Goal: Task Accomplishment & Management: Use online tool/utility

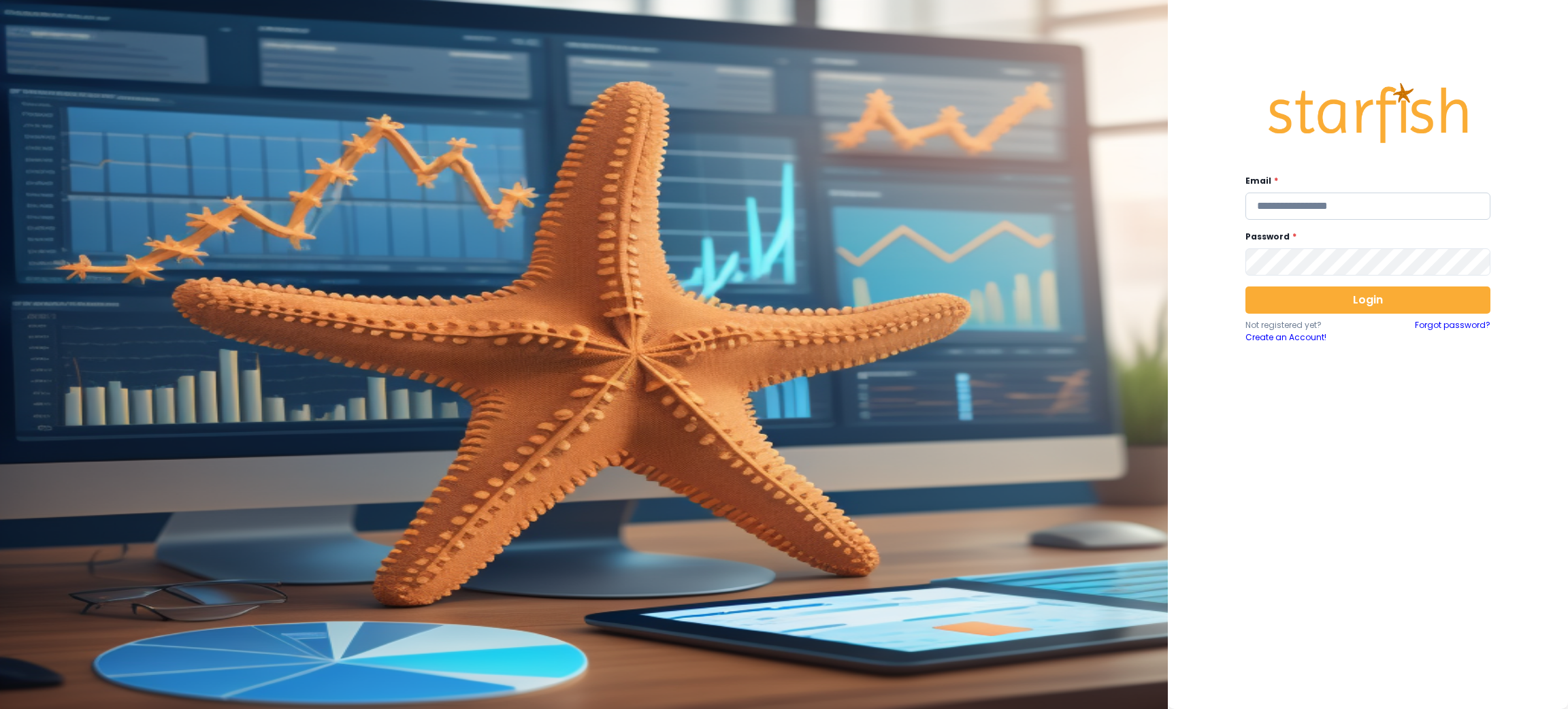
click at [1306, 199] on input "email" at bounding box center [1368, 206] width 245 height 27
type input "**********"
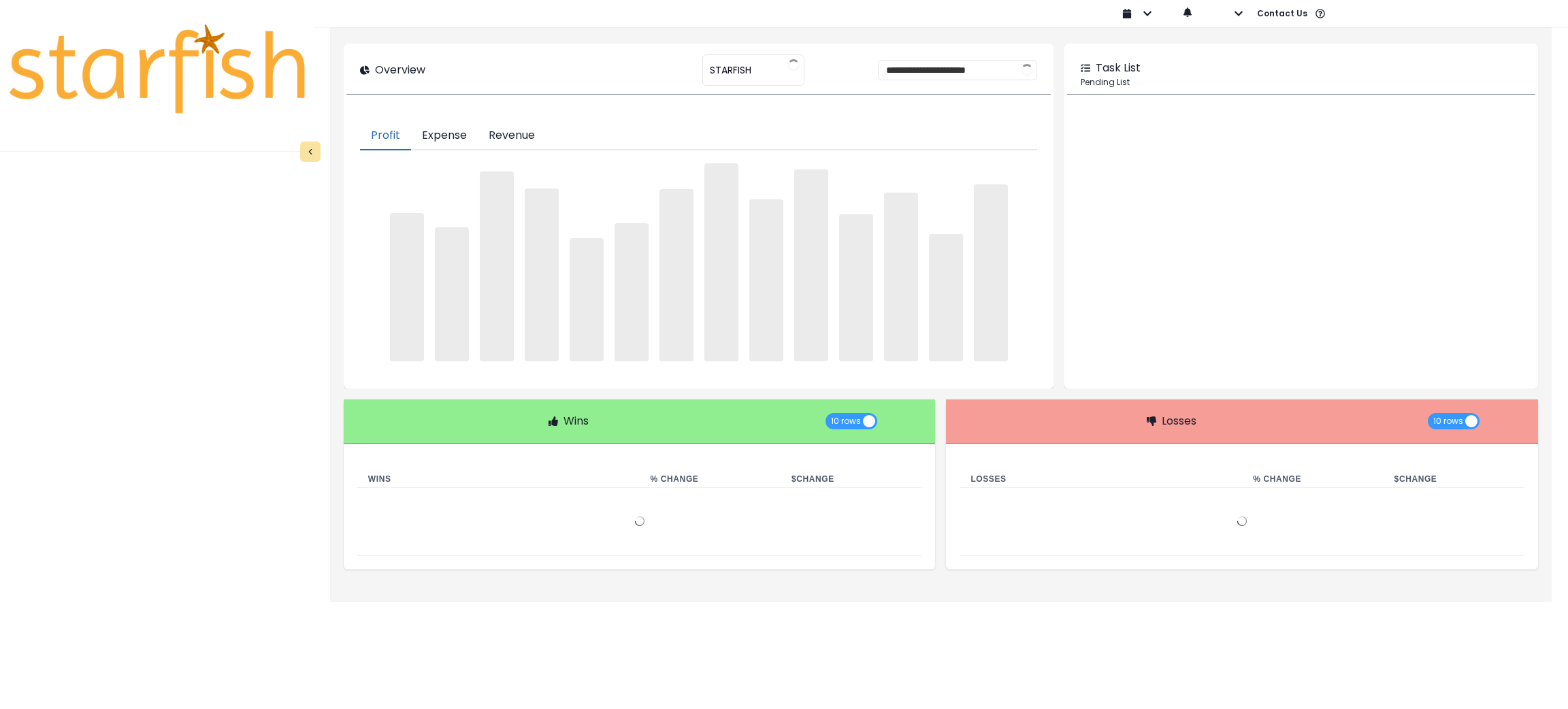
type input "********"
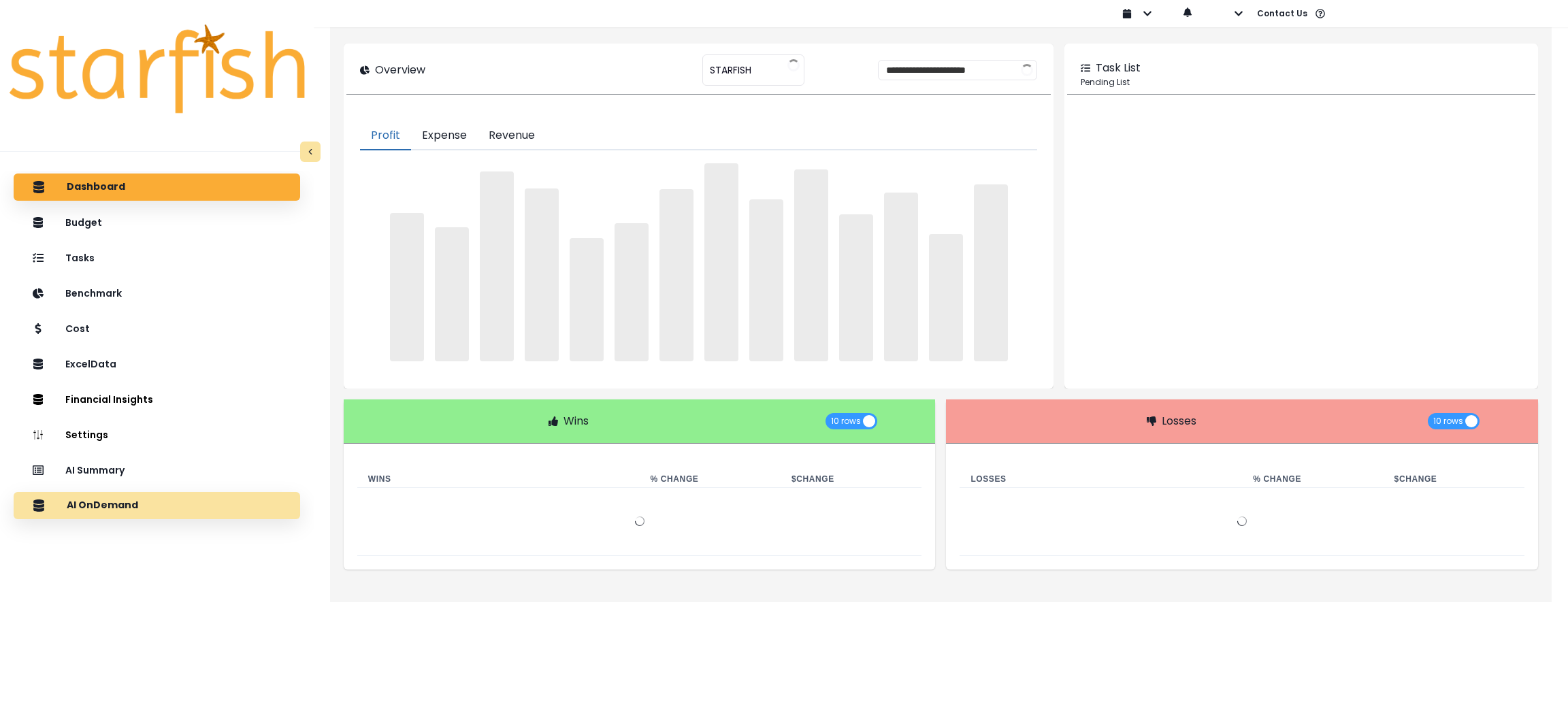
click at [185, 513] on div "AI OnDemand" at bounding box center [157, 506] width 265 height 28
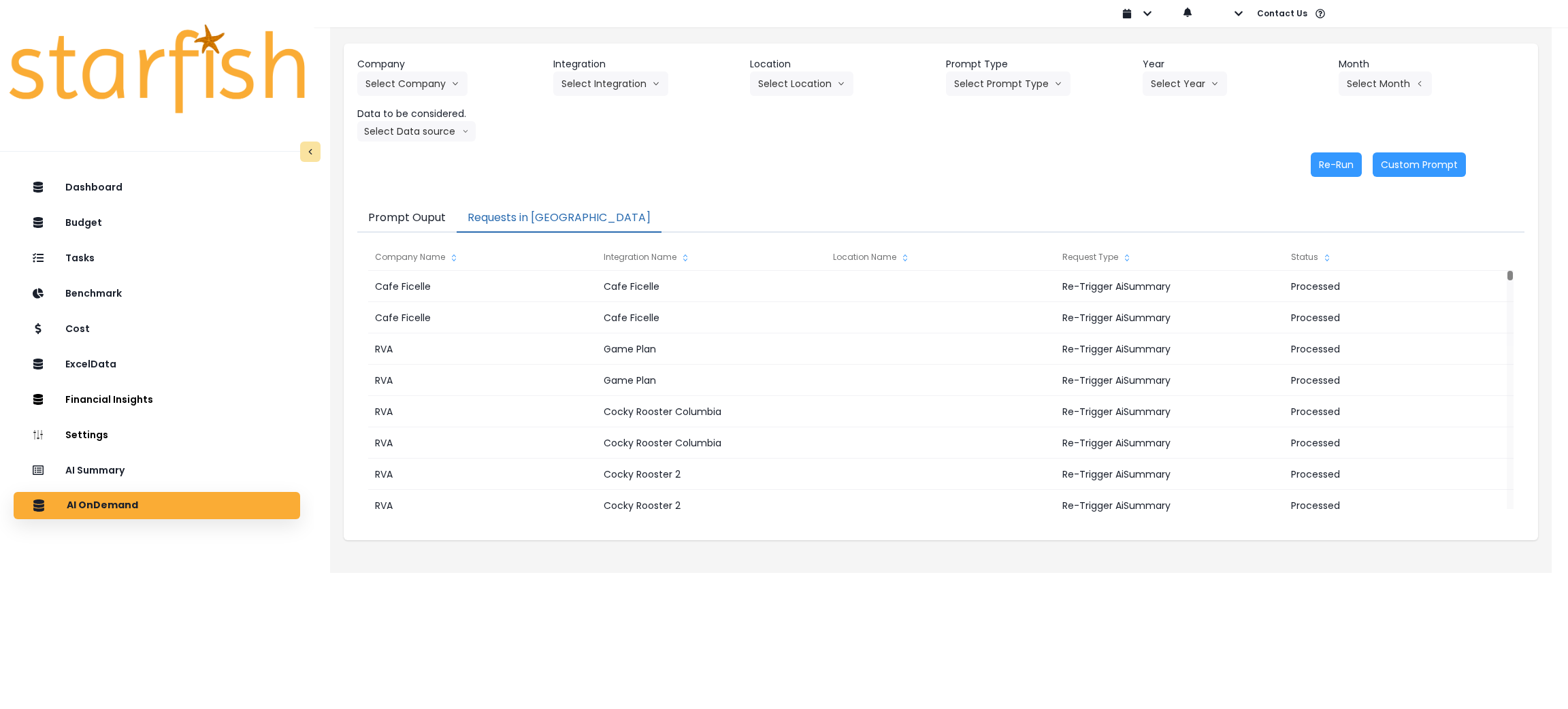
click at [534, 224] on button "Requests in Queue" at bounding box center [559, 218] width 205 height 28
click at [174, 474] on div "AI Summary" at bounding box center [157, 470] width 265 height 28
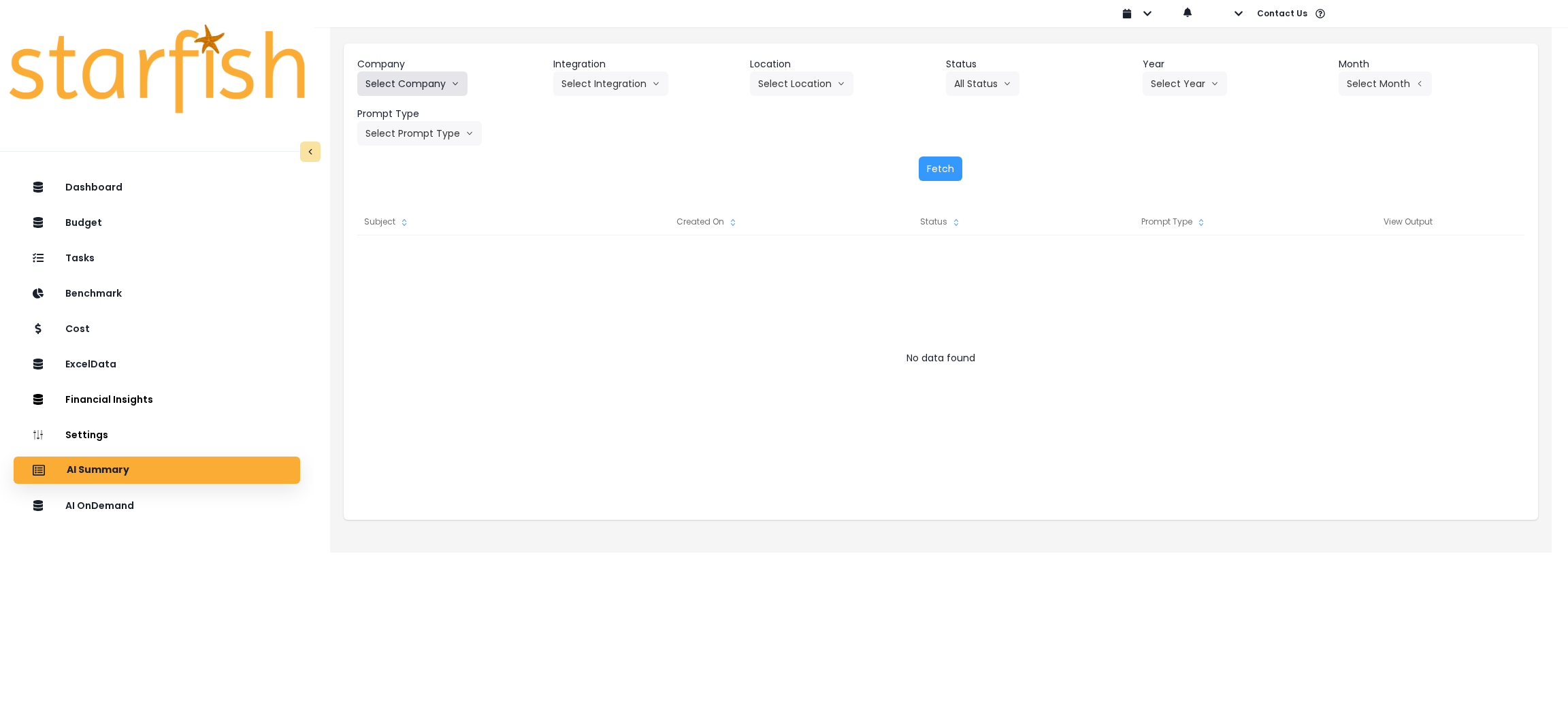
click at [426, 79] on button "Select Company" at bounding box center [412, 84] width 111 height 25
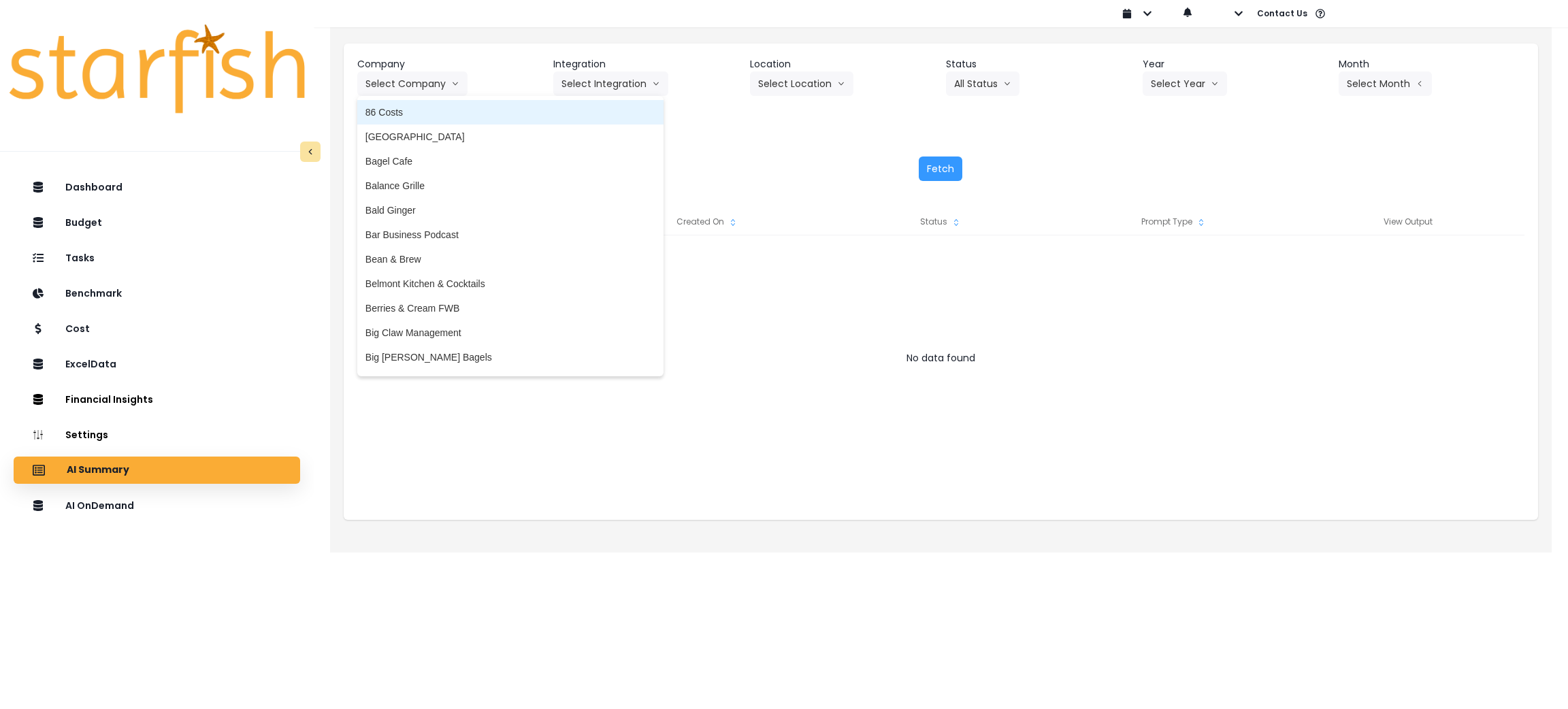
click at [419, 112] on span "86 Costs" at bounding box center [510, 112] width 290 height 13
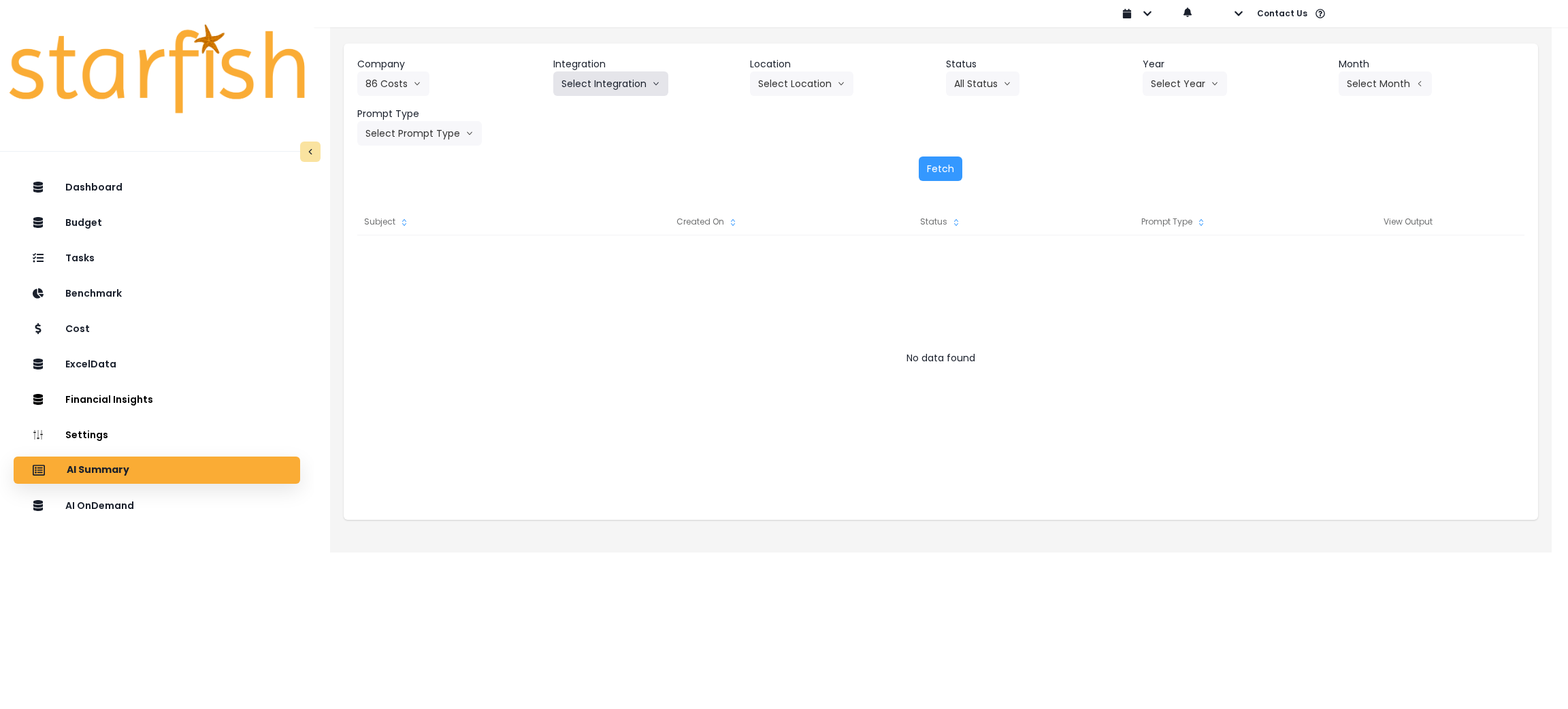
click at [664, 87] on button "Select Integration" at bounding box center [611, 84] width 115 height 25
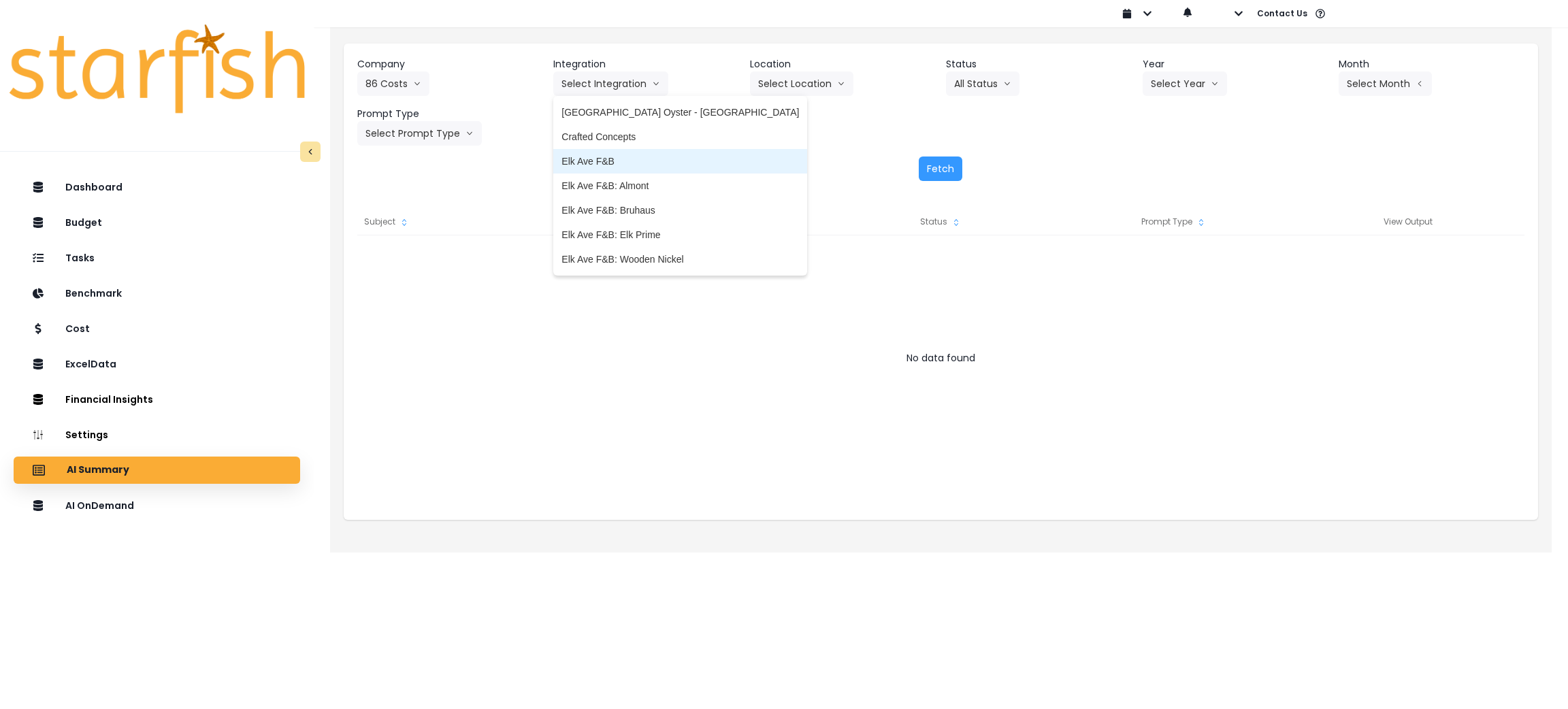
click at [636, 154] on span "Elk Ave F&B" at bounding box center [680, 161] width 237 height 13
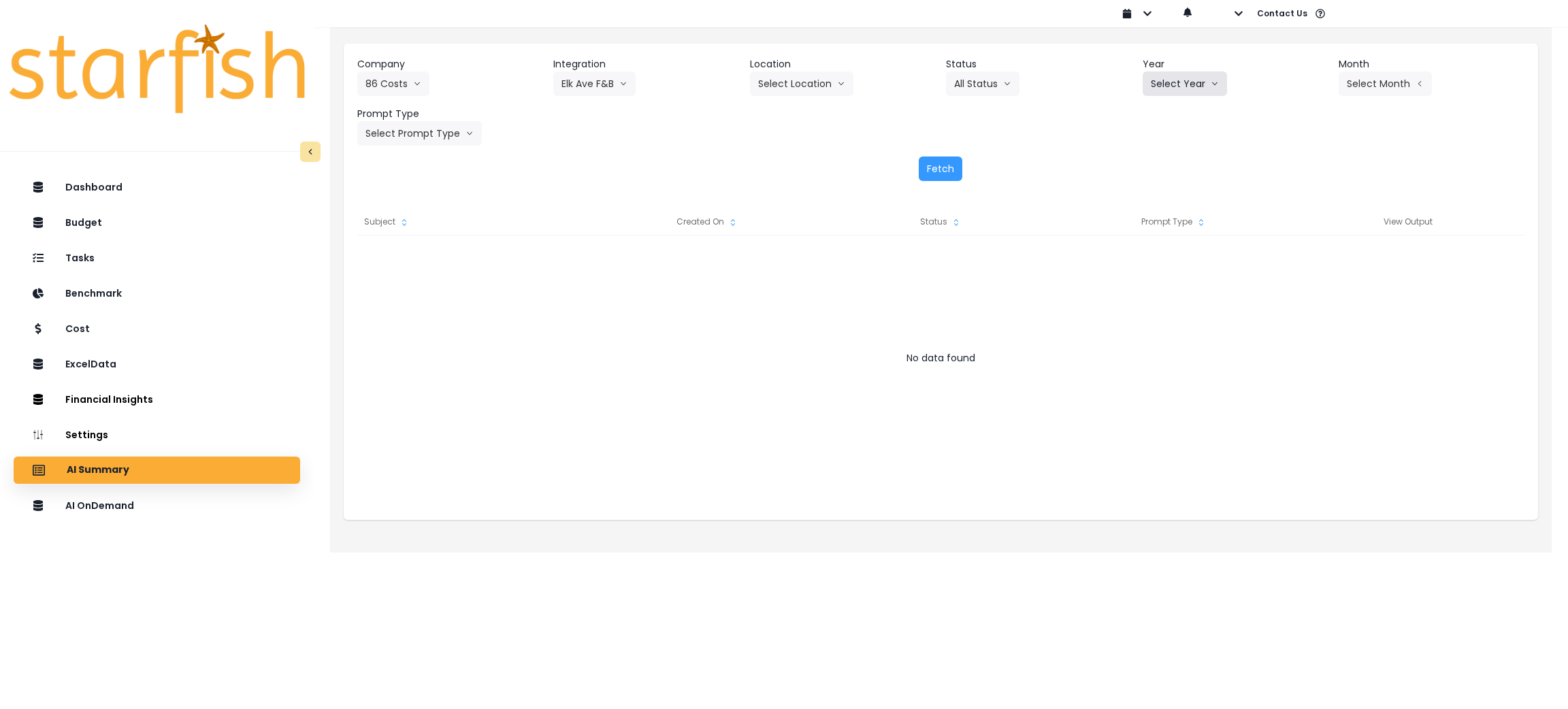
click at [1161, 80] on button "Select Year" at bounding box center [1184, 84] width 84 height 25
click at [1157, 171] on li "2025" at bounding box center [1161, 162] width 38 height 25
click at [1363, 79] on button "Select Month" at bounding box center [1385, 84] width 94 height 25
click at [1304, 280] on span "Sept" at bounding box center [1317, 284] width 26 height 13
click at [451, 132] on button "Select Prompt Type" at bounding box center [420, 133] width 125 height 25
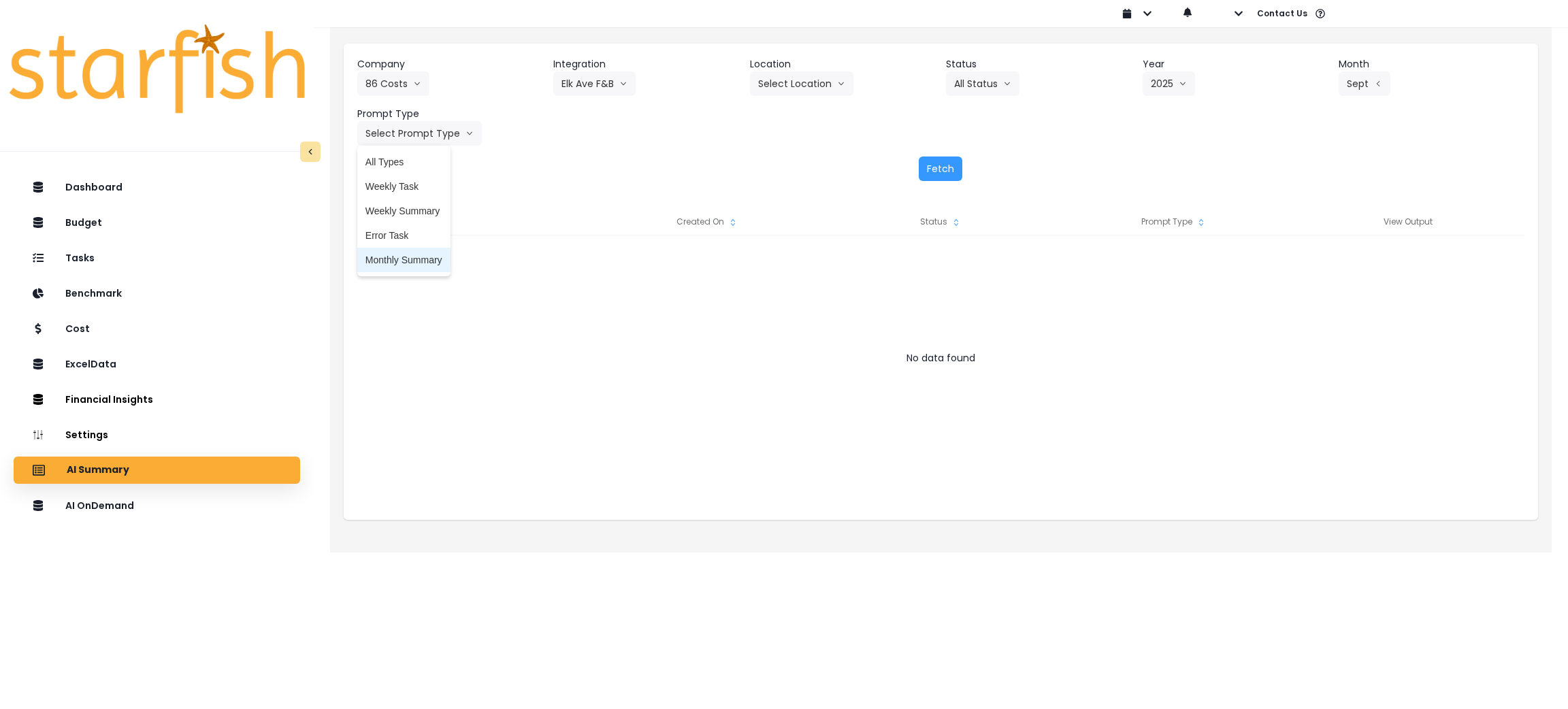
click at [415, 261] on span "Monthly Summary" at bounding box center [403, 260] width 77 height 13
click at [948, 171] on button "Fetch" at bounding box center [940, 169] width 44 height 25
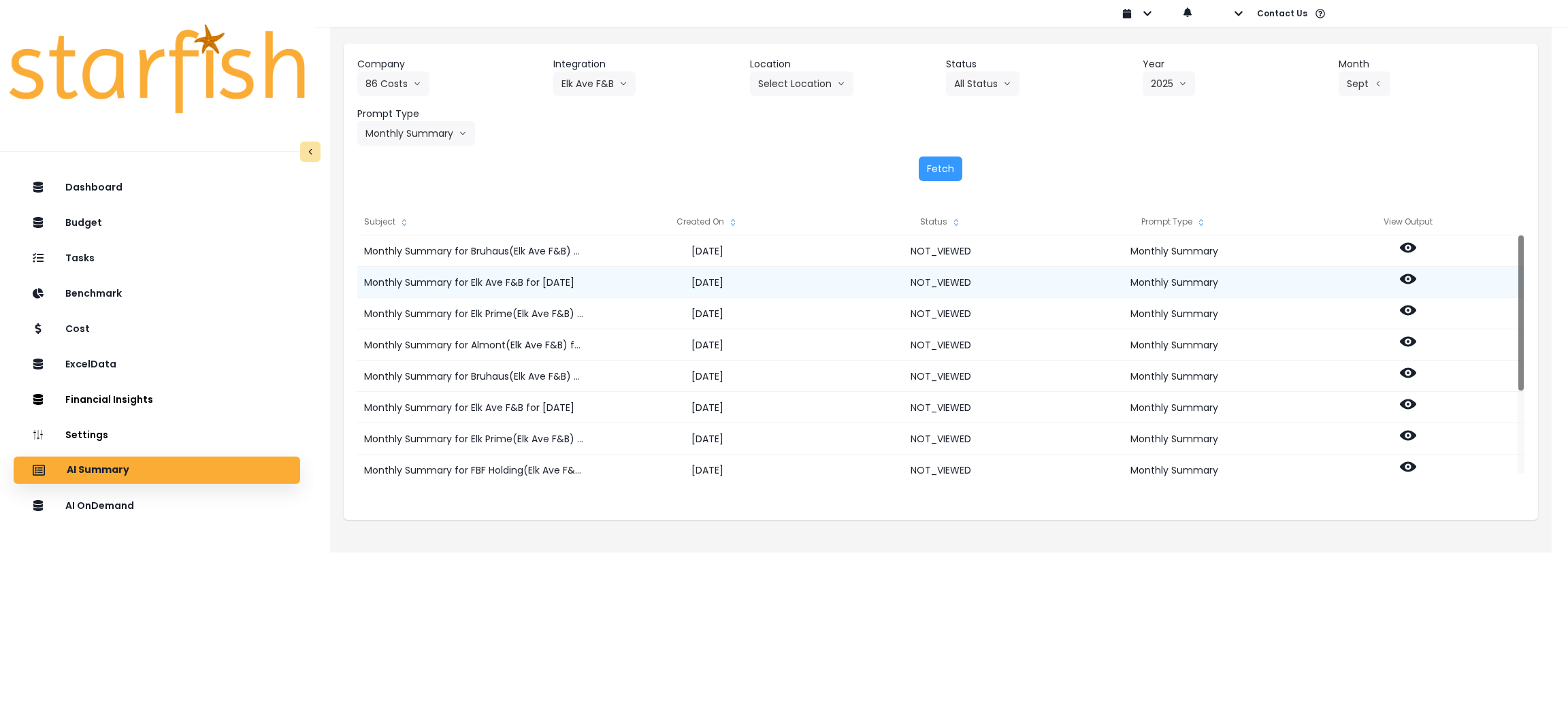
click at [1406, 278] on circle at bounding box center [1407, 279] width 3 height 3
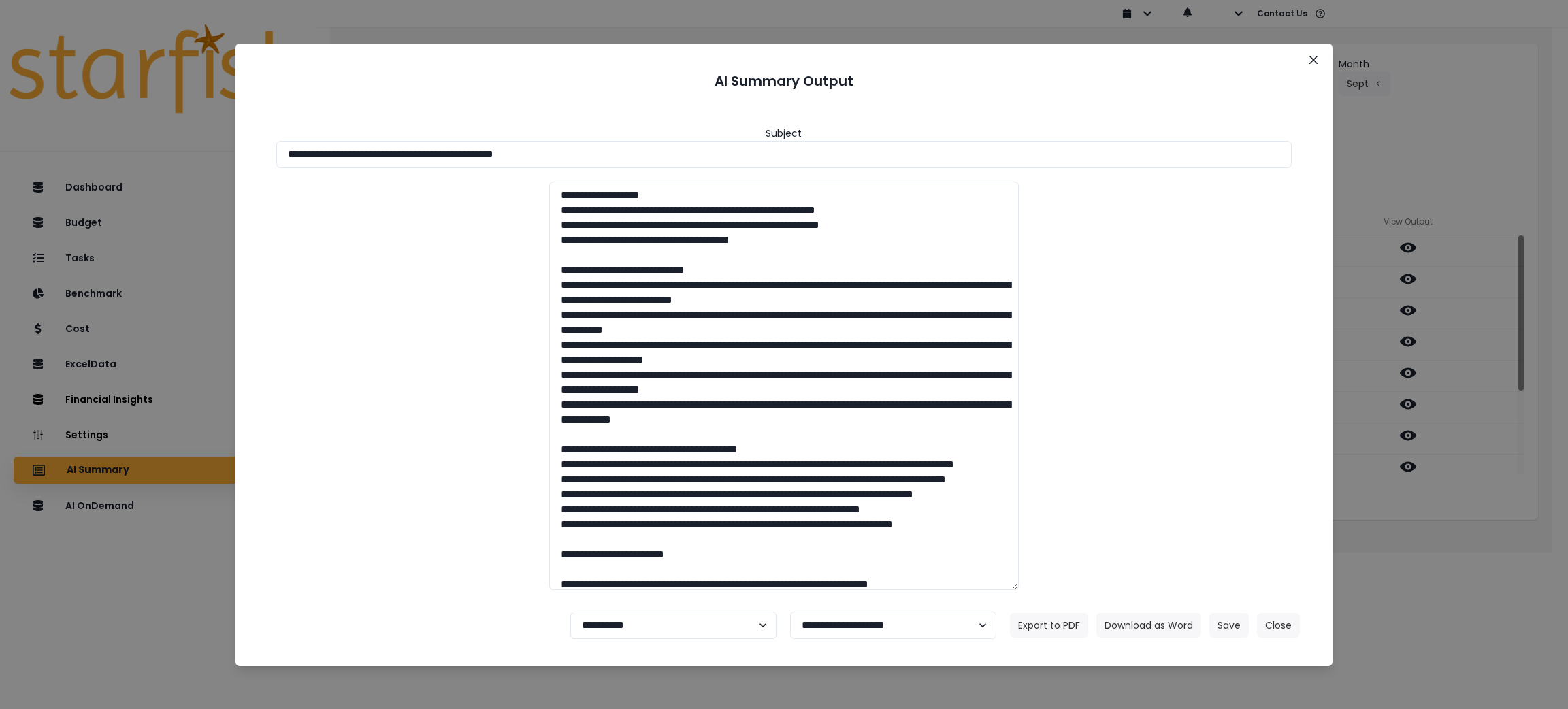
drag, startPoint x: 603, startPoint y: 149, endPoint x: 0, endPoint y: 154, distance: 603.0
click at [0, 154] on div "**********" at bounding box center [784, 354] width 1568 height 709
click at [1139, 624] on button "Download as Word" at bounding box center [1148, 625] width 105 height 25
click at [1442, 512] on div "**********" at bounding box center [784, 354] width 1568 height 709
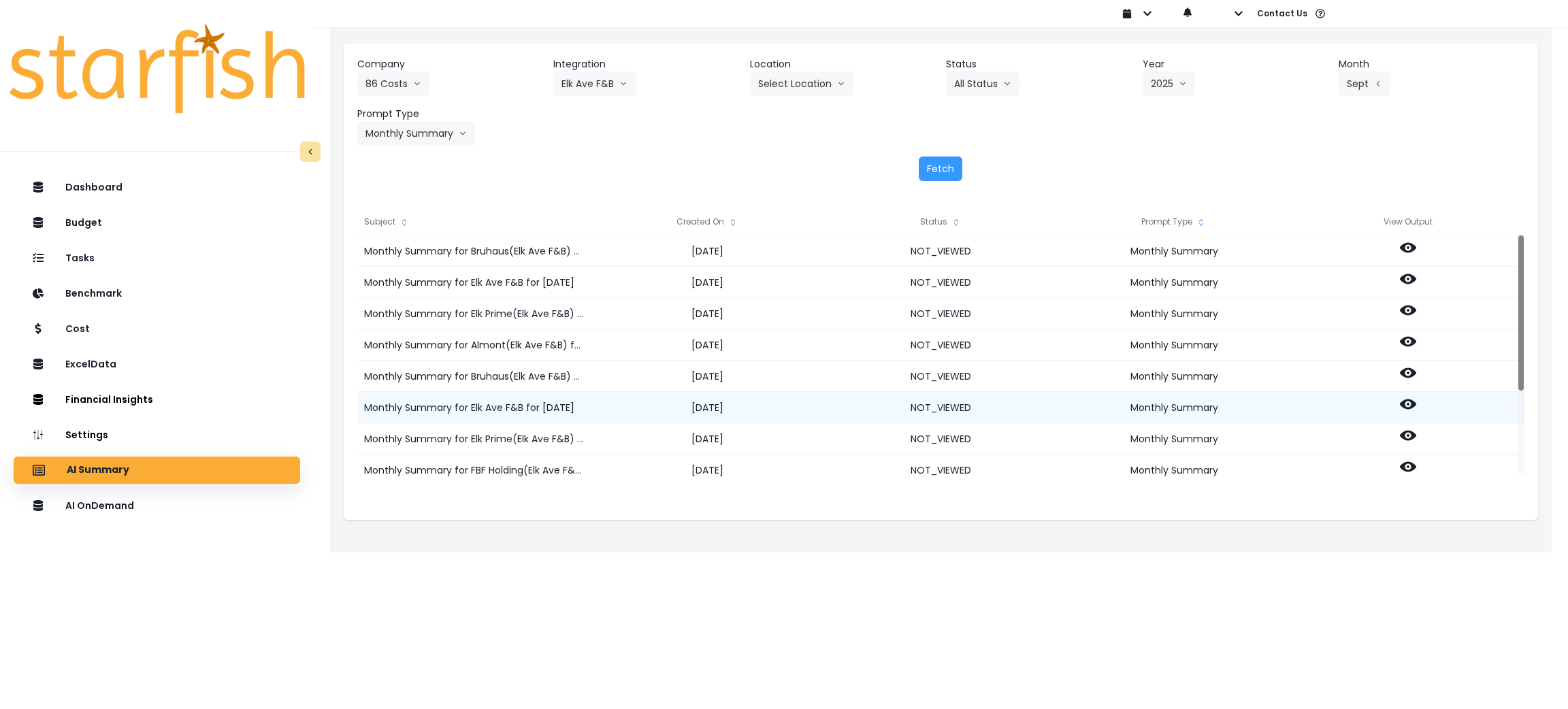
click at [1404, 402] on icon at bounding box center [1407, 404] width 16 height 10
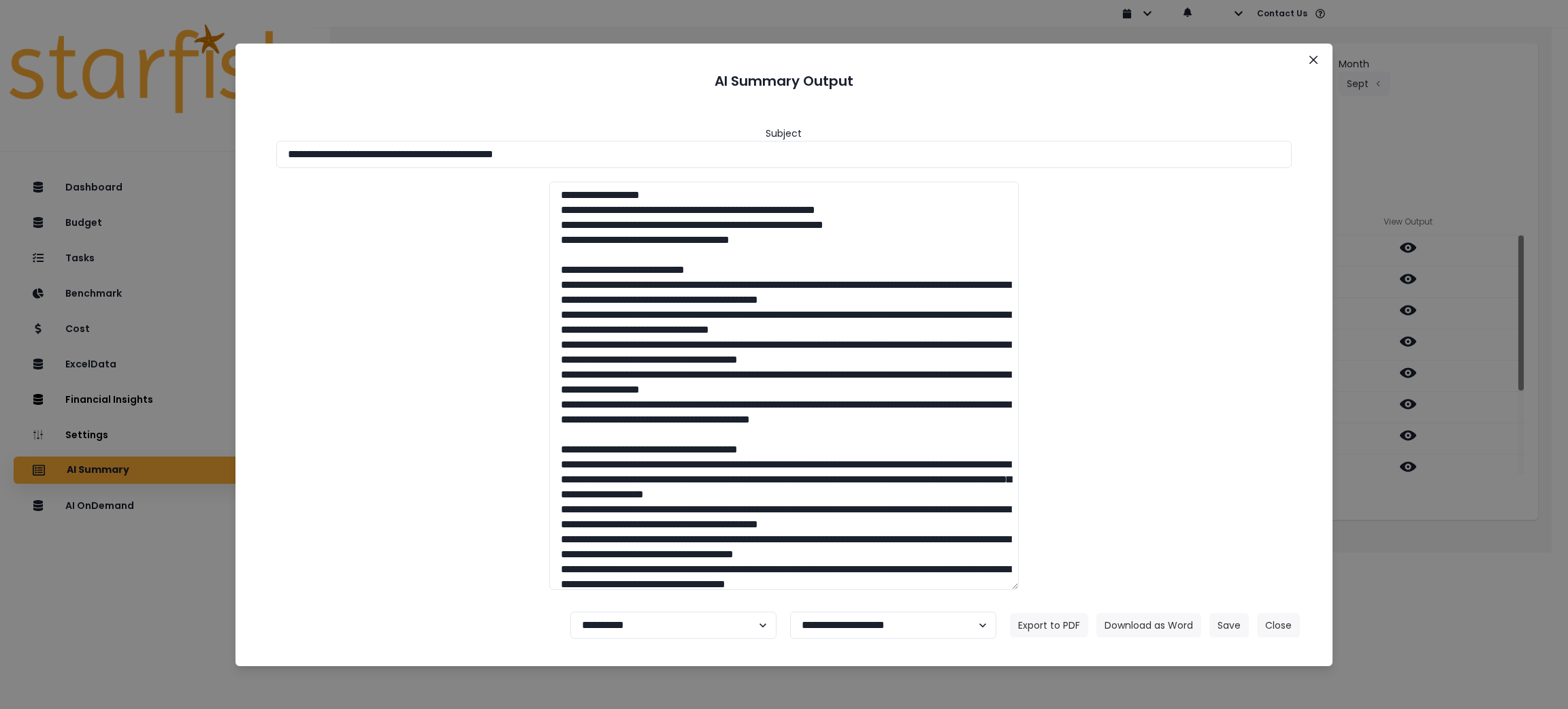
drag, startPoint x: 623, startPoint y: 157, endPoint x: 0, endPoint y: 130, distance: 623.6
click at [0, 130] on div "**********" at bounding box center [784, 354] width 1568 height 709
click at [1178, 618] on button "Download as Word" at bounding box center [1148, 625] width 105 height 25
click at [1458, 536] on div "**********" at bounding box center [784, 354] width 1568 height 709
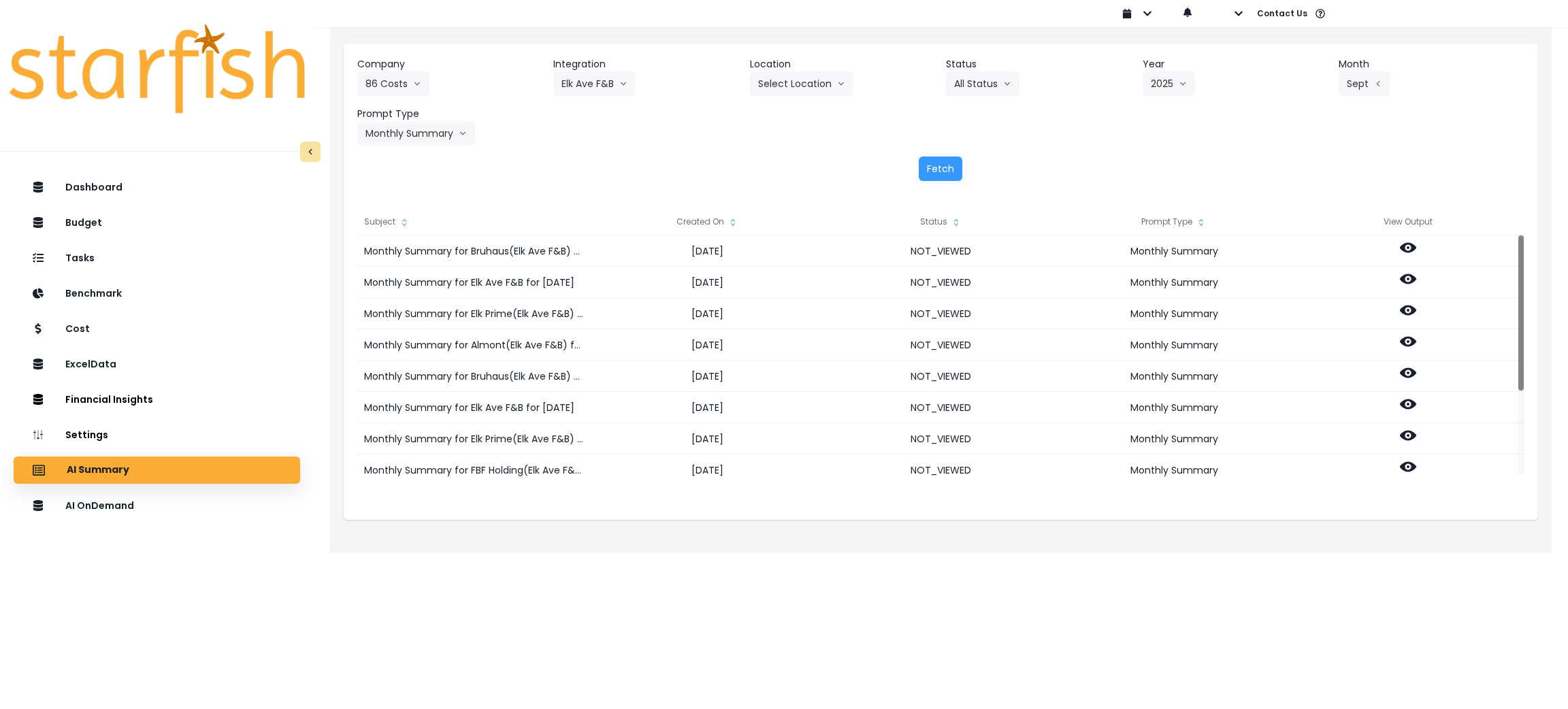
click at [620, 139] on div "Company 86 Costs 86 Costs Asti Bagel Cafe Balance Grille Bald Ginger Bar Busine…" at bounding box center [941, 101] width 1167 height 89
click at [775, 83] on button "Select Location" at bounding box center [801, 84] width 103 height 25
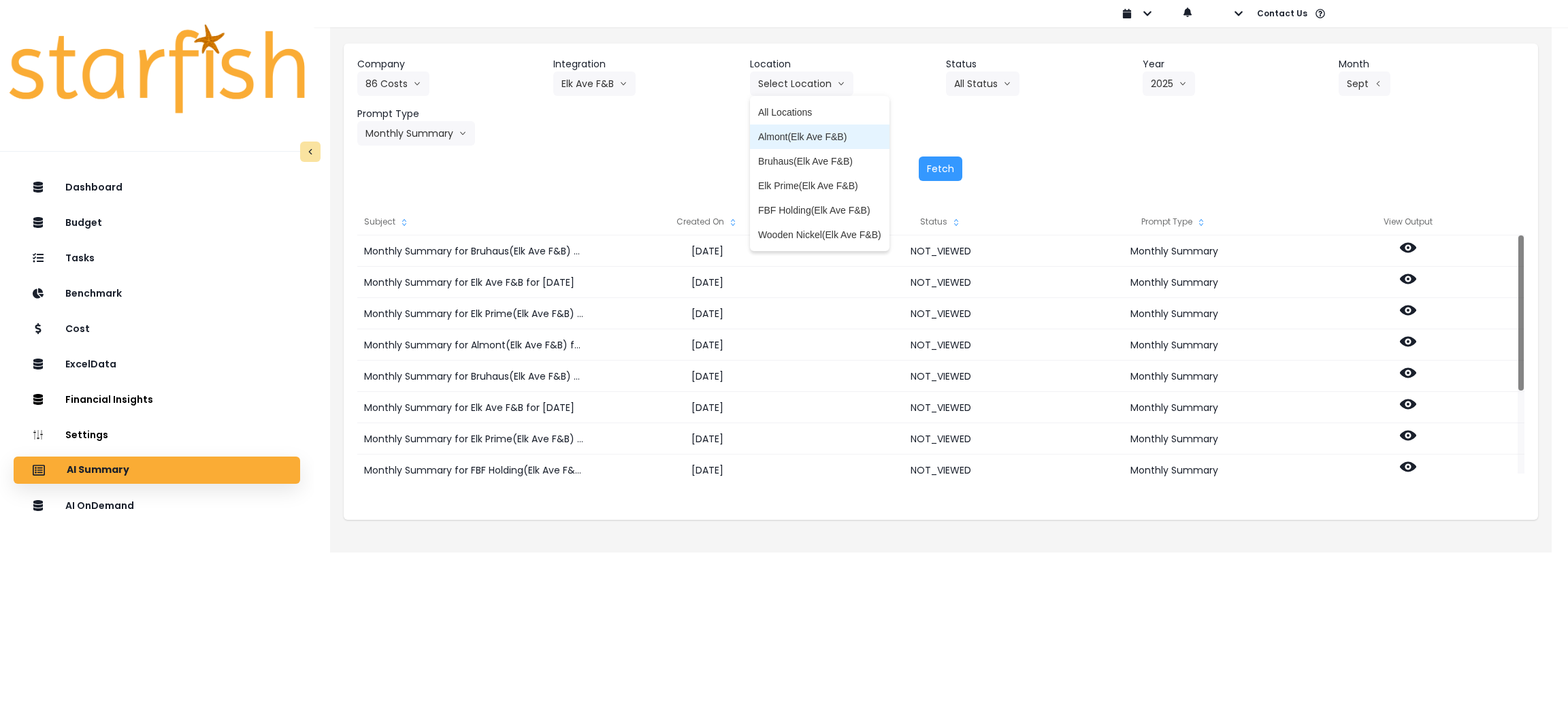
click at [802, 134] on span "Almont(Elk Ave F&B)" at bounding box center [820, 136] width 123 height 13
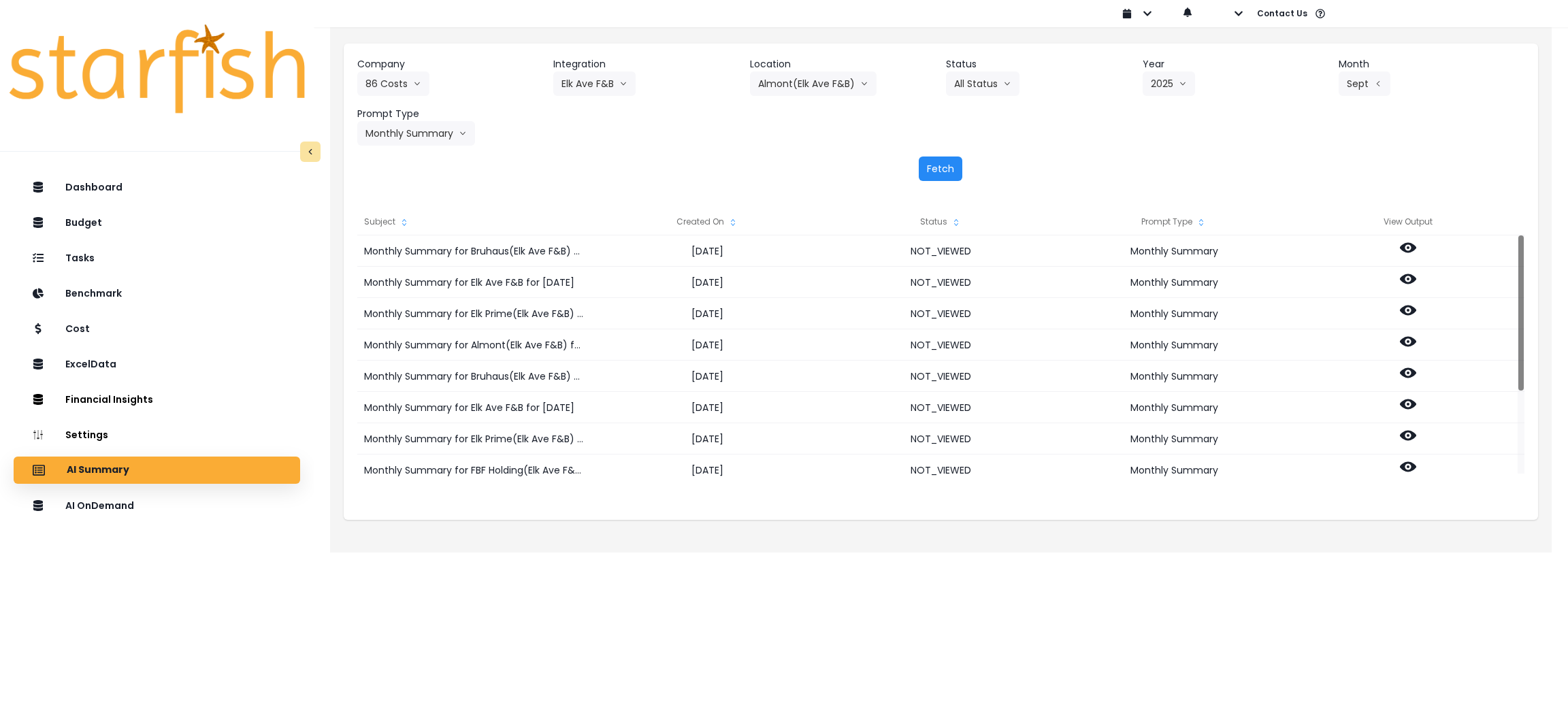
click at [950, 176] on button "Fetch" at bounding box center [940, 169] width 44 height 25
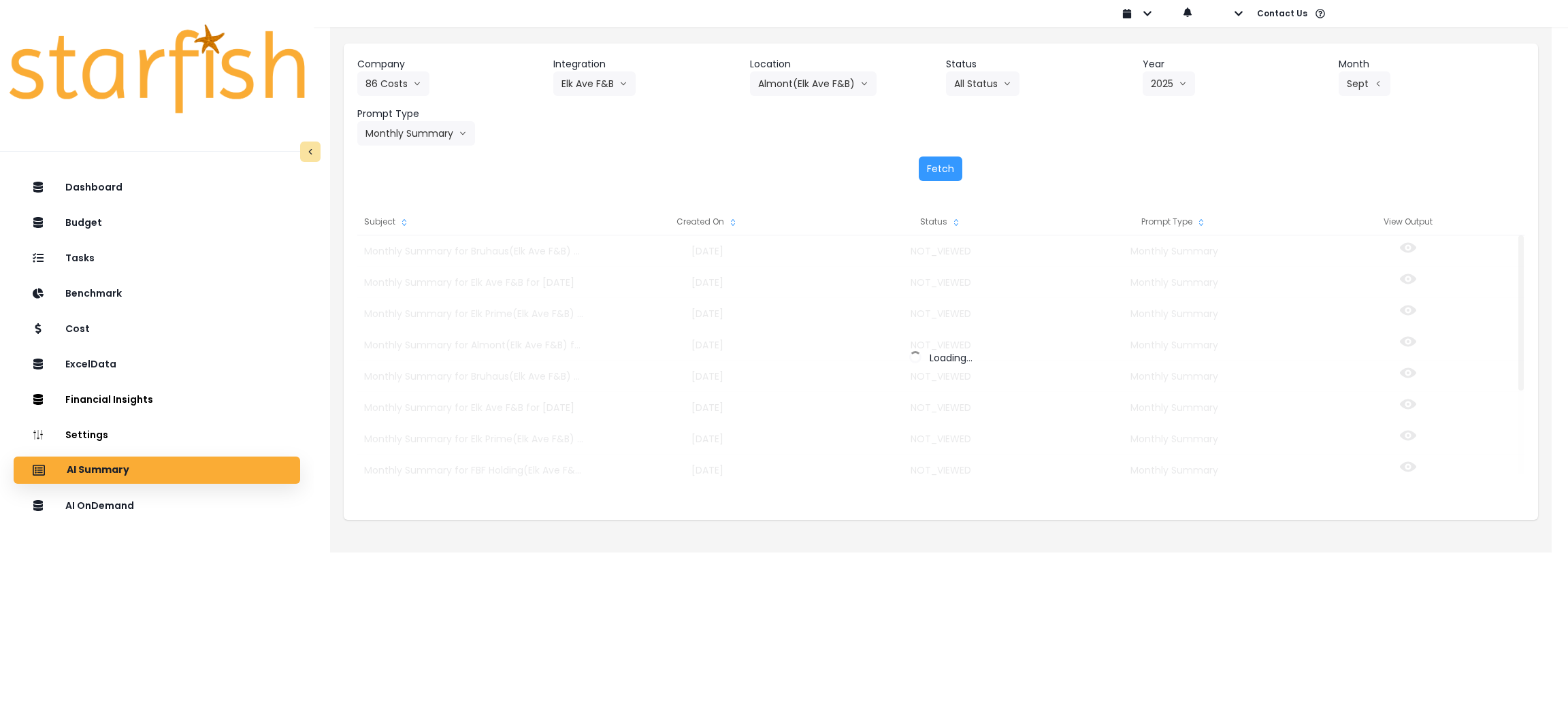
click at [1176, 163] on div "Fetch" at bounding box center [941, 169] width 1167 height 25
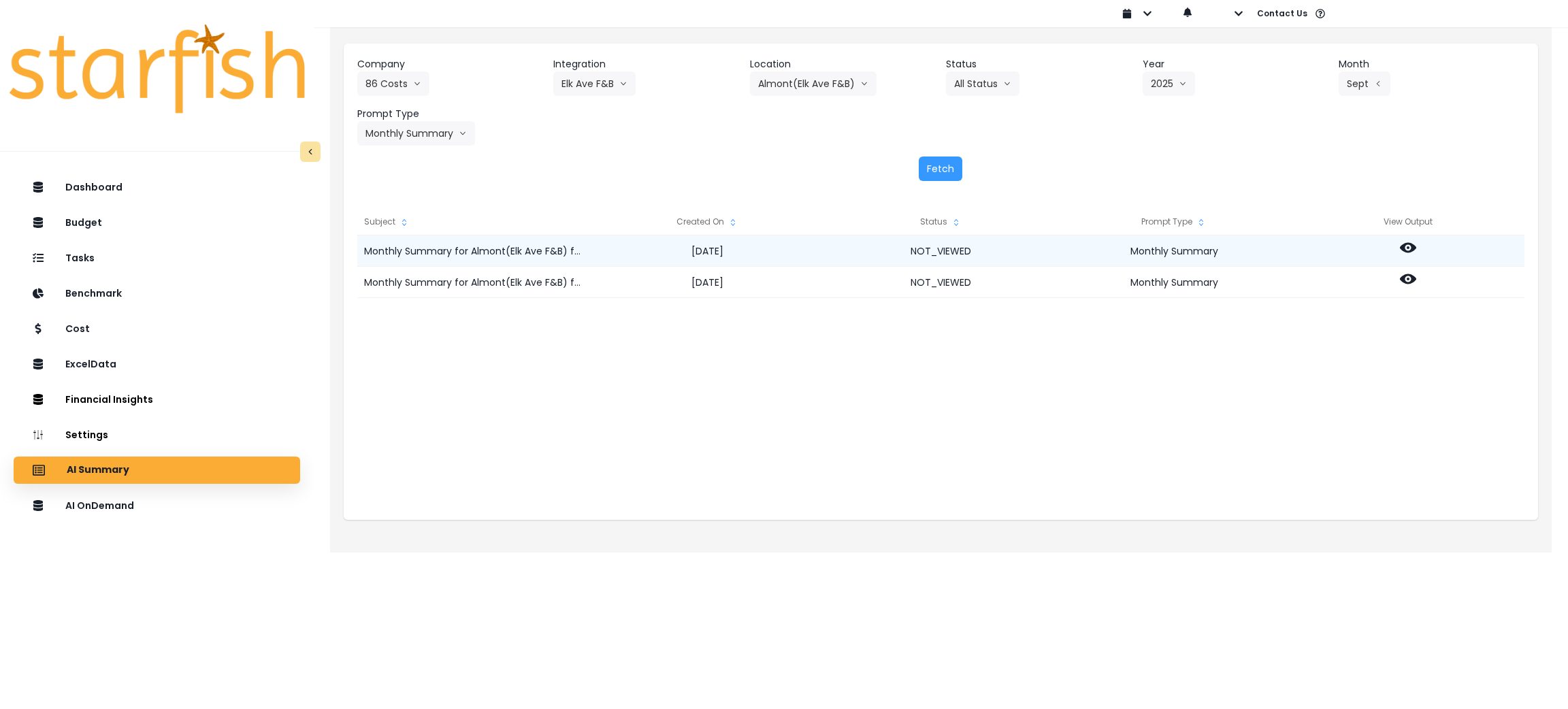
click at [1409, 243] on icon at bounding box center [1407, 248] width 16 height 10
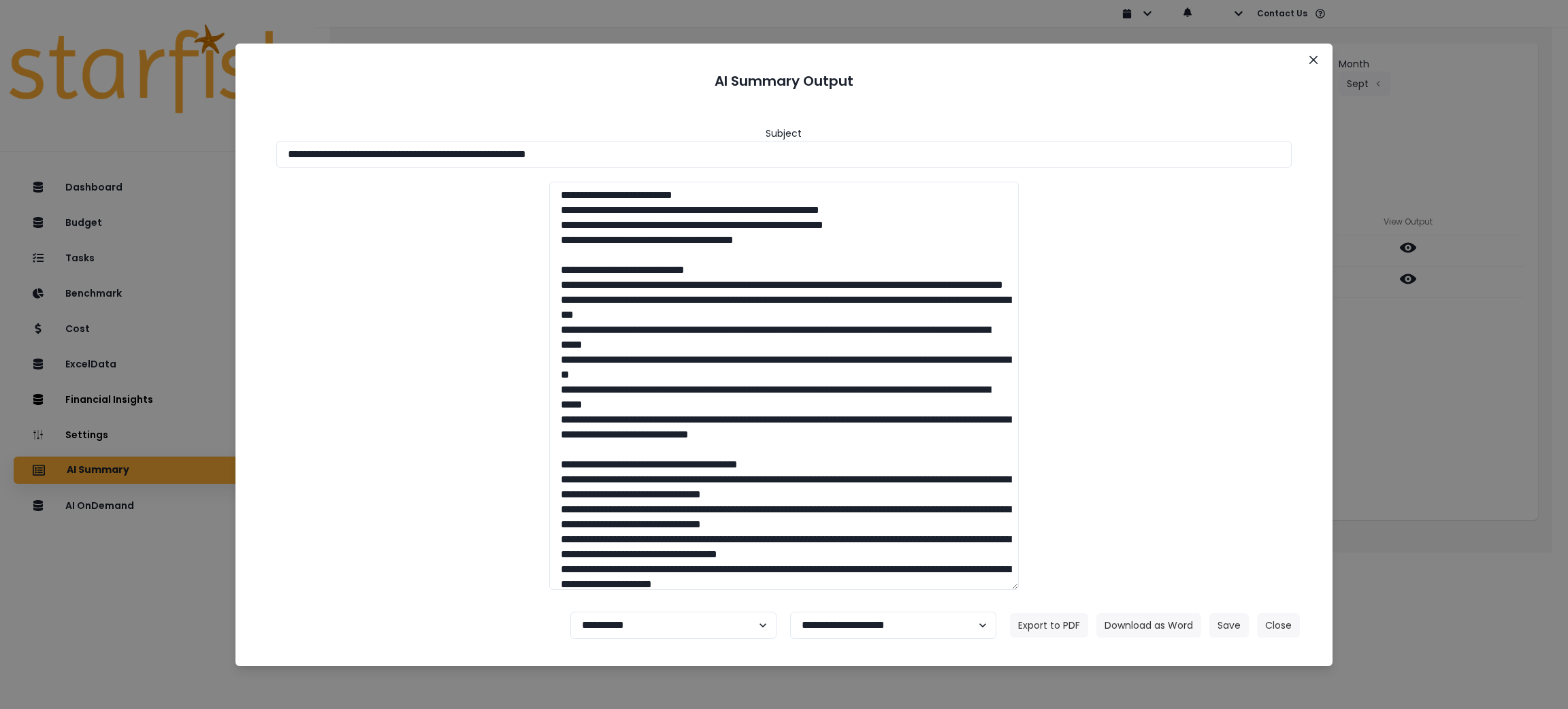
drag, startPoint x: 671, startPoint y: 145, endPoint x: 0, endPoint y: 158, distance: 671.1
click at [0, 158] on div "**********" at bounding box center [784, 354] width 1568 height 709
click at [1142, 622] on button "Download as Word" at bounding box center [1148, 625] width 105 height 25
drag, startPoint x: 1403, startPoint y: 353, endPoint x: 1405, endPoint y: 295, distance: 58.0
click at [1403, 353] on div "**********" at bounding box center [784, 354] width 1568 height 709
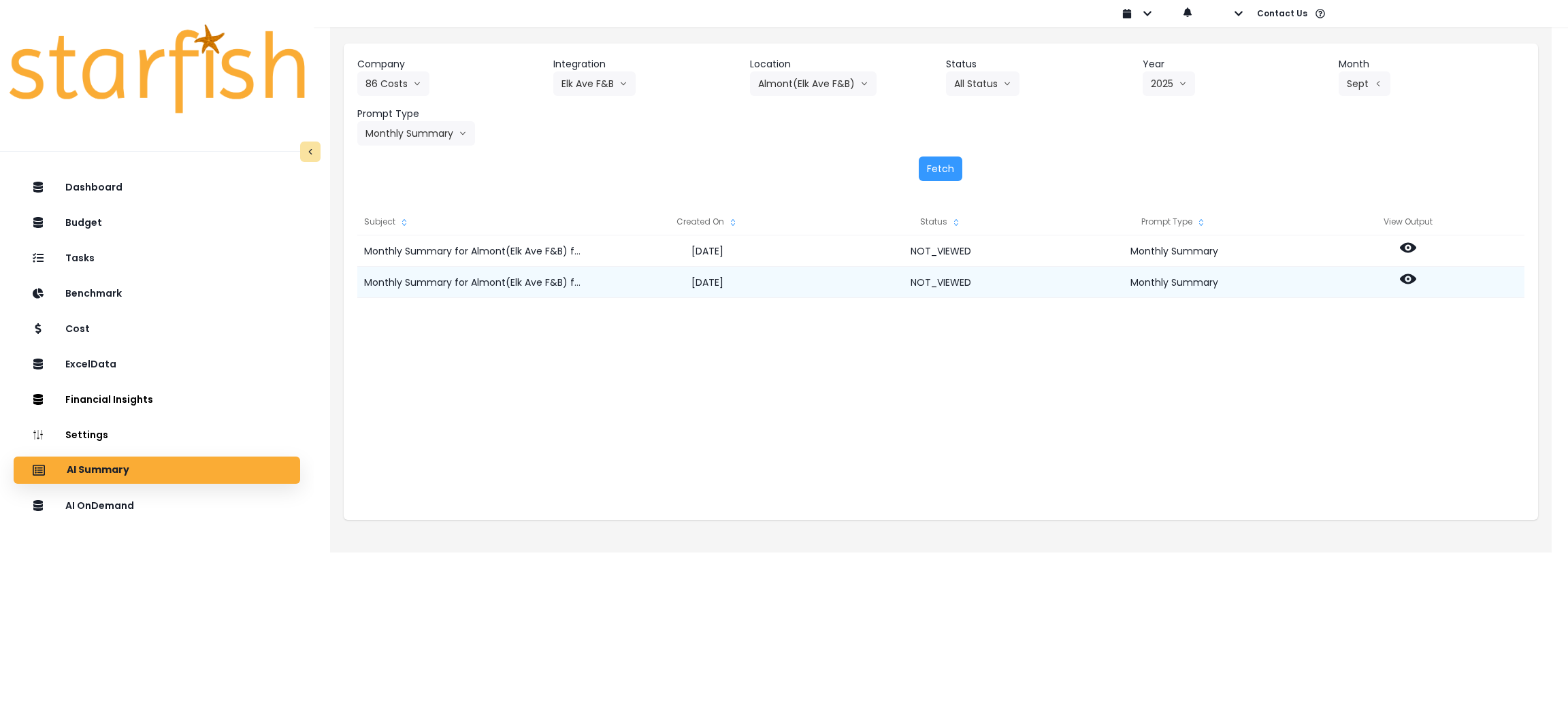
click at [1405, 275] on icon at bounding box center [1407, 279] width 16 height 10
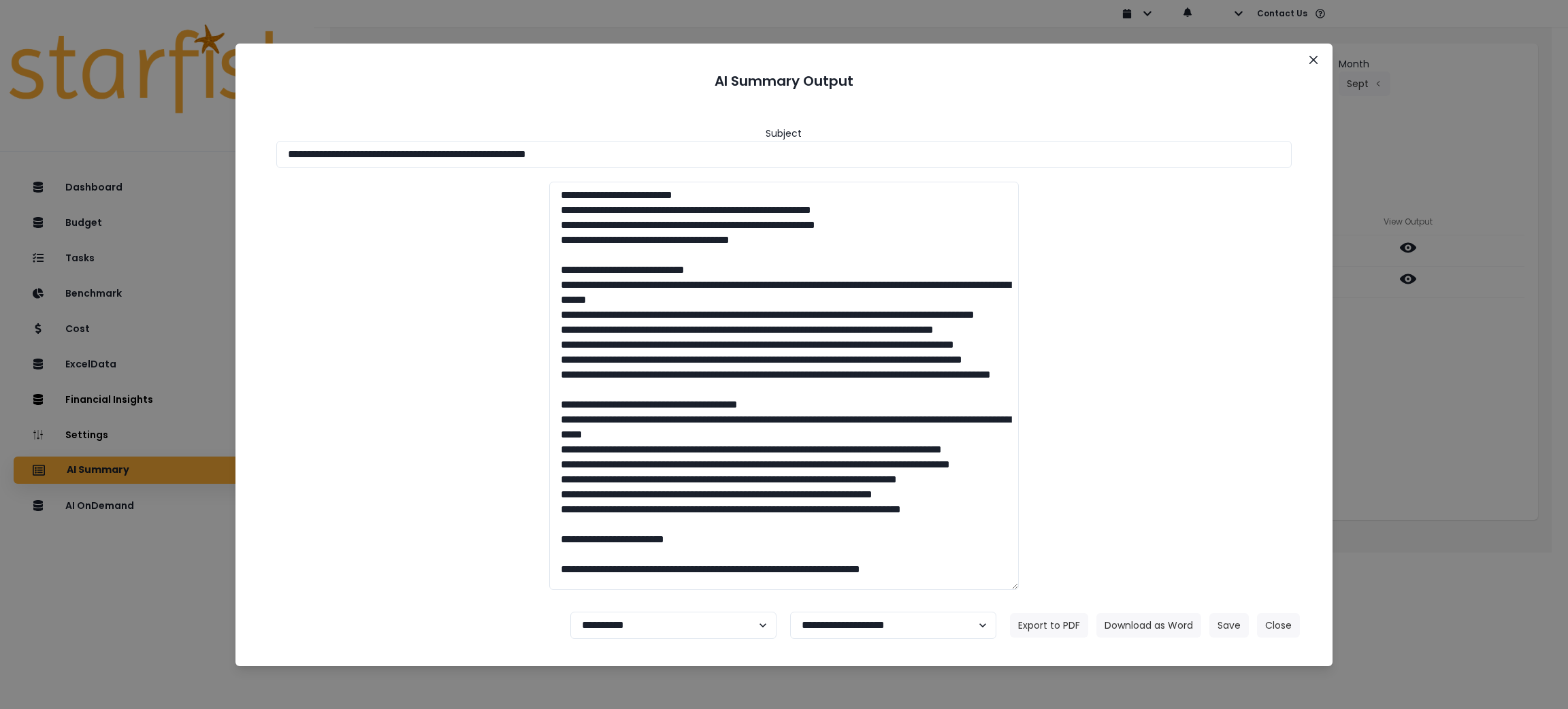
drag, startPoint x: 700, startPoint y: 159, endPoint x: 0, endPoint y: 134, distance: 700.4
click at [0, 134] on div "**********" at bounding box center [784, 354] width 1568 height 709
click at [1147, 632] on button "Download as Word" at bounding box center [1148, 625] width 105 height 25
click at [1313, 60] on icon "Close" at bounding box center [1314, 59] width 9 height 9
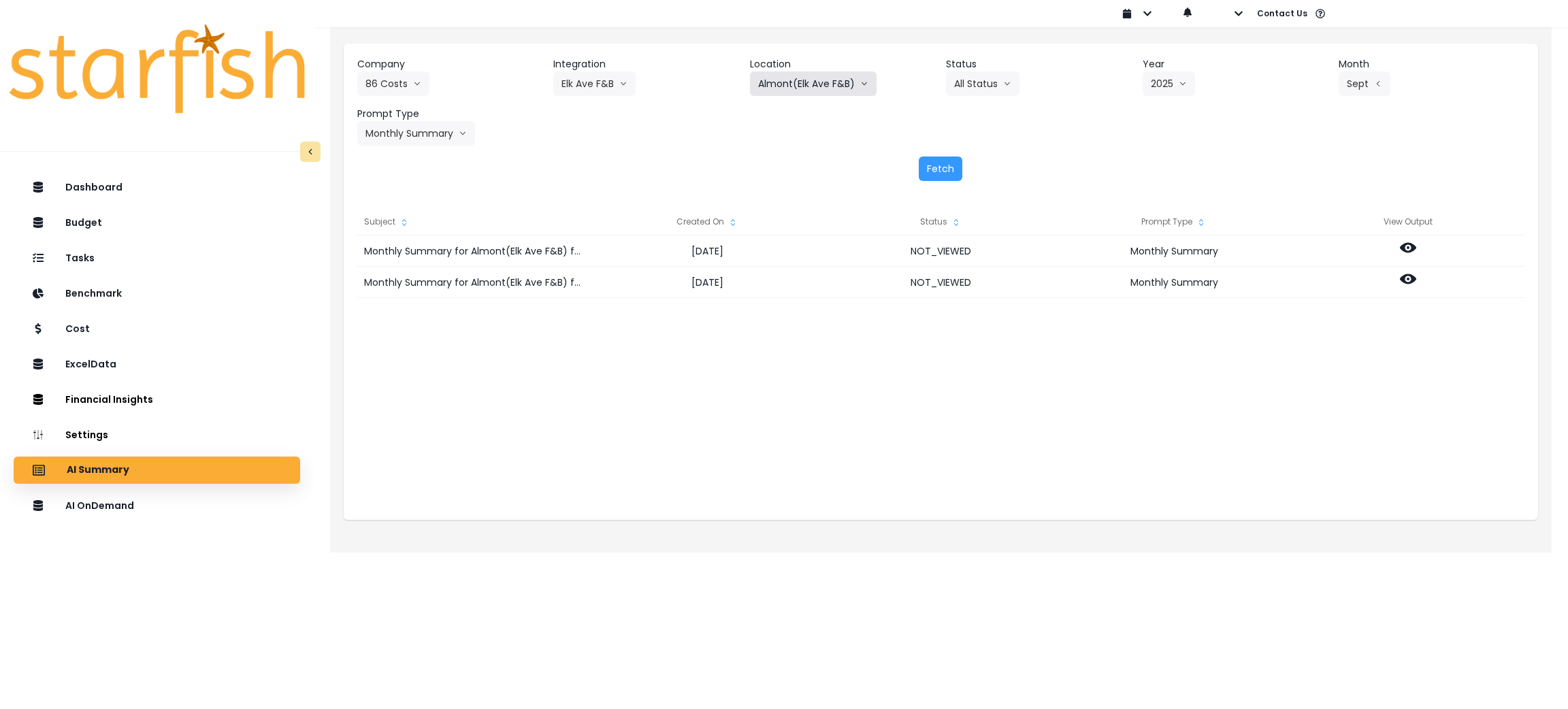
click at [822, 80] on button "Almont(Elk Ave F&B)" at bounding box center [813, 84] width 127 height 25
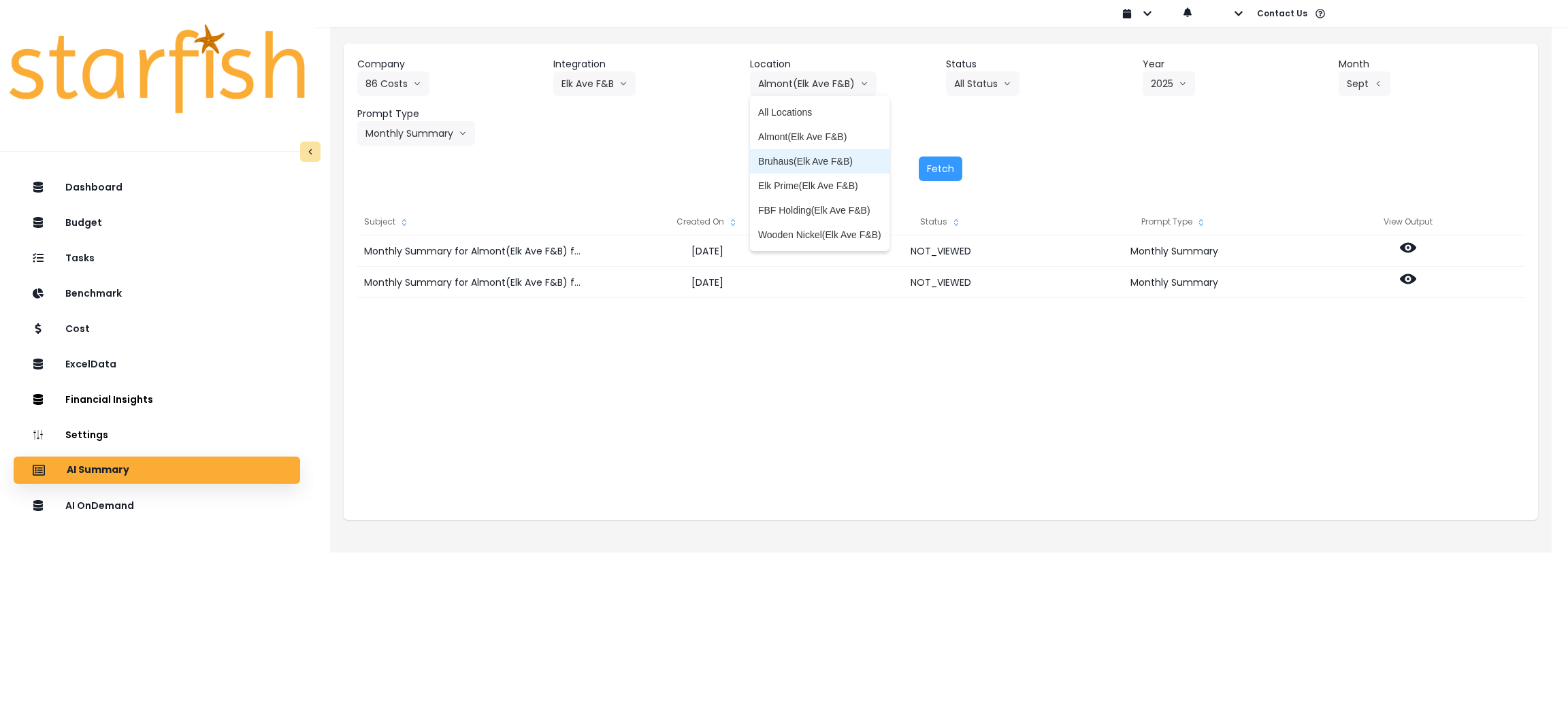
click at [807, 154] on span "Bruhaus(Elk Ave F&B)" at bounding box center [820, 161] width 123 height 13
click at [933, 150] on div "Company 86 Costs 86 Costs Asti Bagel Cafe Balance Grille Bald Ginger Bar Busine…" at bounding box center [940, 119] width 1194 height 151
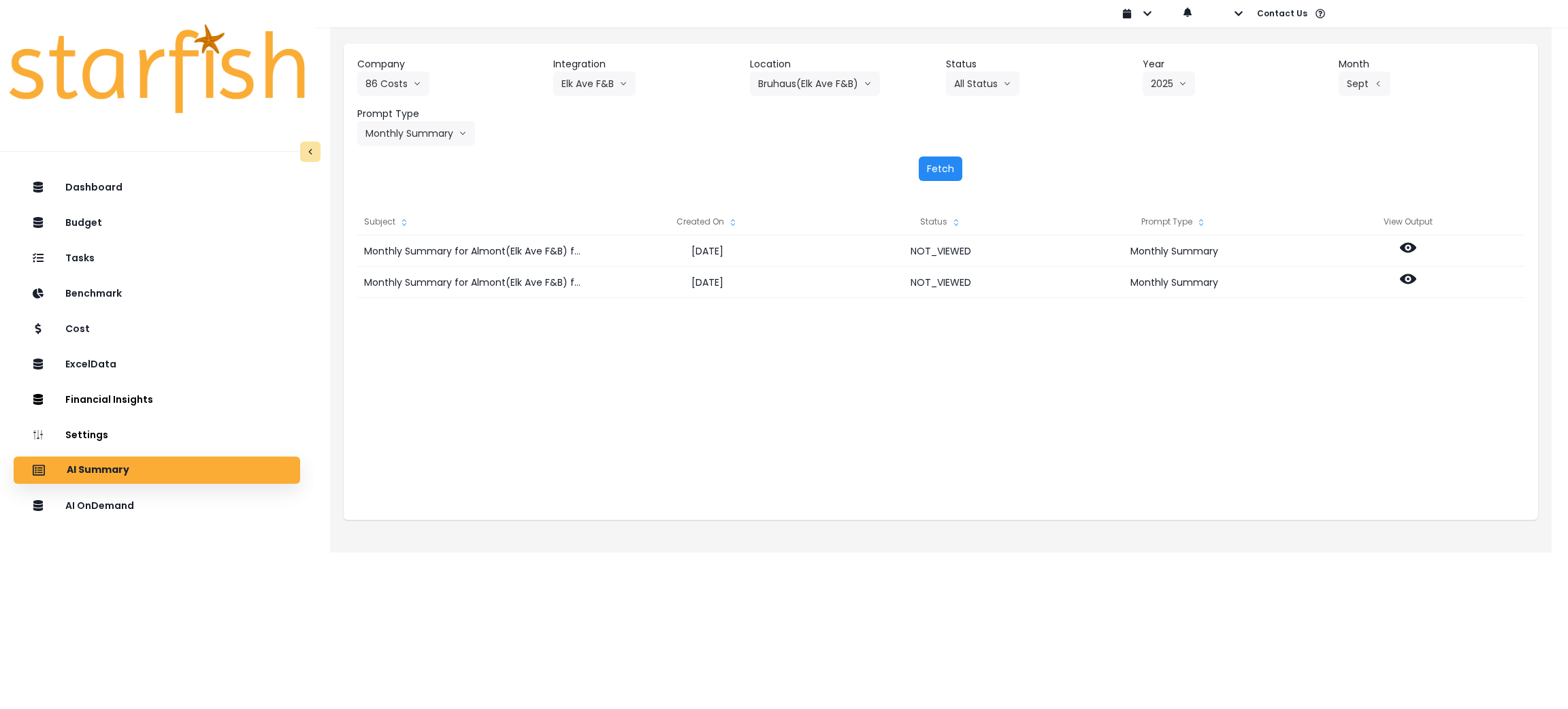
click at [933, 168] on button "Fetch" at bounding box center [940, 169] width 44 height 25
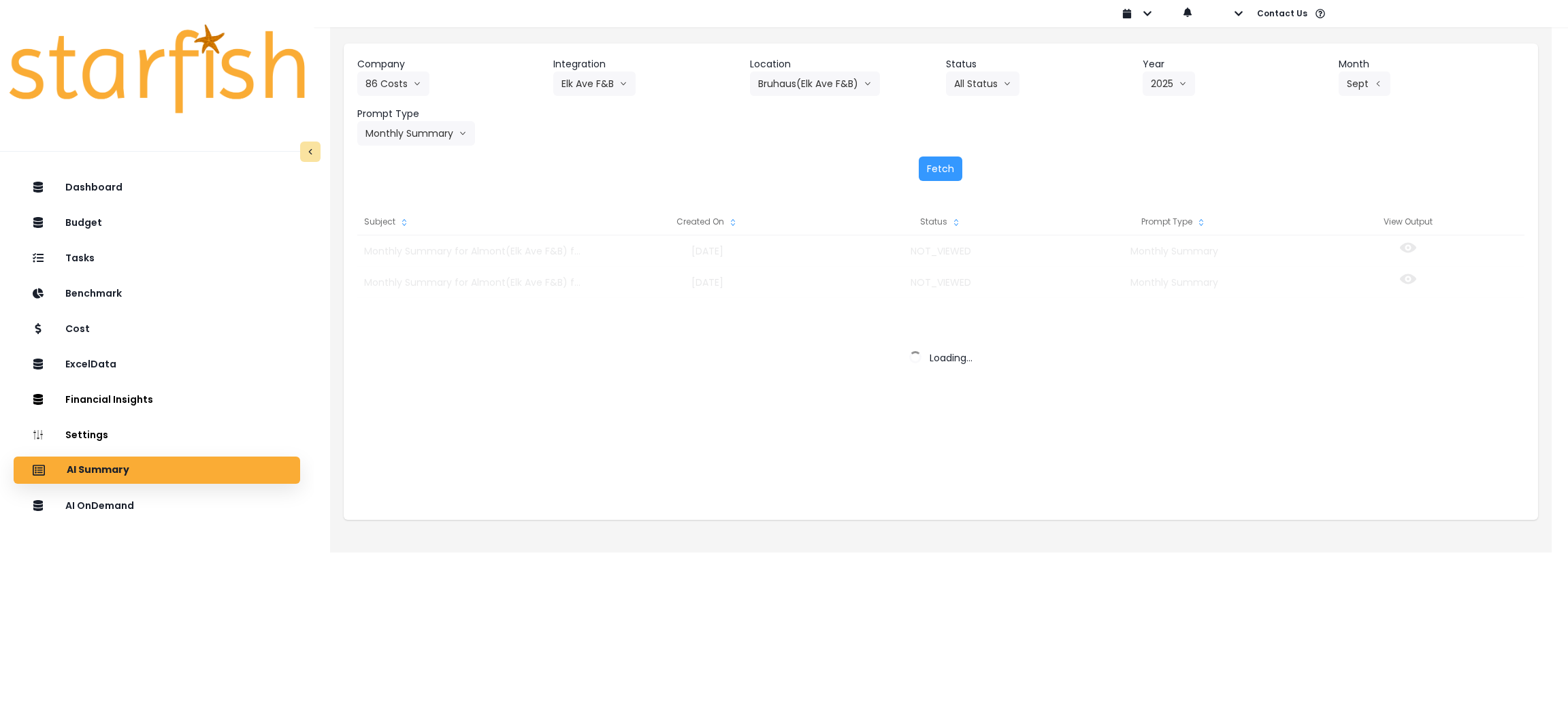
click at [1118, 162] on div "Fetch" at bounding box center [941, 169] width 1167 height 25
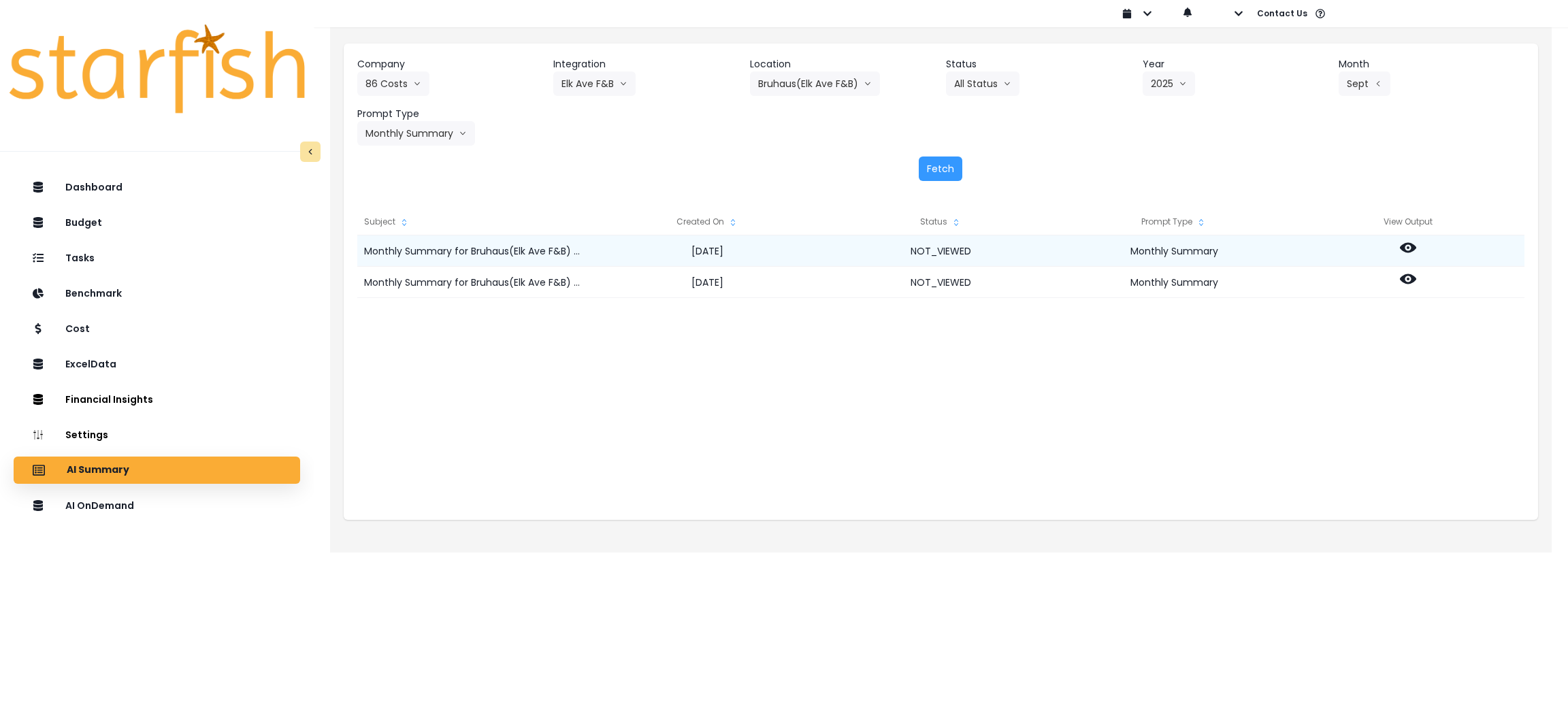
click at [1398, 244] on div at bounding box center [1407, 251] width 234 height 31
click at [1406, 246] on icon at bounding box center [1407, 247] width 16 height 16
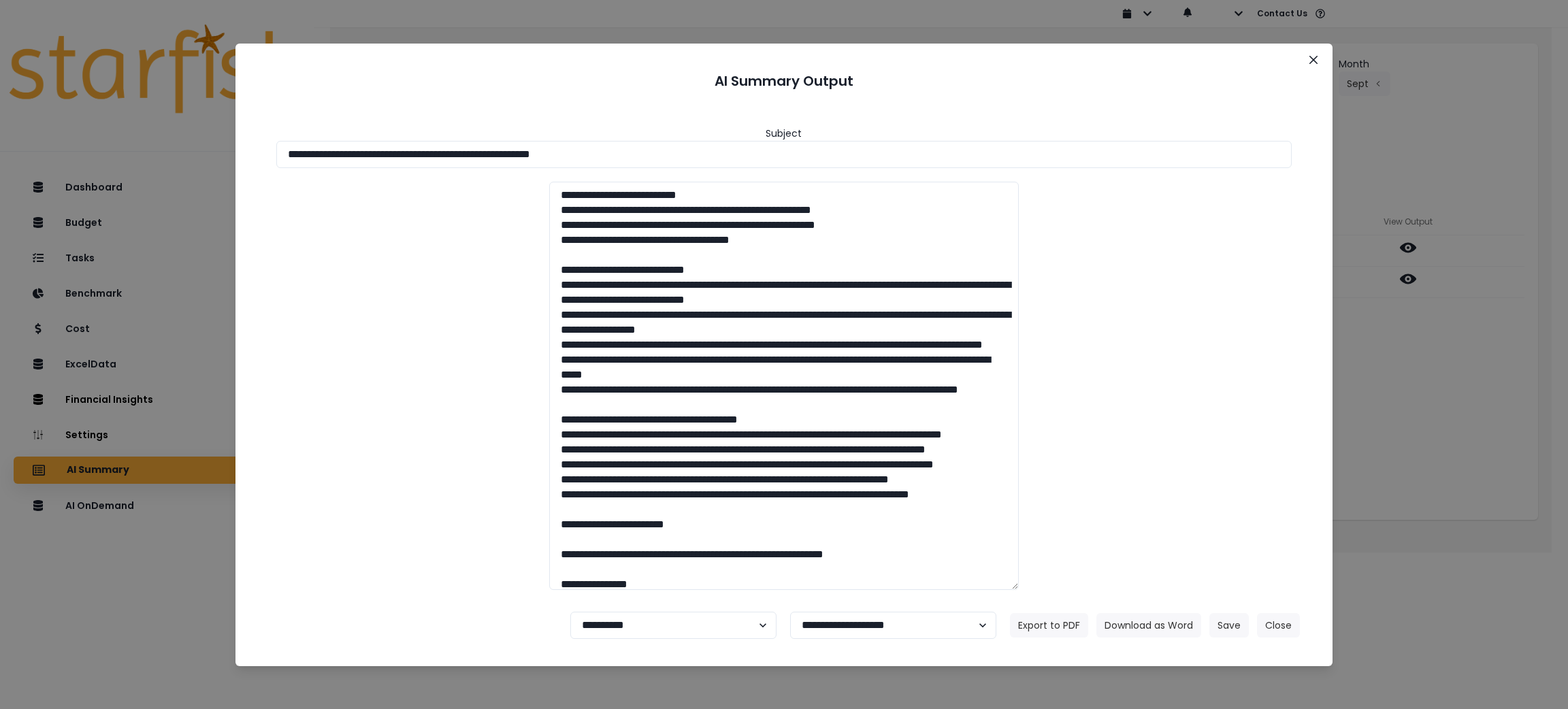
drag, startPoint x: 679, startPoint y: 152, endPoint x: 0, endPoint y: 159, distance: 679.0
click at [0, 159] on div "**********" at bounding box center [784, 354] width 1568 height 709
click at [1149, 620] on button "Download as Word" at bounding box center [1148, 625] width 105 height 25
drag, startPoint x: 1482, startPoint y: 510, endPoint x: 1432, endPoint y: 370, distance: 148.7
click at [1482, 510] on div "**********" at bounding box center [784, 354] width 1568 height 709
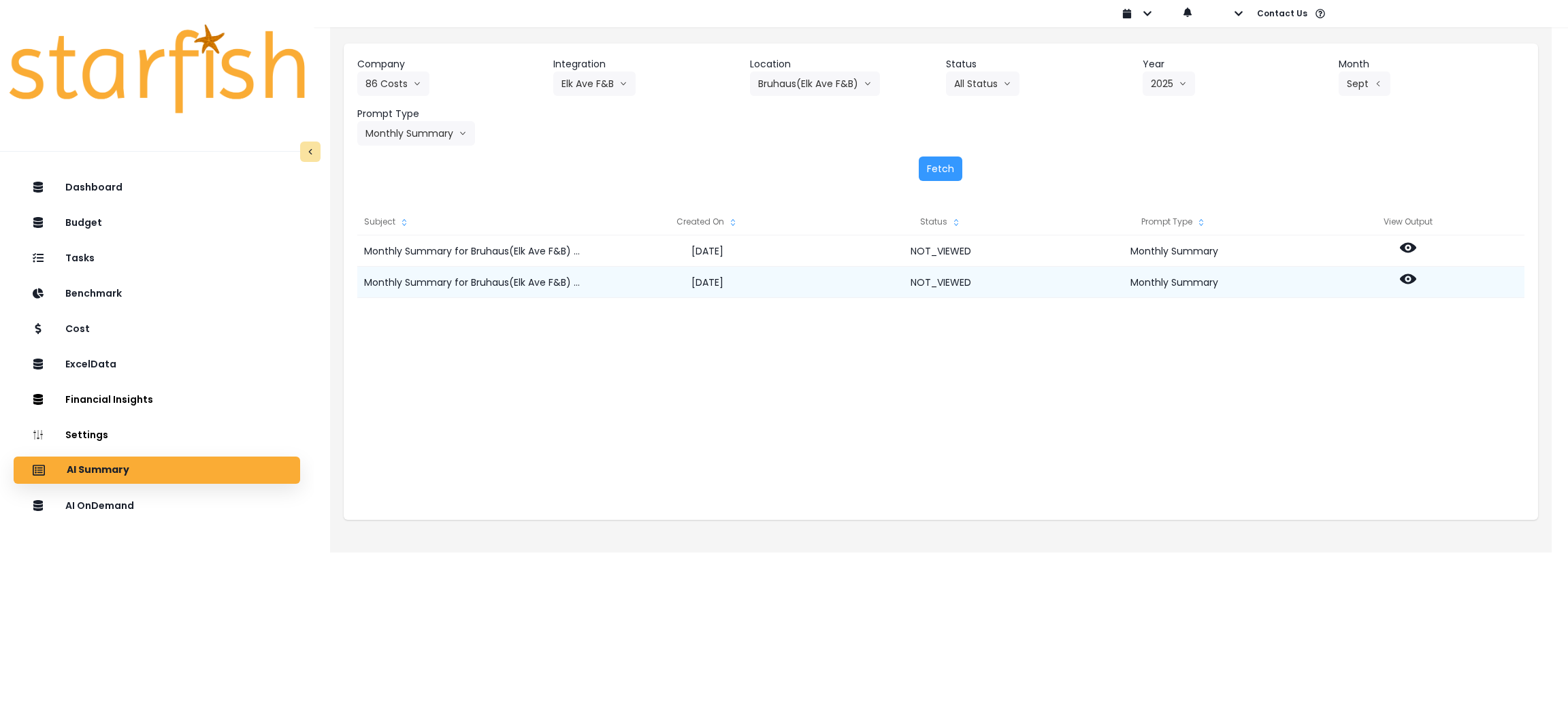
click at [1411, 275] on icon at bounding box center [1407, 279] width 16 height 10
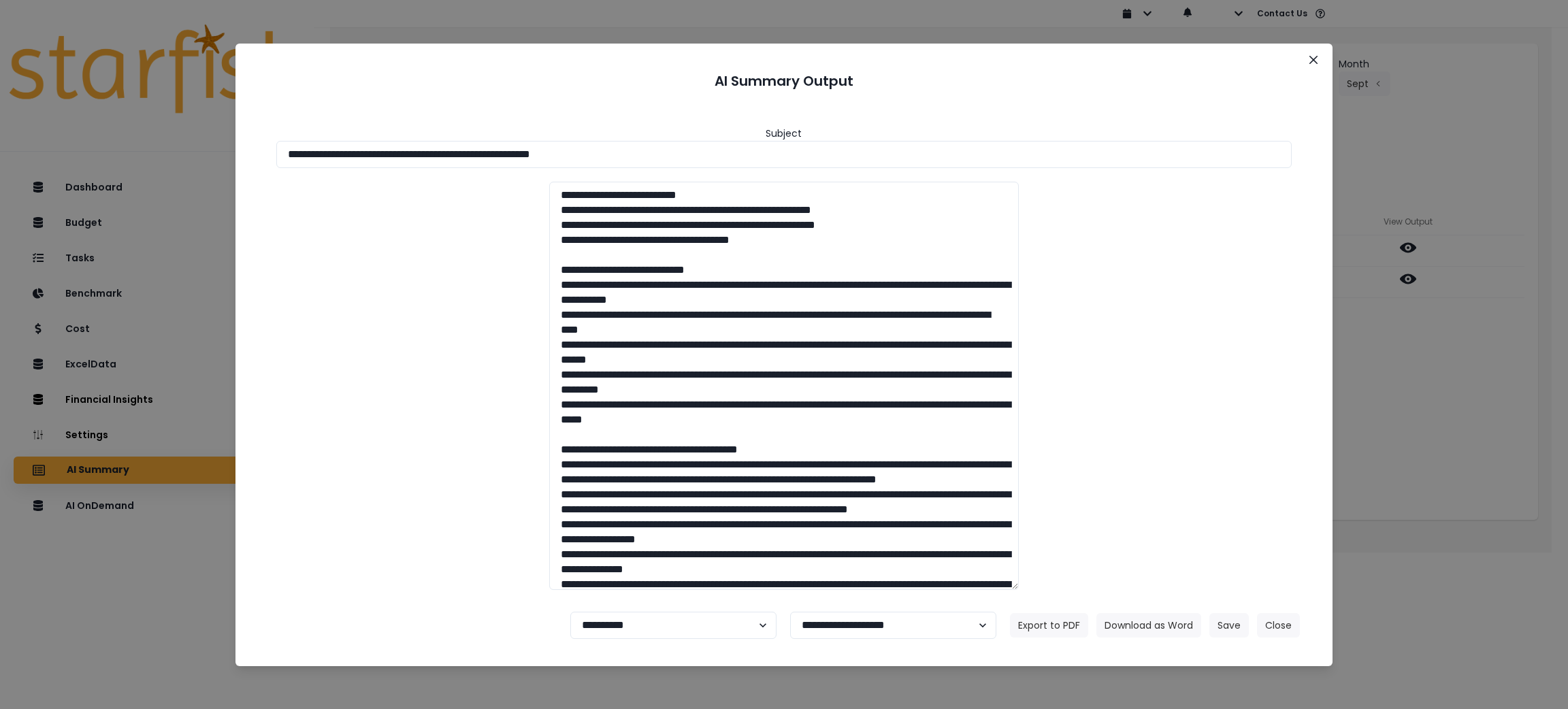
drag, startPoint x: 669, startPoint y: 152, endPoint x: 0, endPoint y: 139, distance: 669.1
click at [0, 139] on div "**********" at bounding box center [784, 354] width 1568 height 709
click at [1160, 631] on button "Download as Word" at bounding box center [1148, 625] width 105 height 25
click at [1271, 622] on button "Close" at bounding box center [1278, 625] width 43 height 25
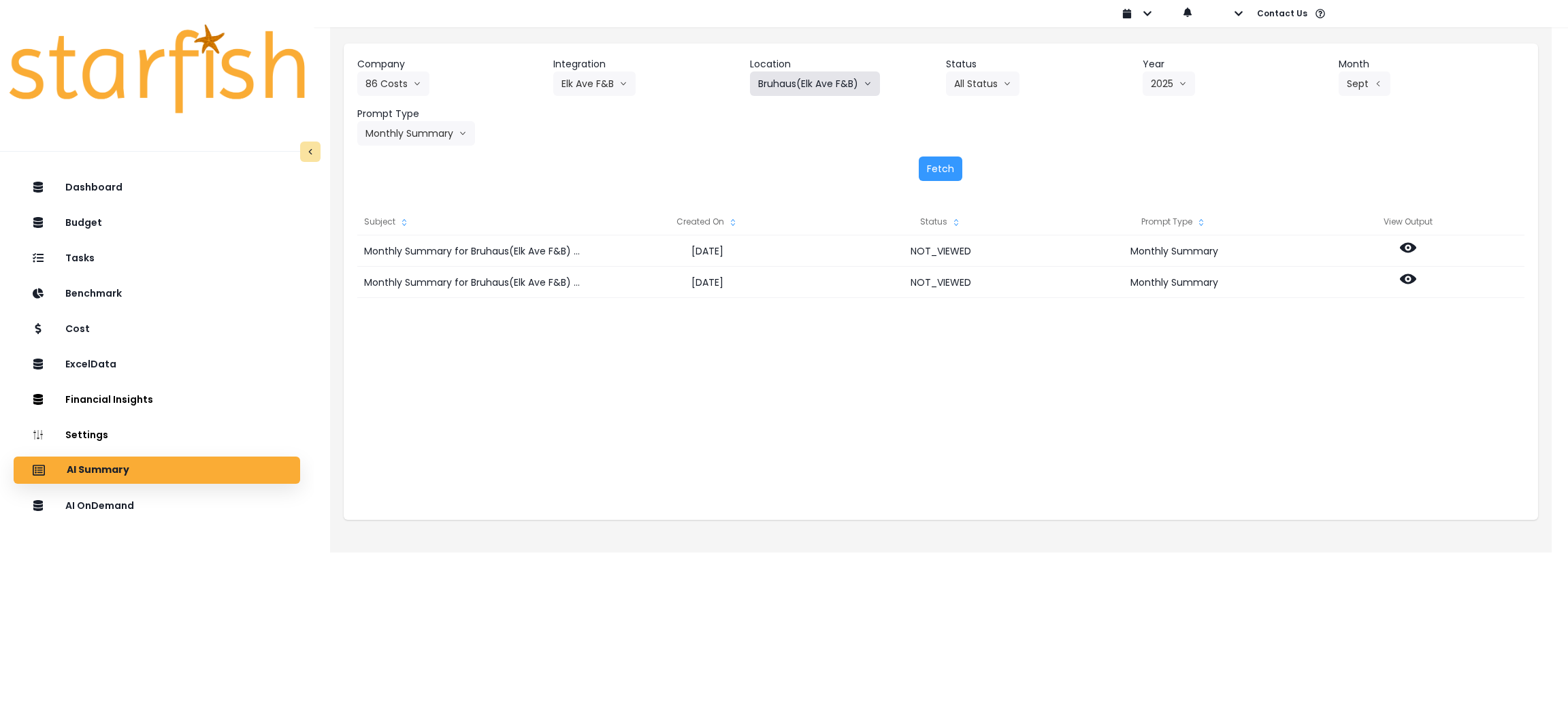
click at [813, 75] on button "Bruhaus(Elk Ave F&B)" at bounding box center [814, 84] width 130 height 25
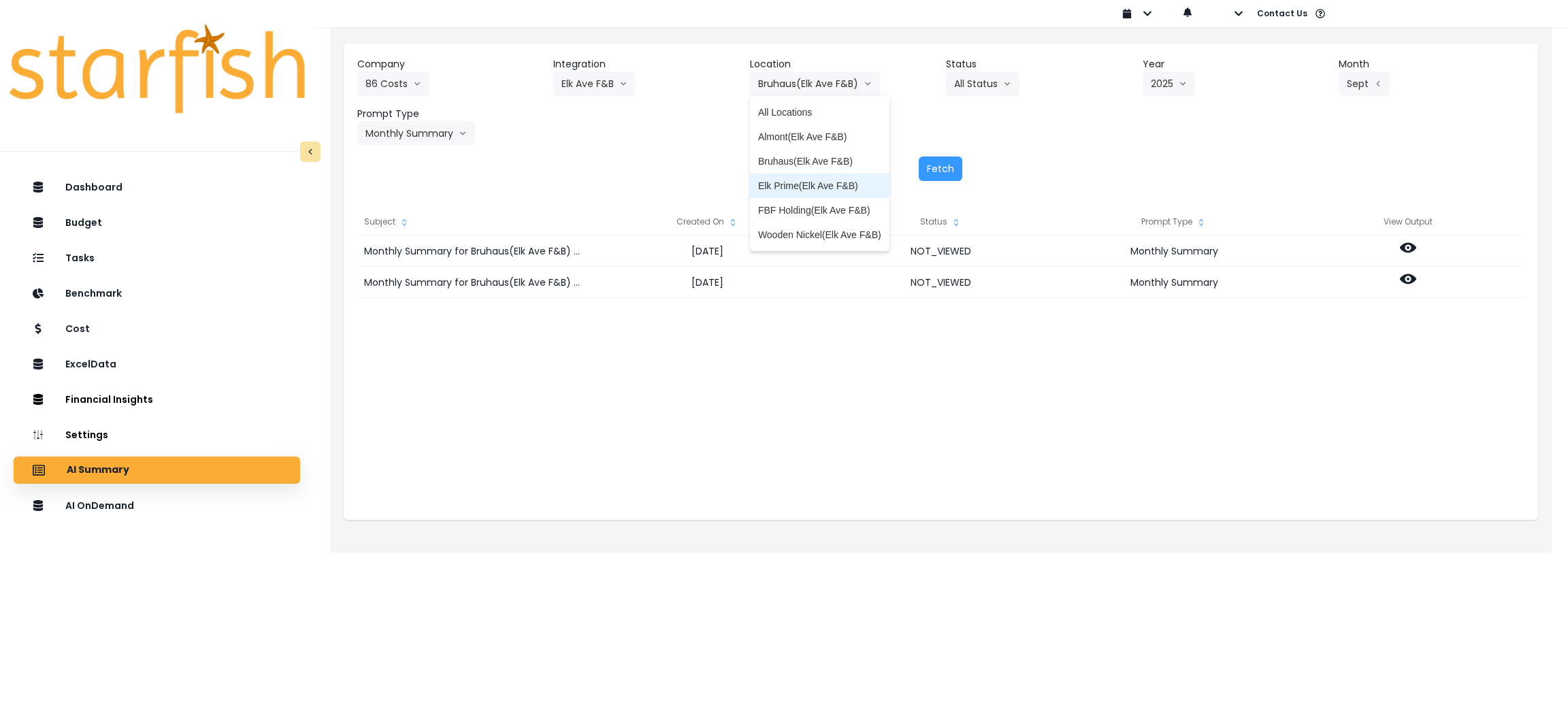
click at [807, 190] on span "Elk Prime(Elk Ave F&B)" at bounding box center [820, 185] width 123 height 13
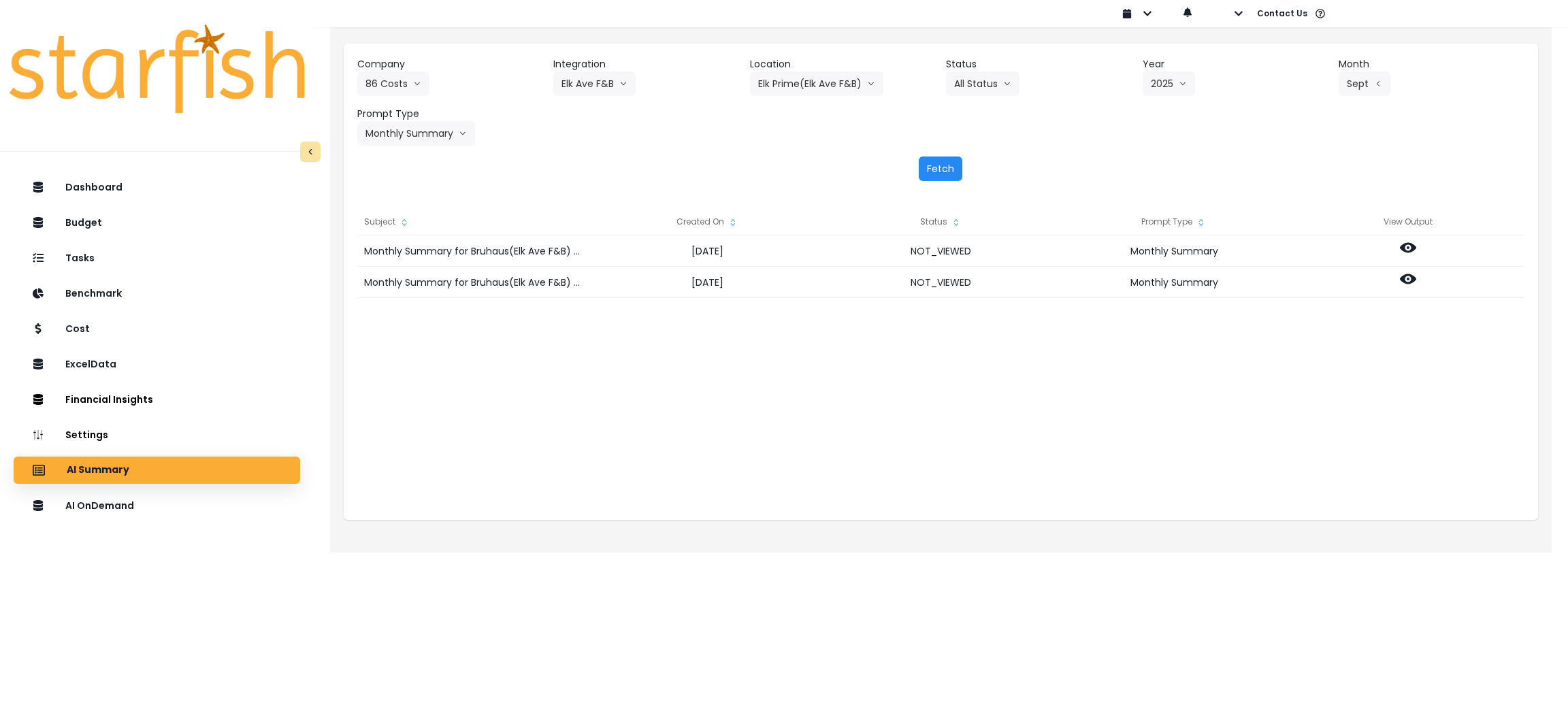
click at [934, 167] on button "Fetch" at bounding box center [940, 169] width 44 height 25
drag, startPoint x: 705, startPoint y: 459, endPoint x: 768, endPoint y: 455, distance: 63.1
click at [705, 459] on div "Monthly Summary for Elk Prime(Elk Ave F&B) for September 2025 2025-10-15 NOT_VI…" at bounding box center [941, 372] width 1167 height 272
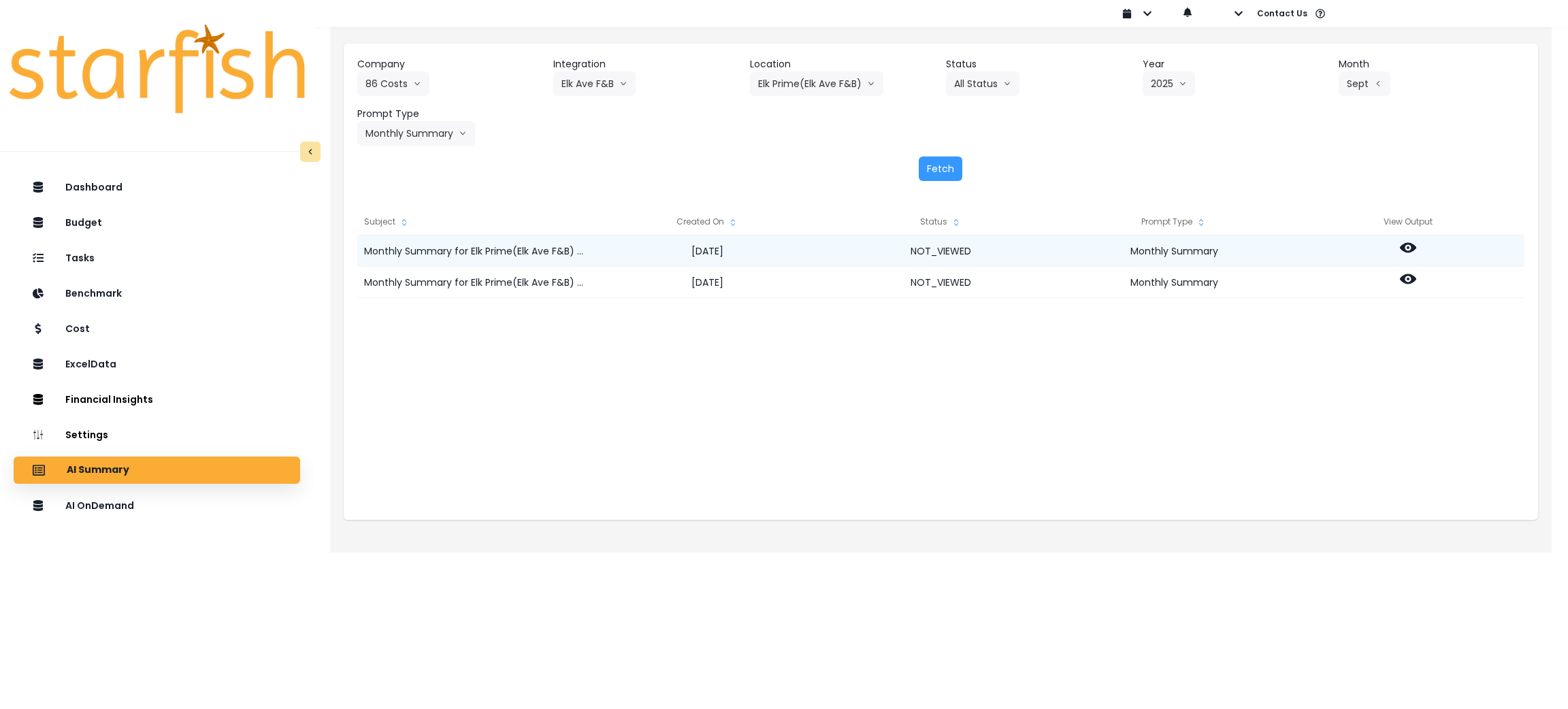
click at [1402, 243] on icon at bounding box center [1407, 247] width 16 height 16
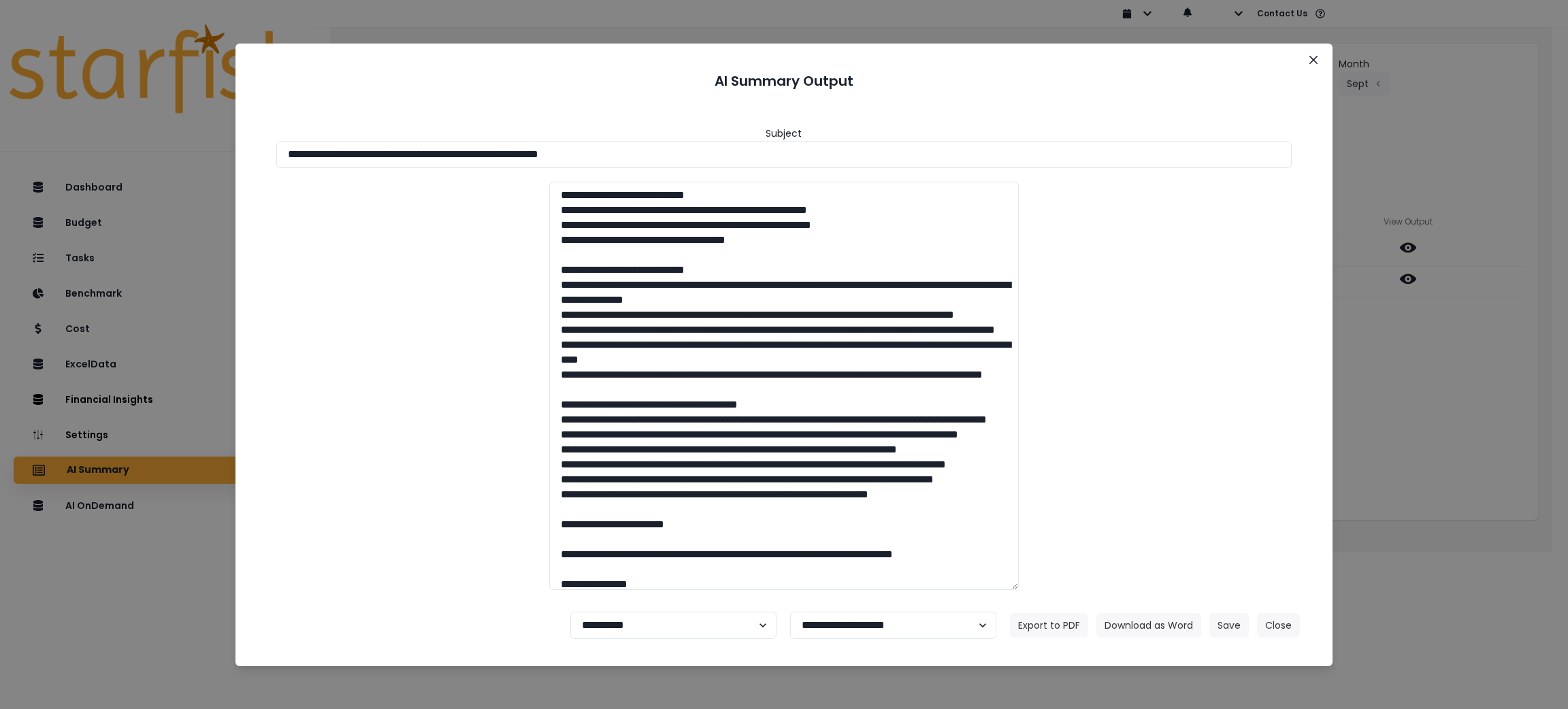
drag, startPoint x: 705, startPoint y: 146, endPoint x: 0, endPoint y: 149, distance: 705.0
click at [0, 149] on div "**********" at bounding box center [784, 354] width 1568 height 709
click at [1164, 615] on button "Download as Word" at bounding box center [1148, 625] width 105 height 25
drag, startPoint x: 1484, startPoint y: 419, endPoint x: 1451, endPoint y: 375, distance: 55.0
click at [1484, 419] on div "**********" at bounding box center [784, 354] width 1568 height 709
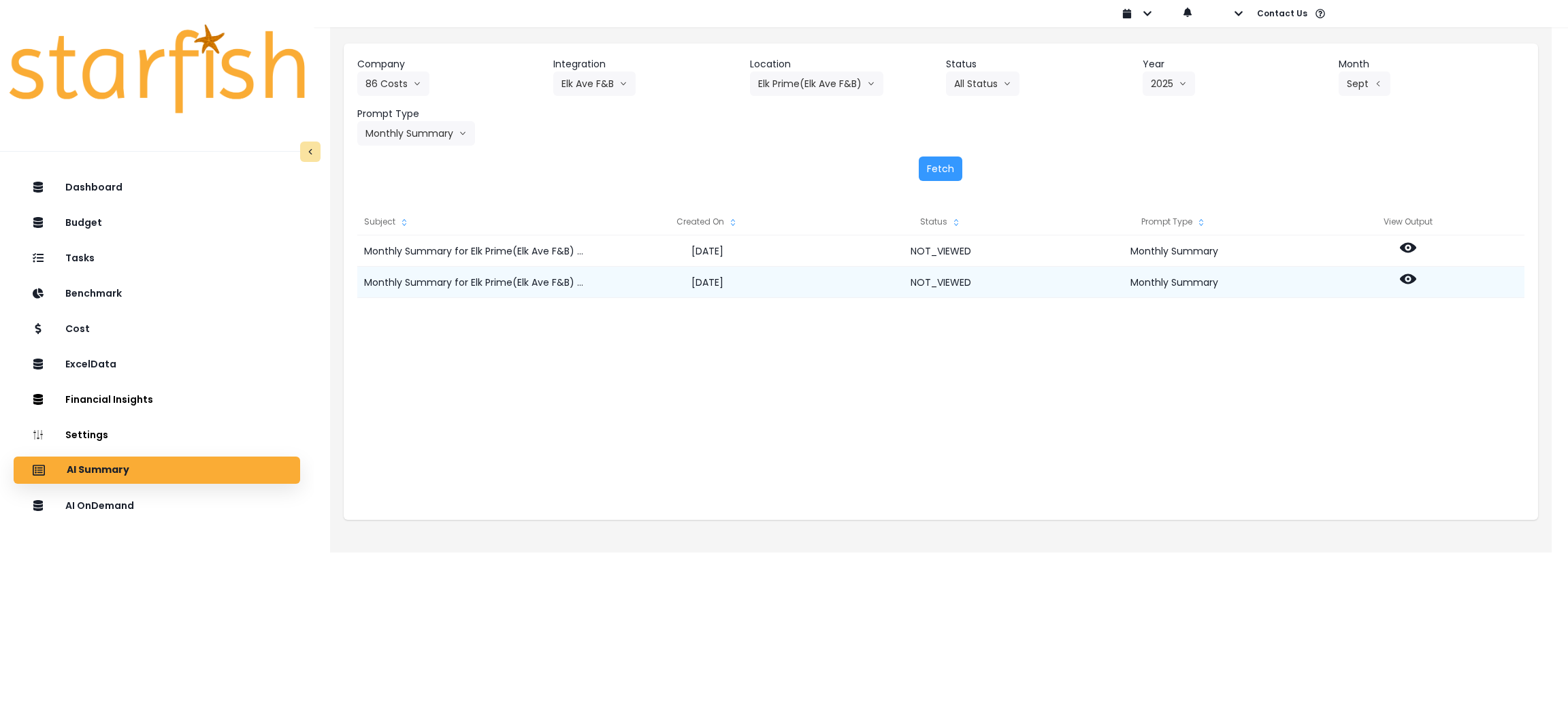
click at [1402, 273] on icon at bounding box center [1407, 278] width 16 height 16
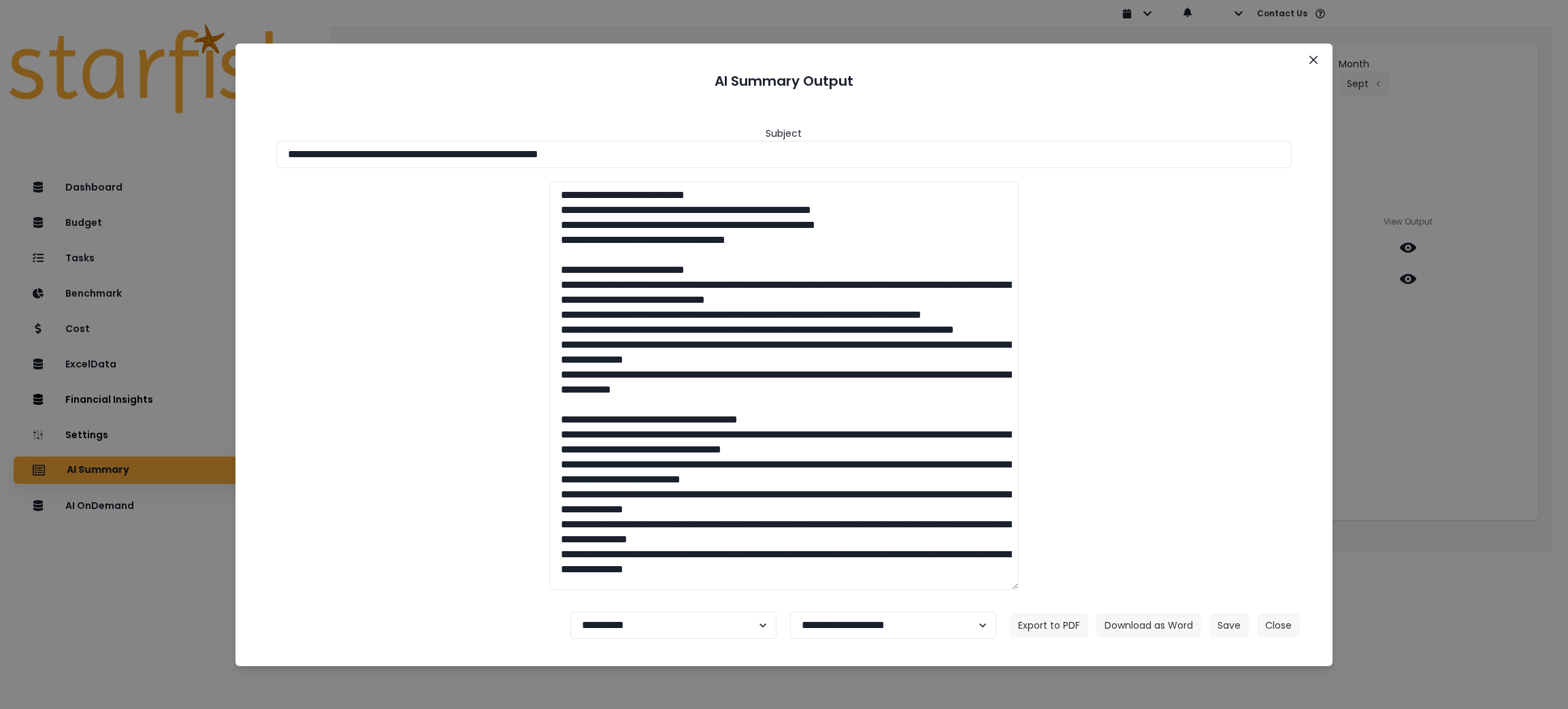
drag, startPoint x: 647, startPoint y: 153, endPoint x: 0, endPoint y: 147, distance: 647.0
click at [0, 147] on div "**********" at bounding box center [784, 354] width 1568 height 709
click at [1173, 628] on button "Download as Word" at bounding box center [1148, 625] width 105 height 25
click at [1464, 439] on div "**********" at bounding box center [784, 354] width 1568 height 709
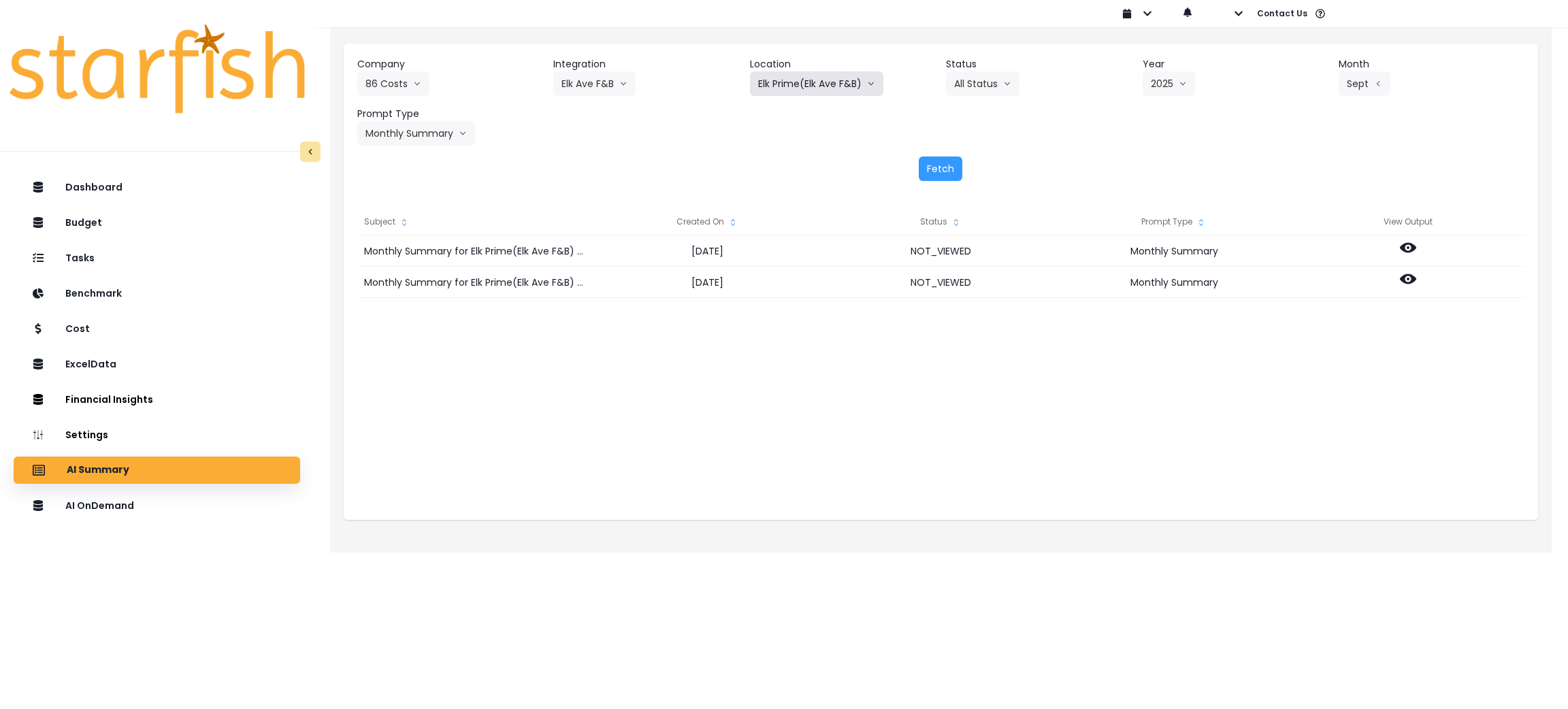
click at [862, 89] on button "Elk Prime(Elk Ave F&B)" at bounding box center [816, 84] width 133 height 25
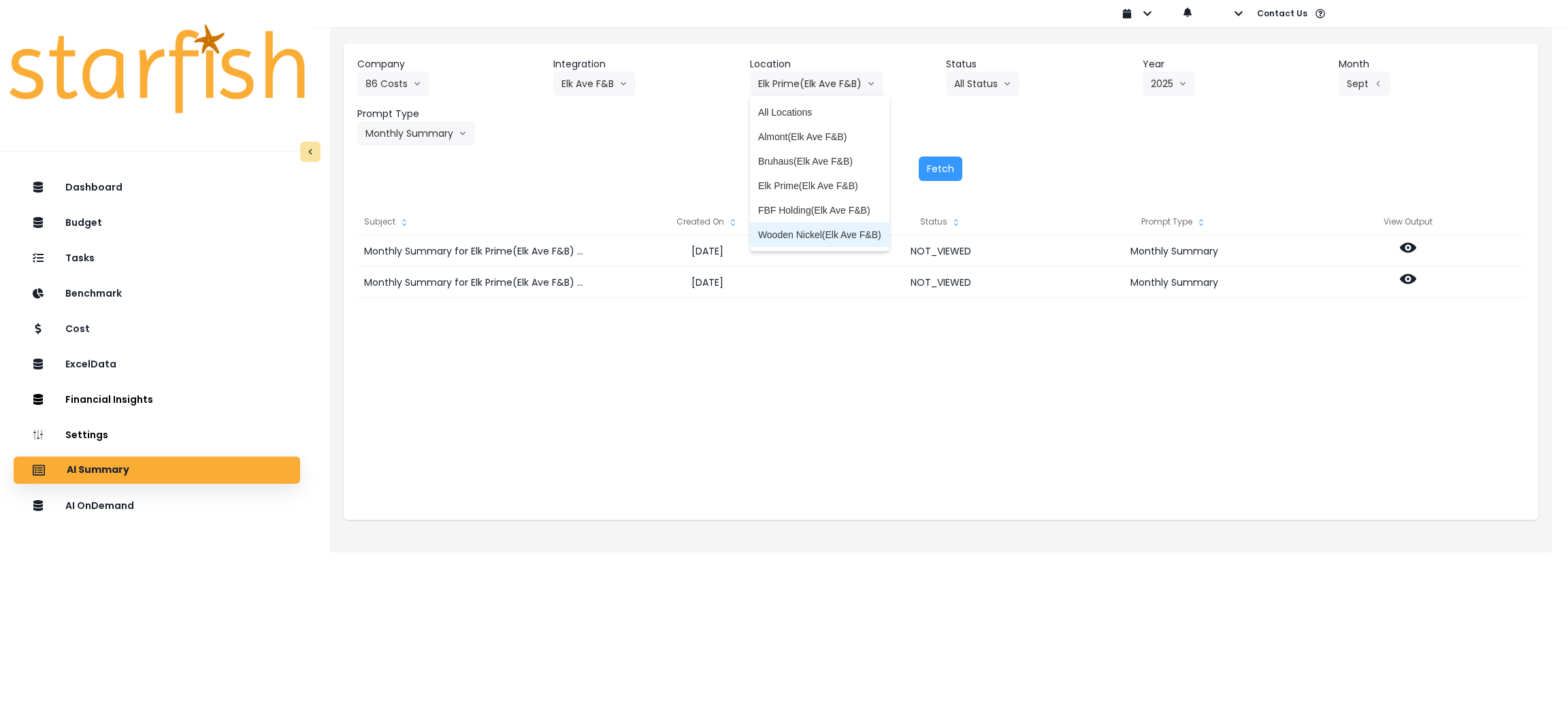
click at [820, 234] on span "Wooden Nickel(Elk Ave F&B)" at bounding box center [820, 234] width 123 height 13
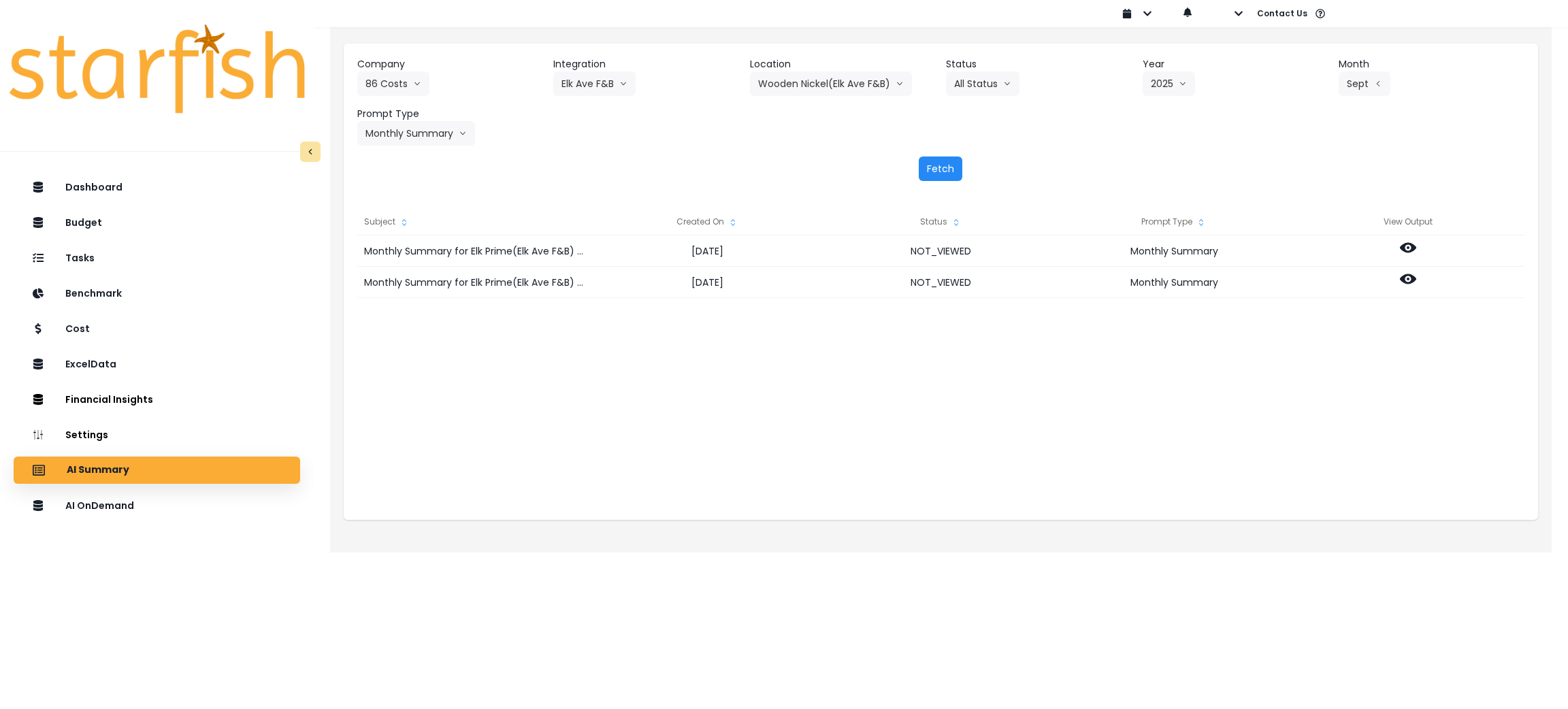
click at [952, 159] on button "Fetch" at bounding box center [940, 169] width 44 height 25
click at [827, 387] on div "Monthly Summary for Wooden Nickel(Elk Ave F&B) for September 2025 2025-10-15 NO…" at bounding box center [941, 372] width 1167 height 272
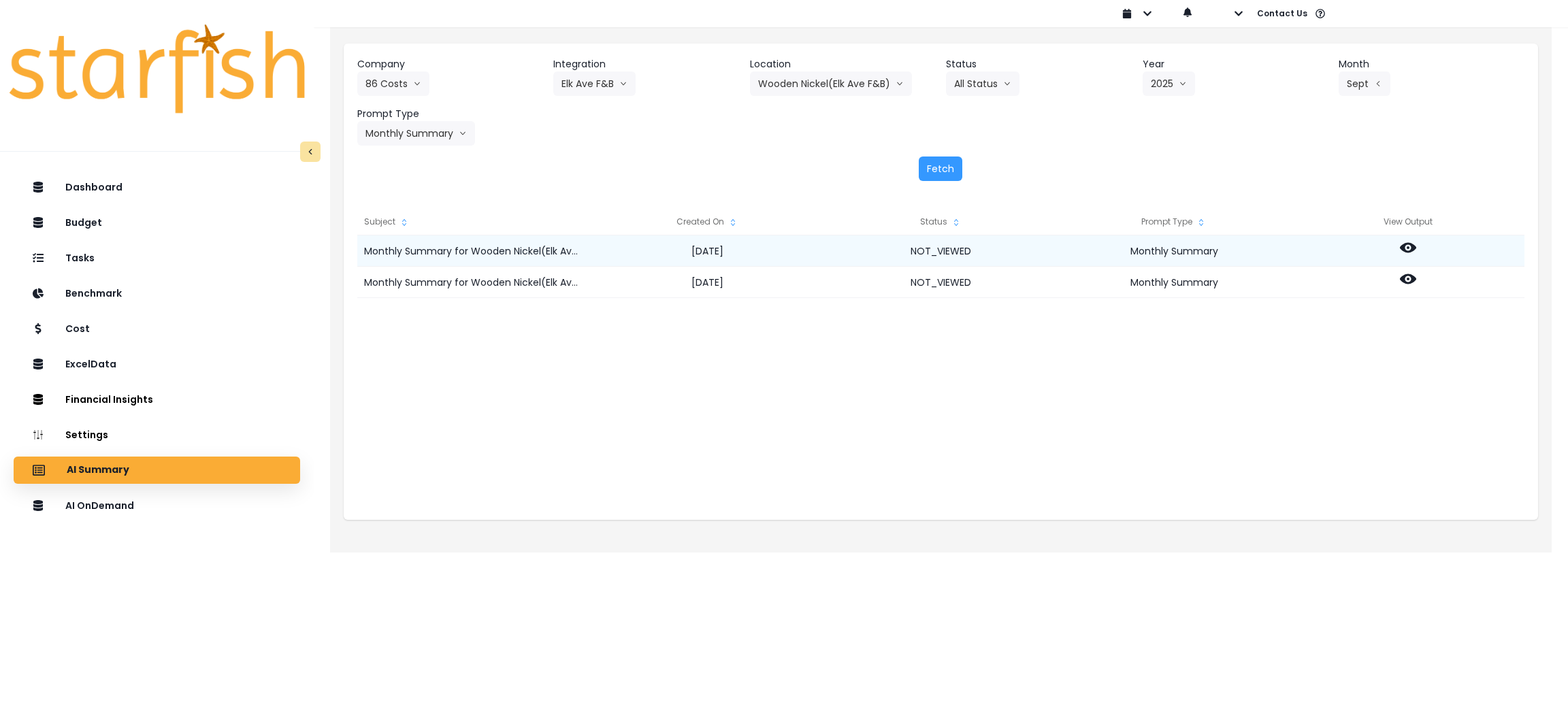
click at [1411, 244] on icon at bounding box center [1407, 248] width 16 height 10
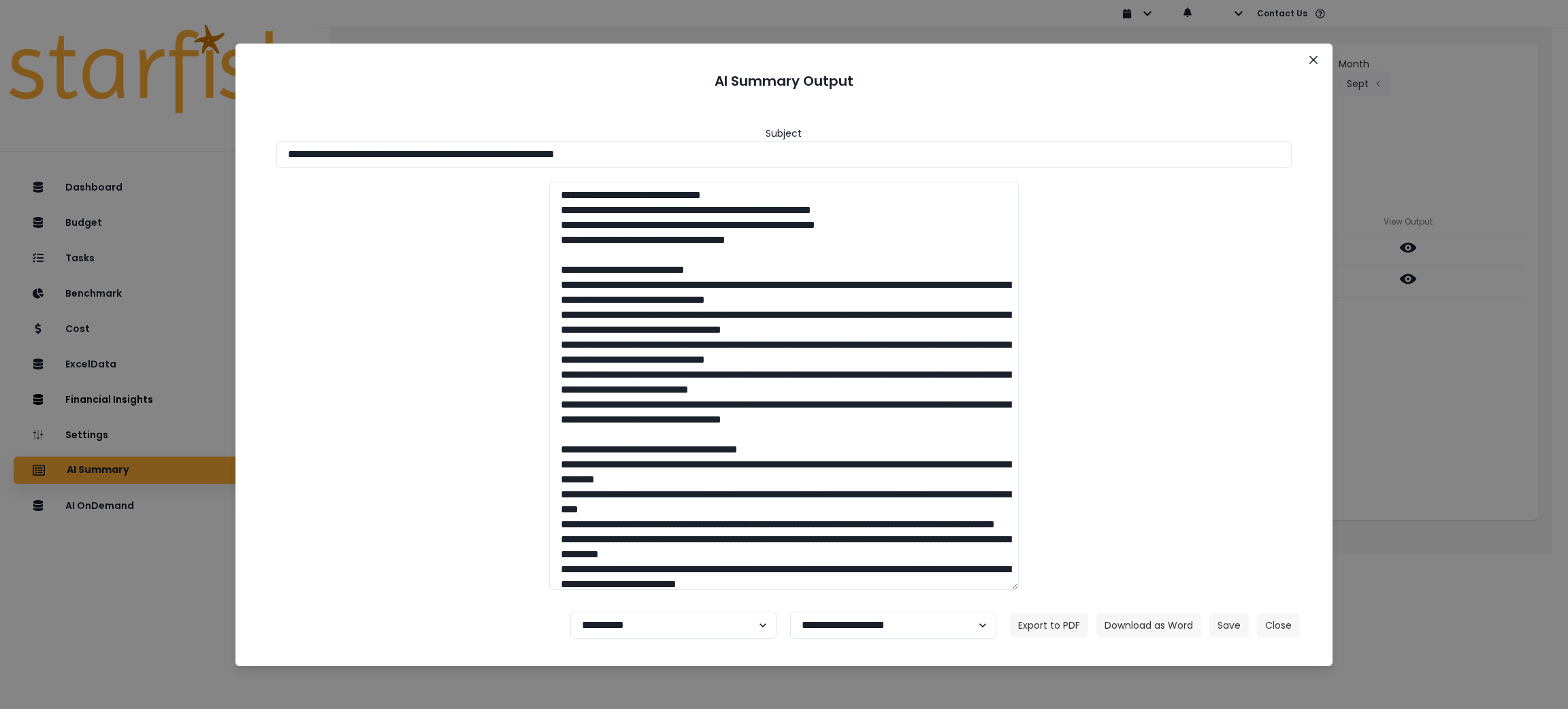
drag, startPoint x: 1437, startPoint y: 464, endPoint x: 1426, endPoint y: 285, distance: 179.3
click at [1437, 463] on div "**********" at bounding box center [784, 354] width 1568 height 709
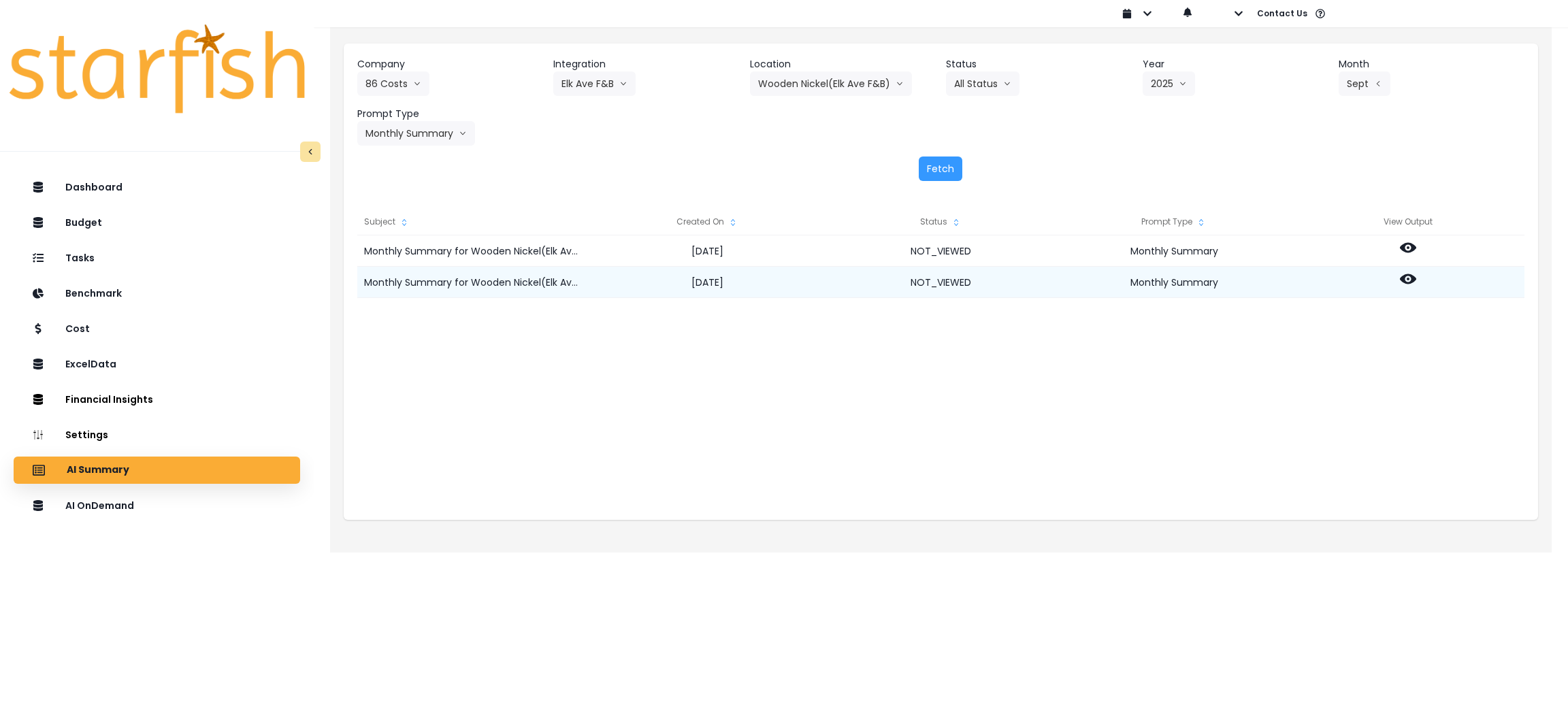
click at [1397, 283] on div at bounding box center [1407, 282] width 234 height 31
click at [1402, 278] on icon at bounding box center [1407, 279] width 16 height 10
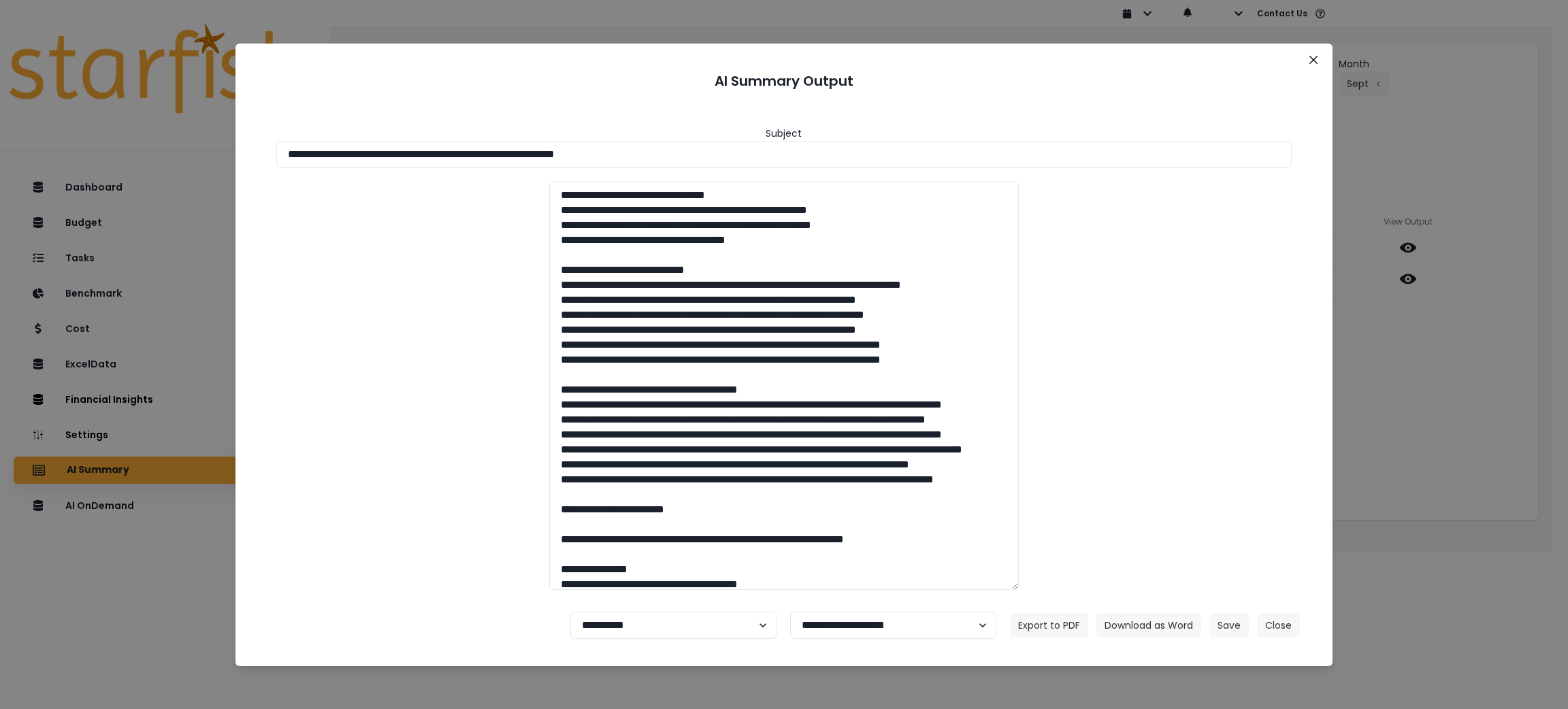
click at [1416, 385] on div "**********" at bounding box center [784, 354] width 1568 height 709
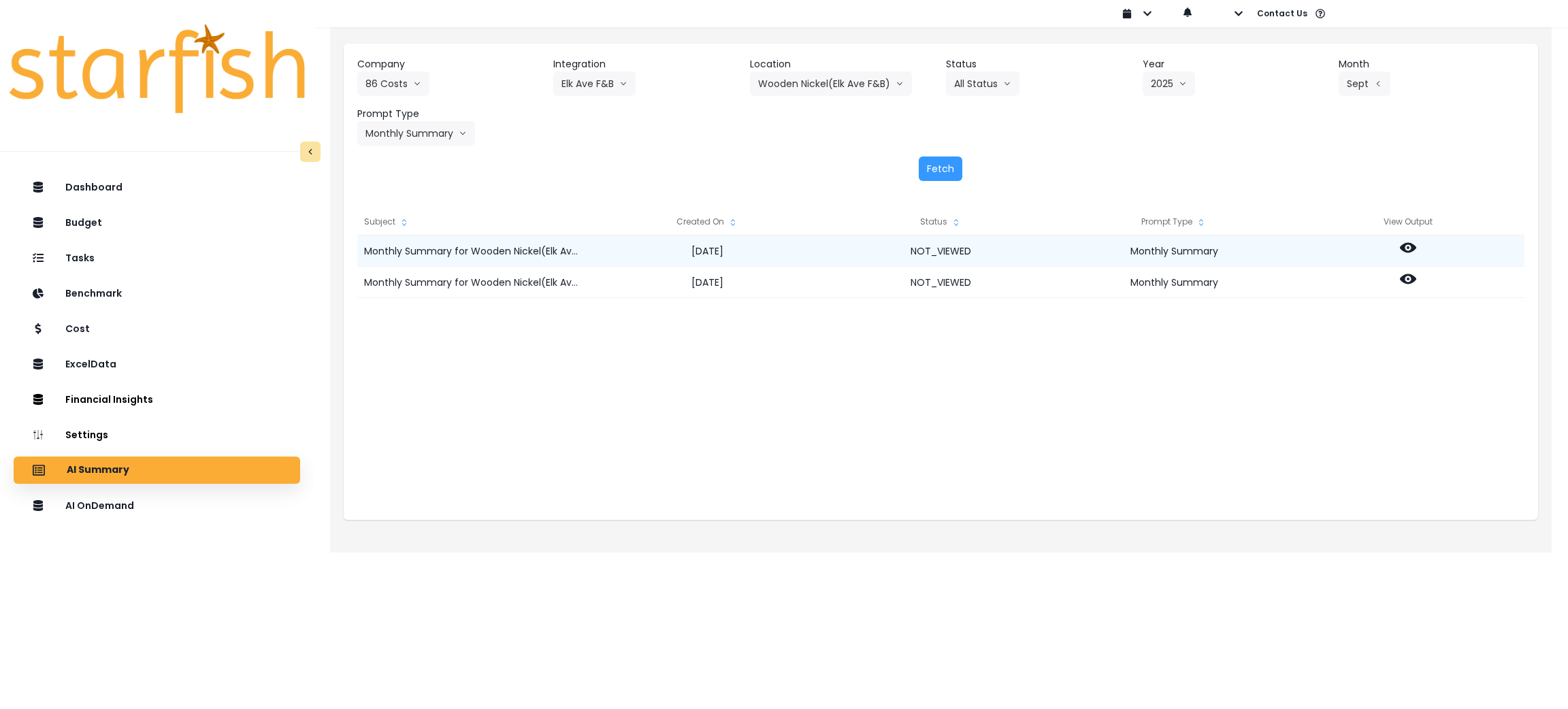
click at [1414, 251] on icon at bounding box center [1407, 247] width 16 height 16
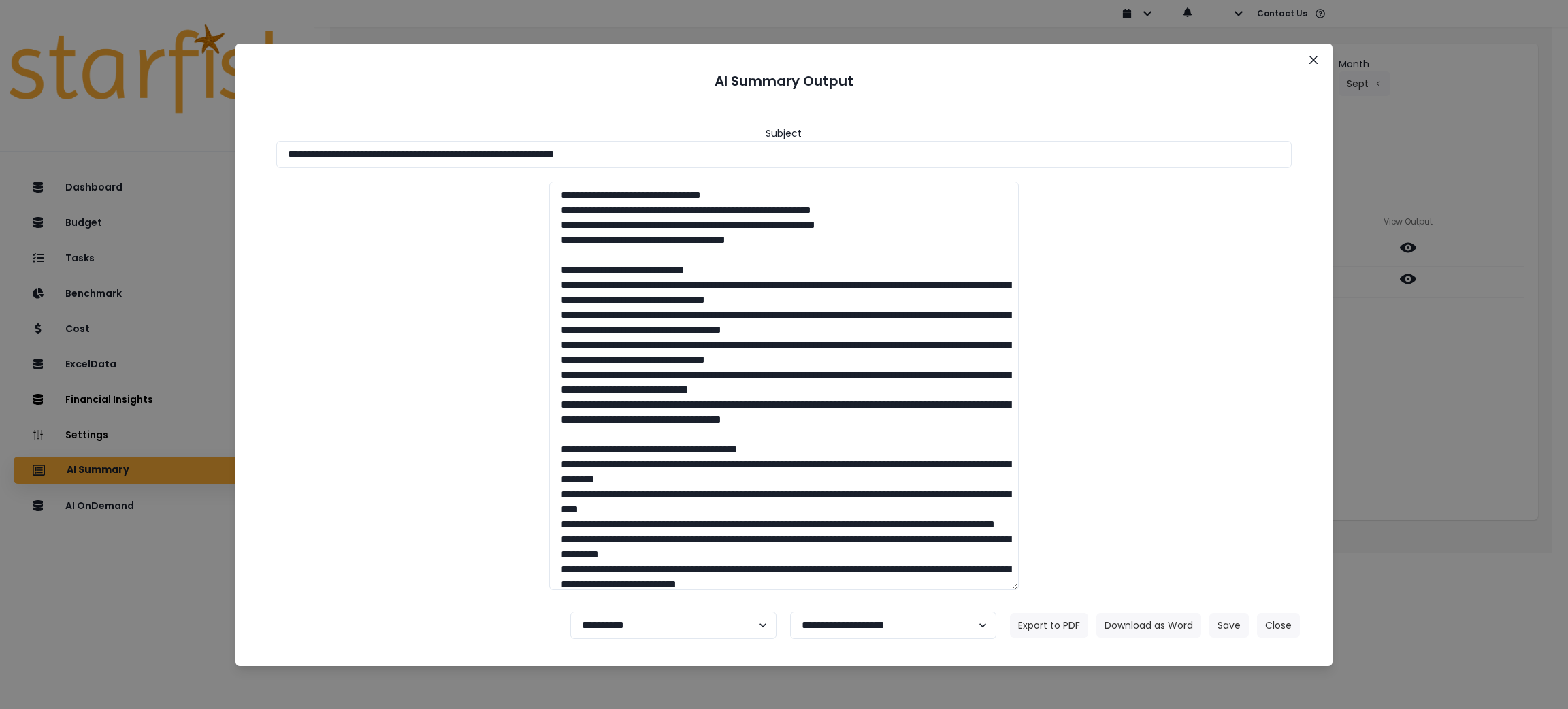
click at [1382, 453] on div "**********" at bounding box center [784, 354] width 1568 height 709
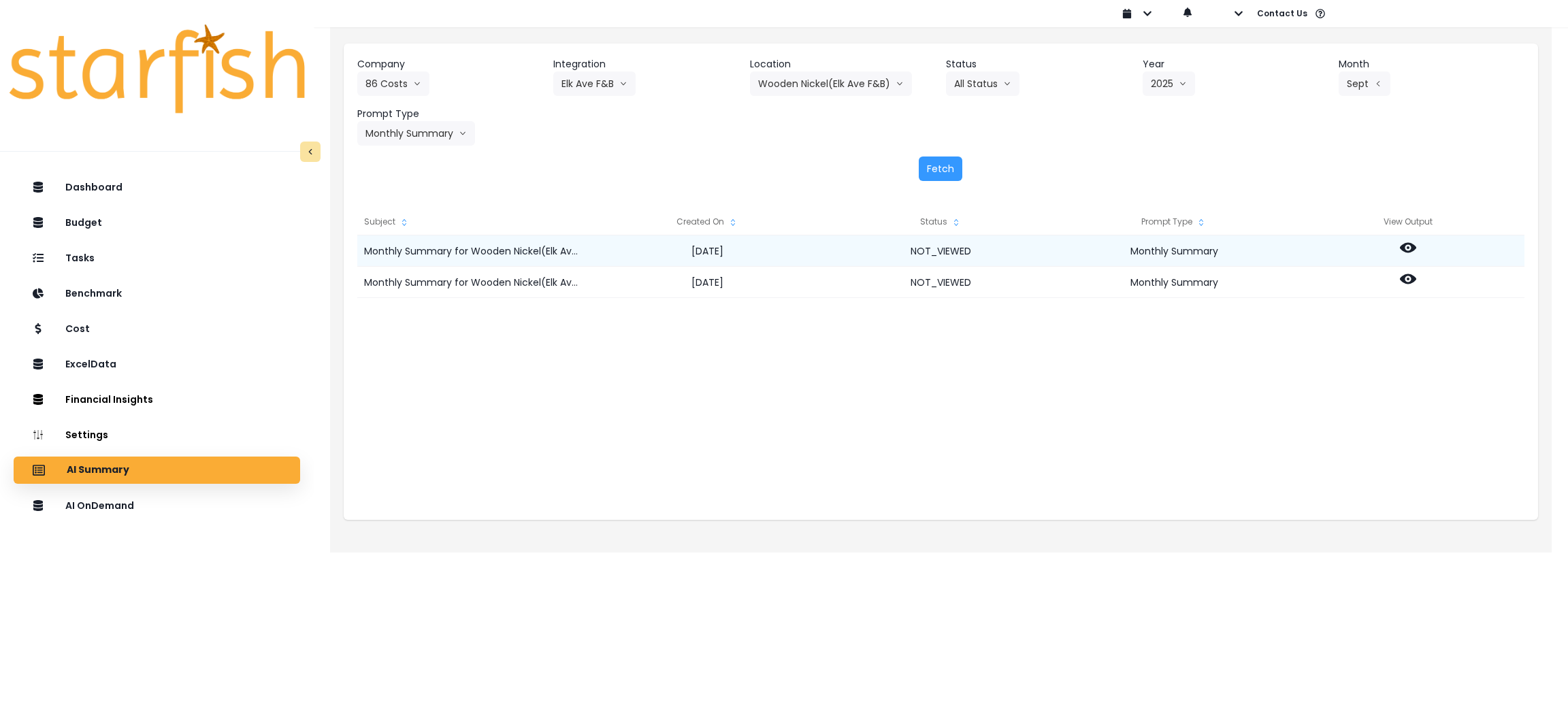
click at [1409, 247] on icon at bounding box center [1407, 247] width 16 height 16
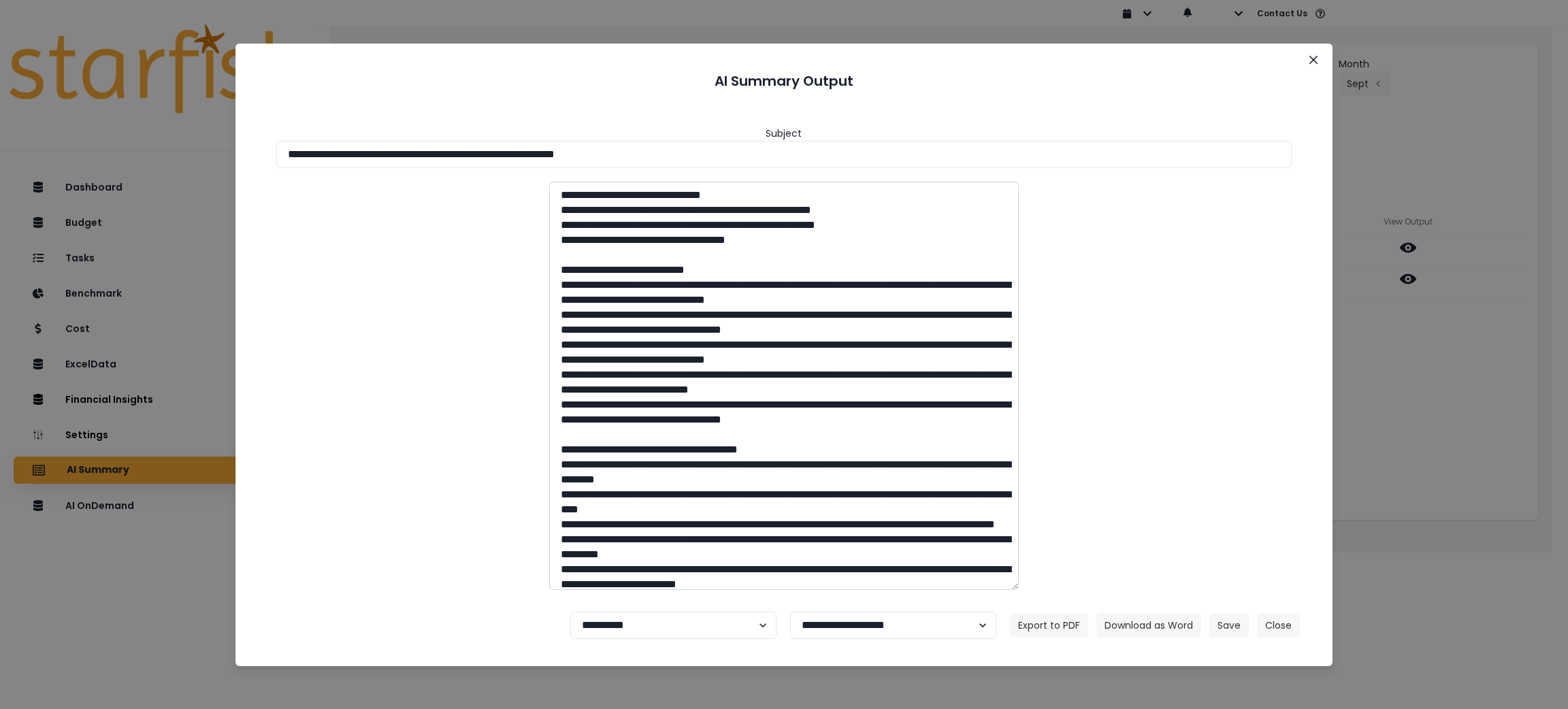
drag, startPoint x: 739, startPoint y: 267, endPoint x: 584, endPoint y: 273, distance: 155.1
click at [584, 273] on textarea at bounding box center [784, 386] width 470 height 408
drag, startPoint x: 824, startPoint y: 453, endPoint x: 585, endPoint y: 452, distance: 239.0
click at [585, 452] on textarea at bounding box center [784, 386] width 470 height 408
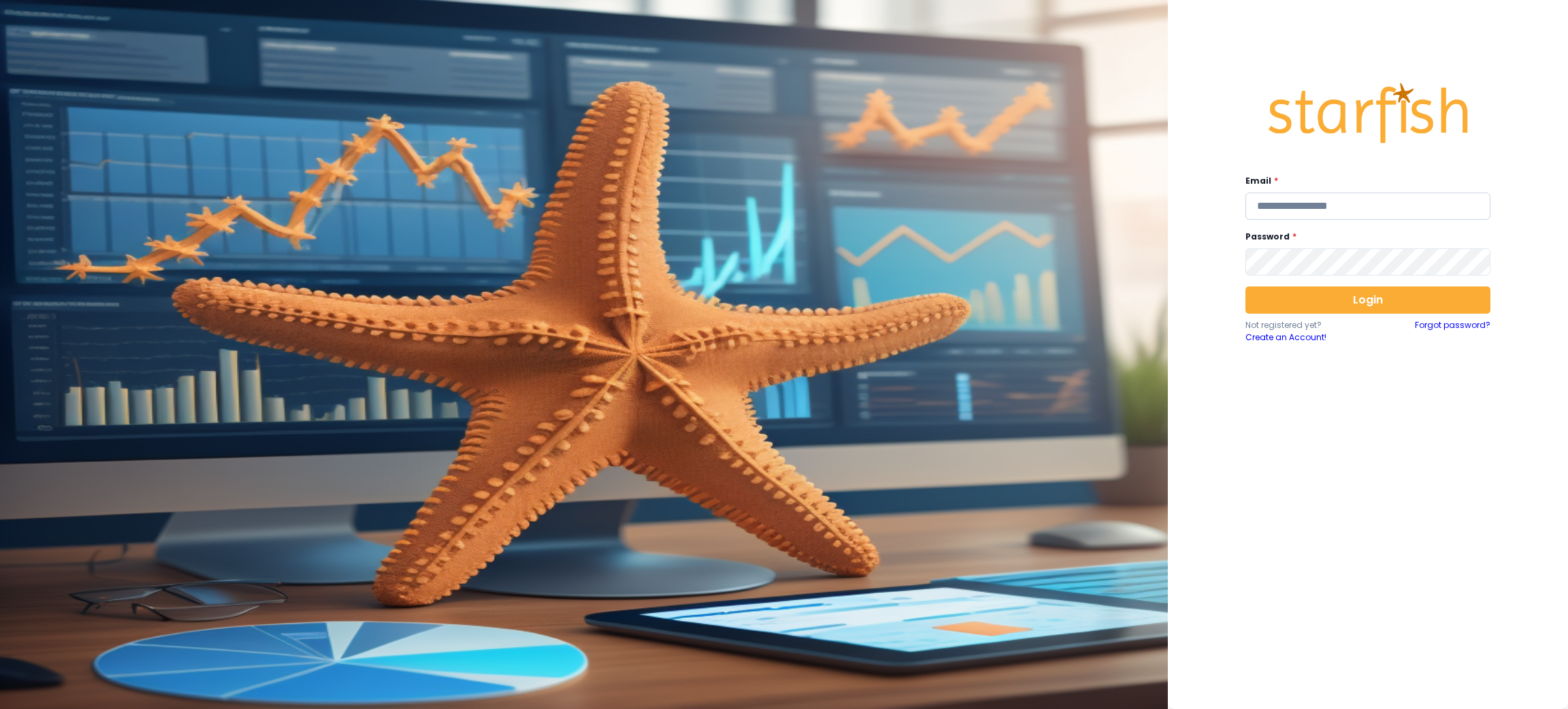
click at [1334, 208] on input "email" at bounding box center [1368, 206] width 245 height 27
type input "**********"
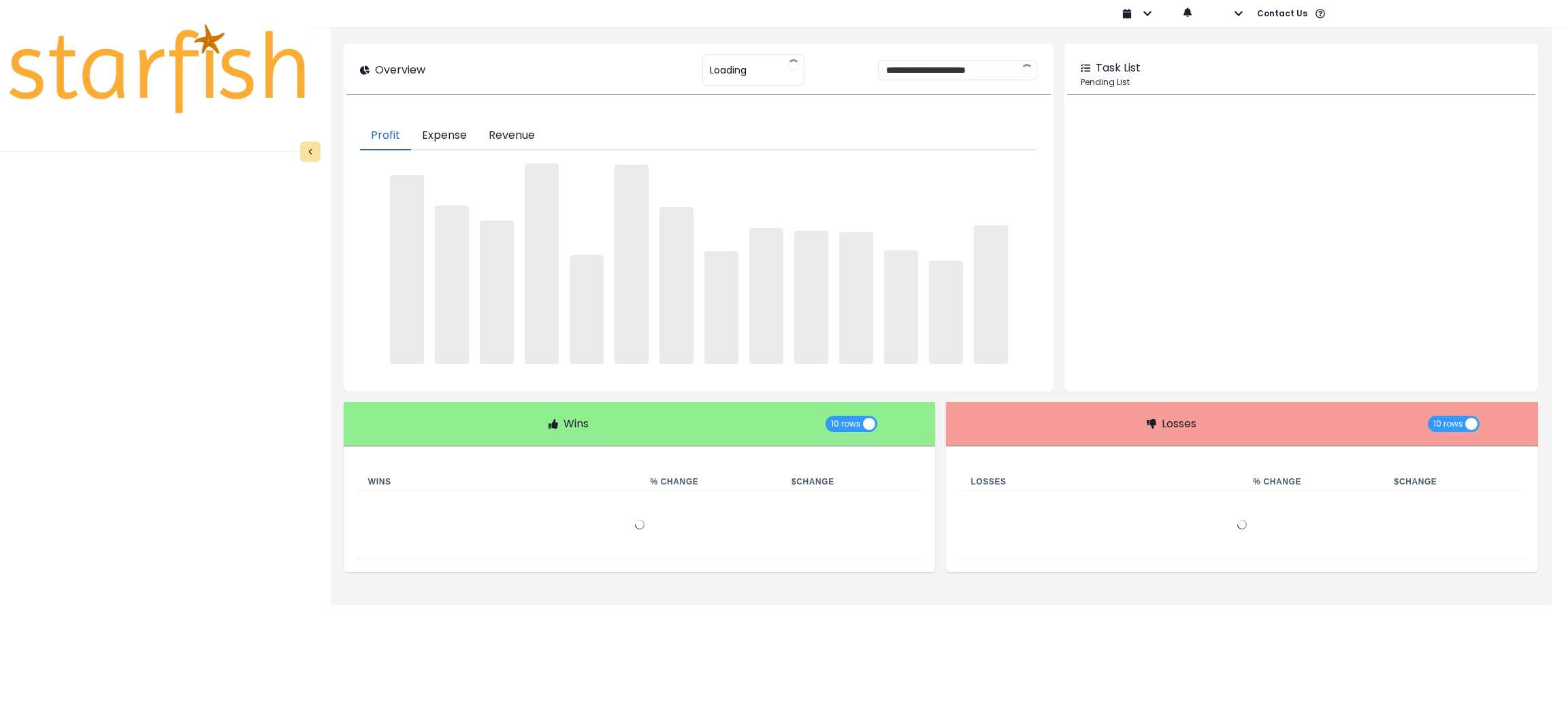
type input "********"
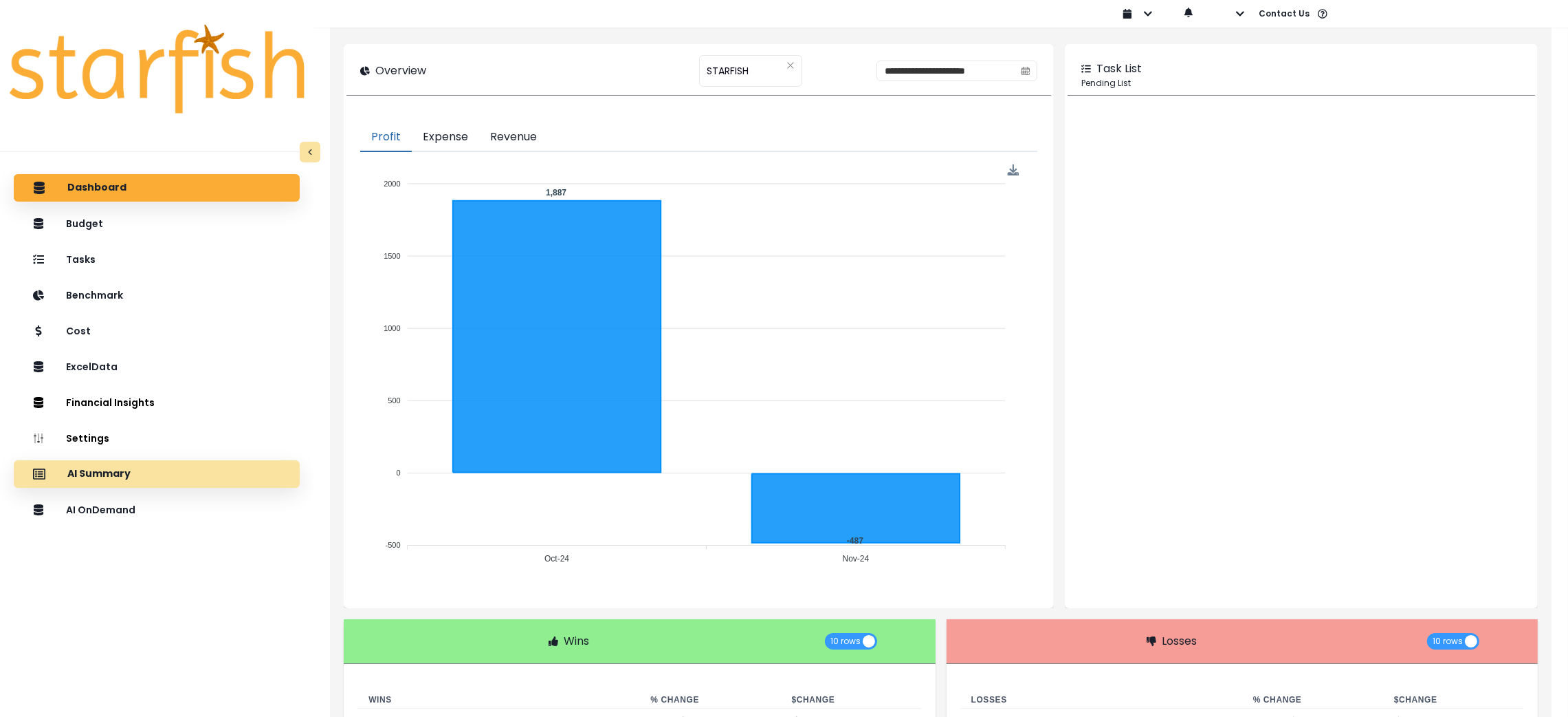
click at [181, 470] on div "AI Summary" at bounding box center [157, 474] width 264 height 29
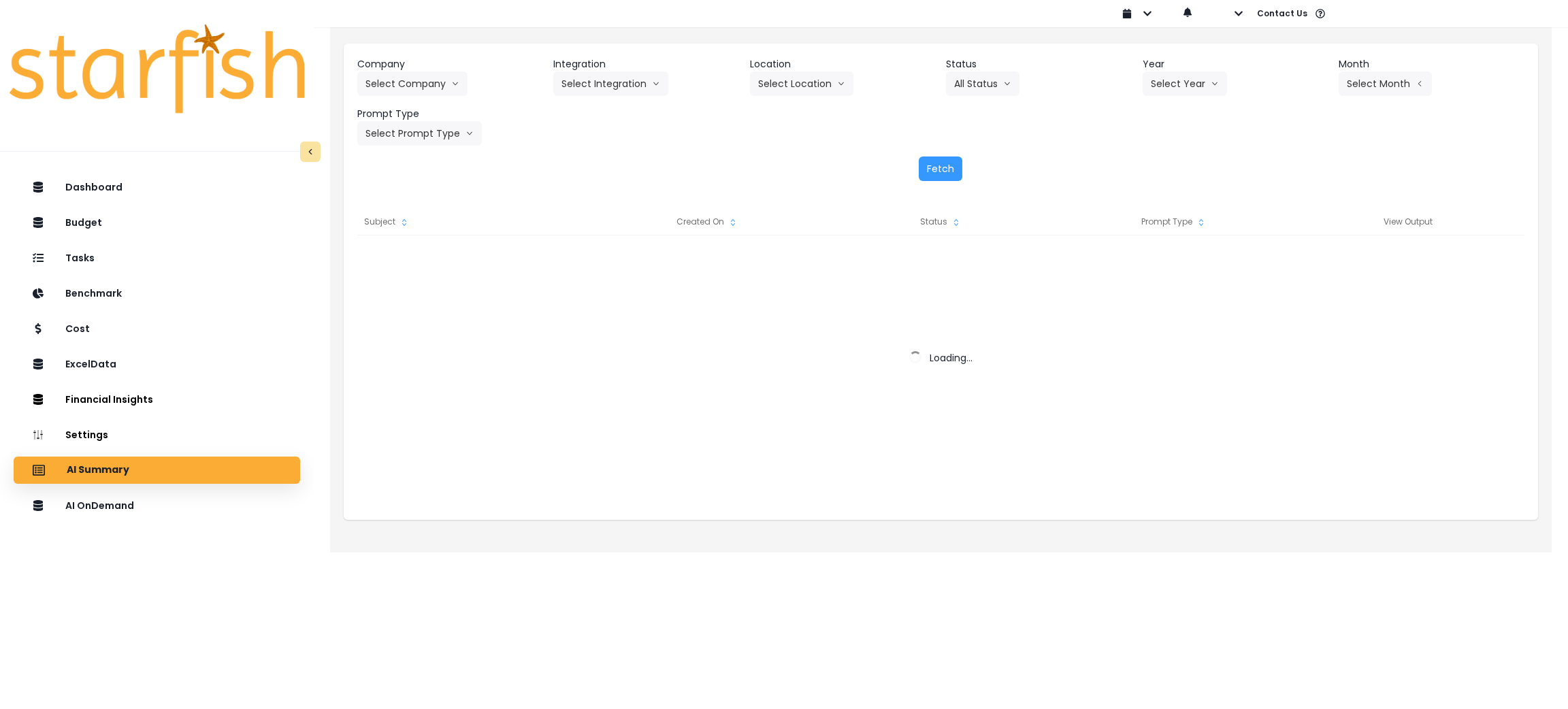
click at [424, 68] on header "Company" at bounding box center [450, 63] width 185 height 14
click at [426, 77] on button "Select Company" at bounding box center [412, 84] width 111 height 25
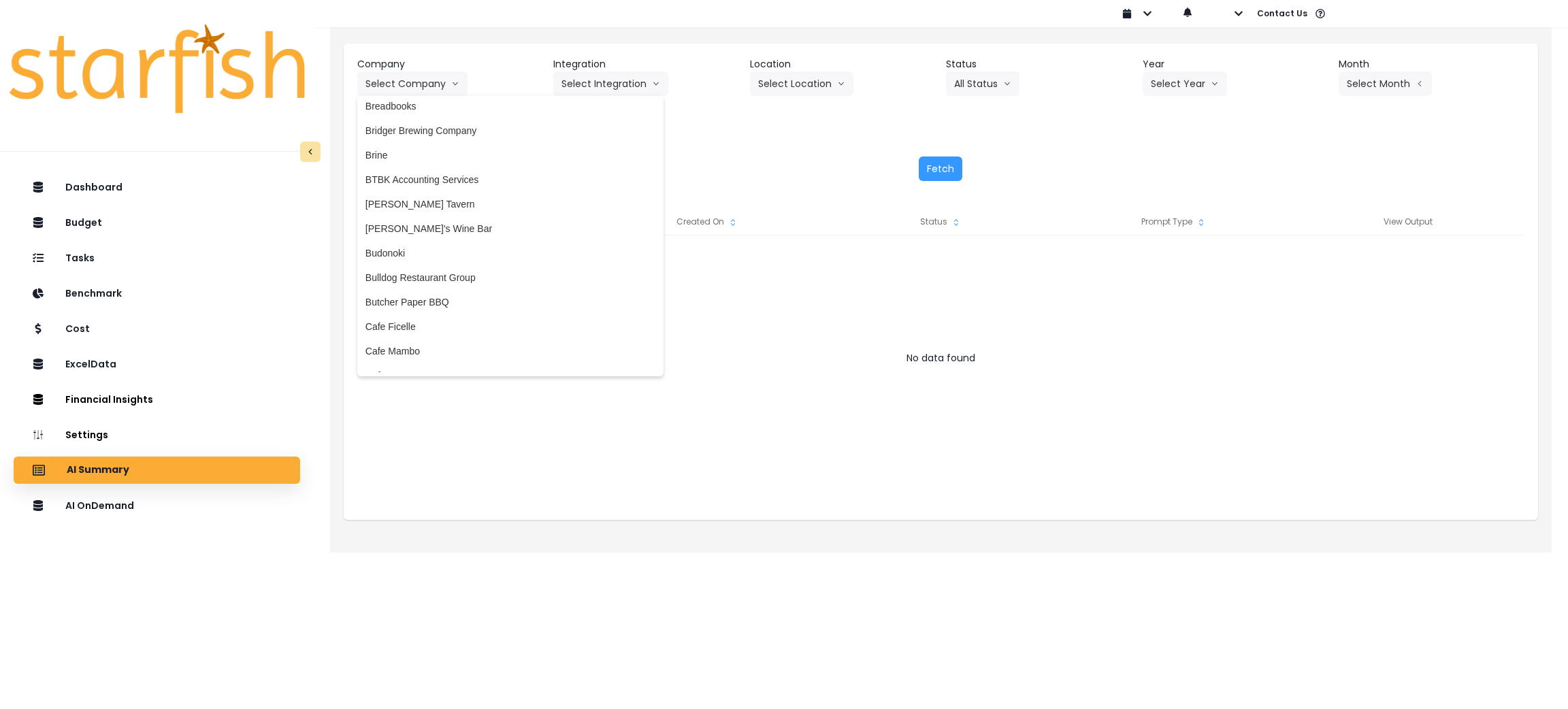
scroll to position [510, 0]
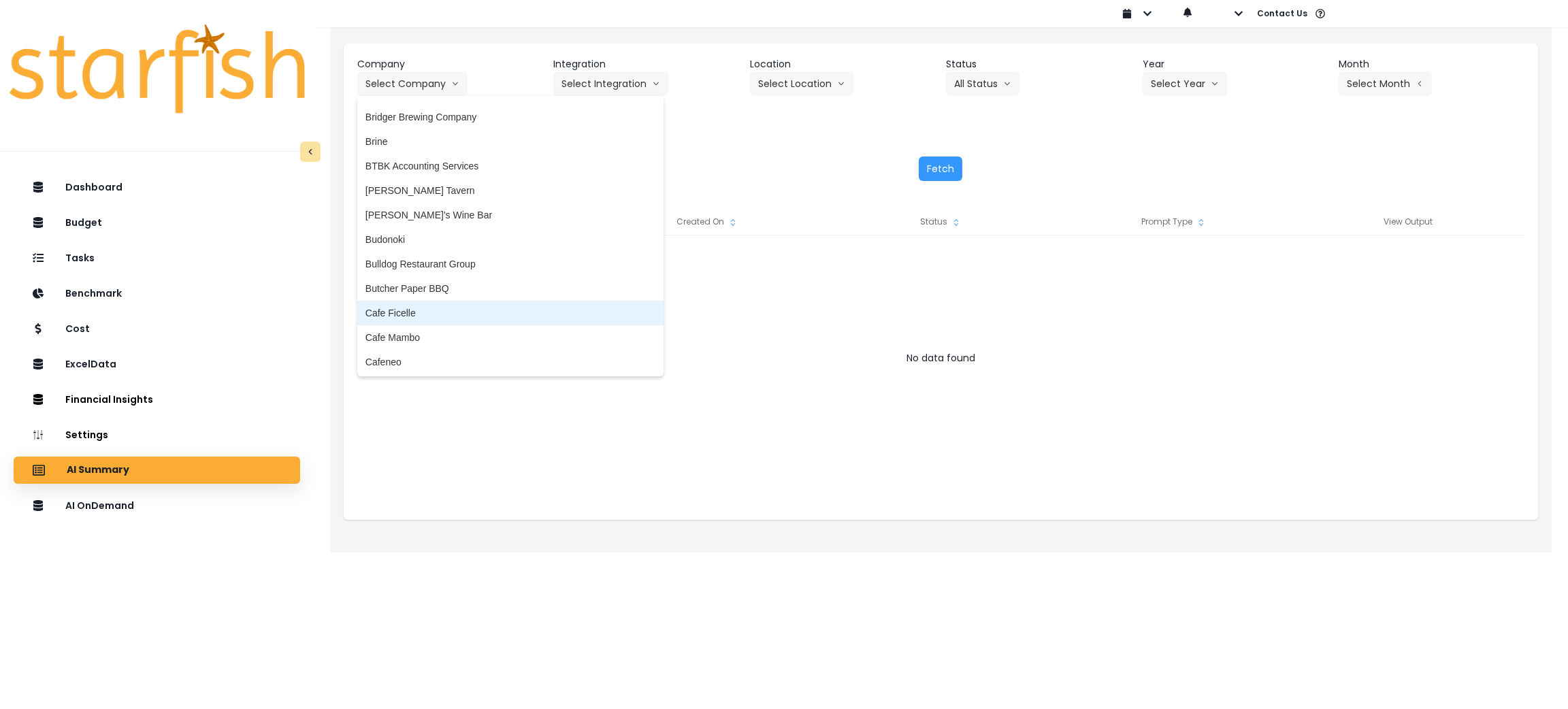
click at [433, 314] on span "Cafe Ficelle" at bounding box center [510, 313] width 290 height 13
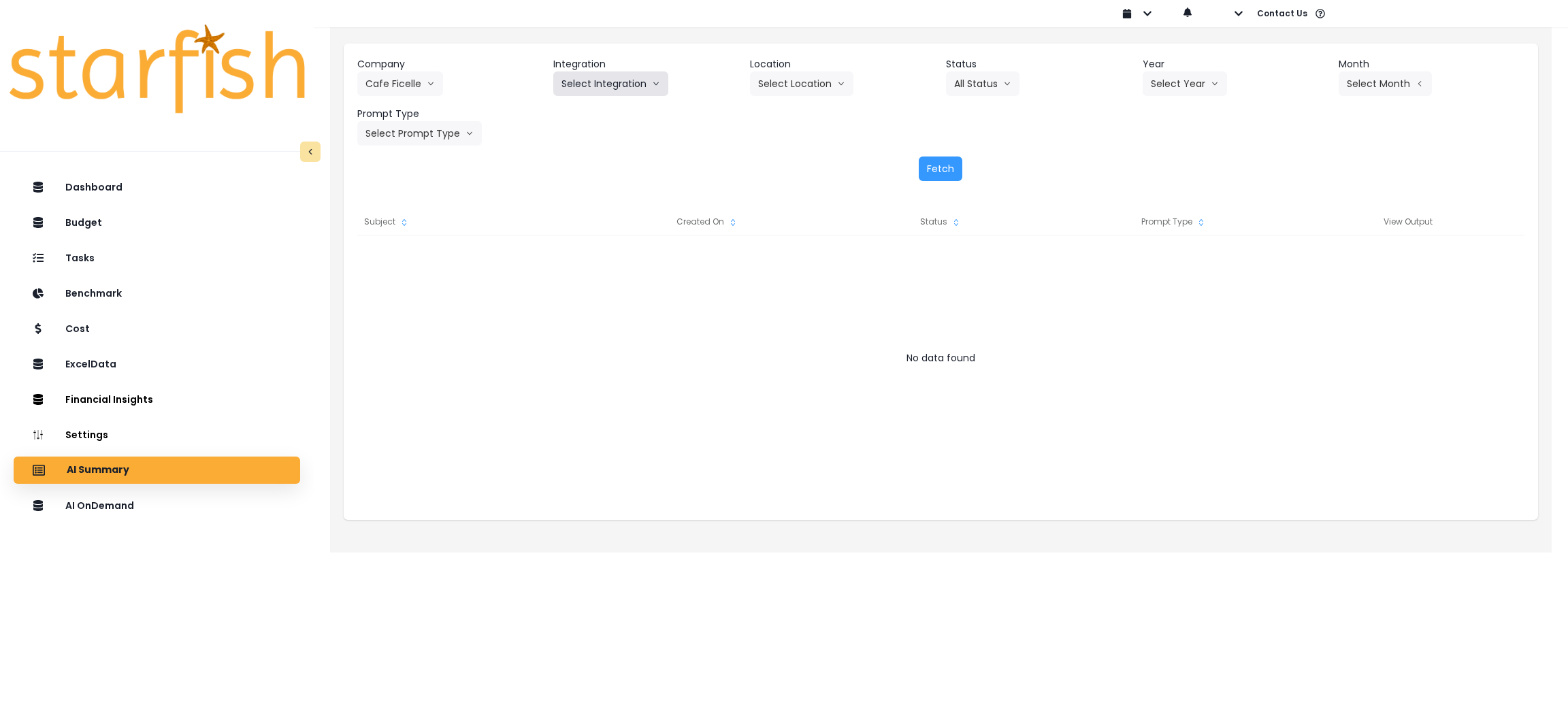
click at [642, 77] on button "Select Integration" at bounding box center [611, 84] width 115 height 25
click at [571, 108] on span "Cafe Ficelle" at bounding box center [586, 112] width 50 height 13
click at [1211, 85] on icon "arrow down line" at bounding box center [1214, 83] width 9 height 13
click at [1174, 164] on li "2025" at bounding box center [1161, 162] width 38 height 25
click at [1382, 80] on button "Select Month" at bounding box center [1385, 84] width 94 height 25
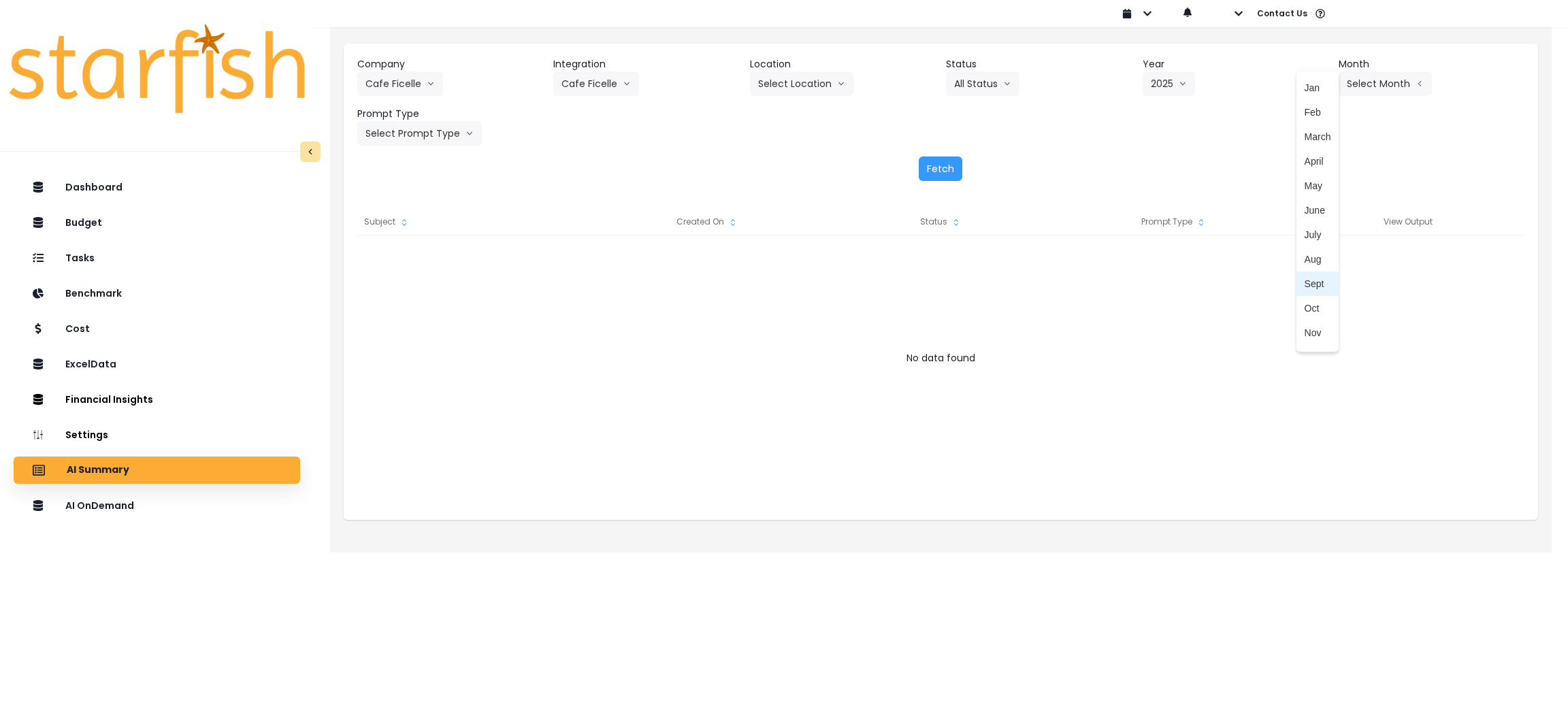
click at [1314, 275] on li "Sept" at bounding box center [1317, 284] width 43 height 25
click at [411, 136] on button "Select Prompt Type" at bounding box center [420, 133] width 125 height 25
click at [431, 256] on span "Monthly Summary" at bounding box center [403, 260] width 77 height 13
click at [935, 171] on button "Fetch" at bounding box center [940, 169] width 44 height 25
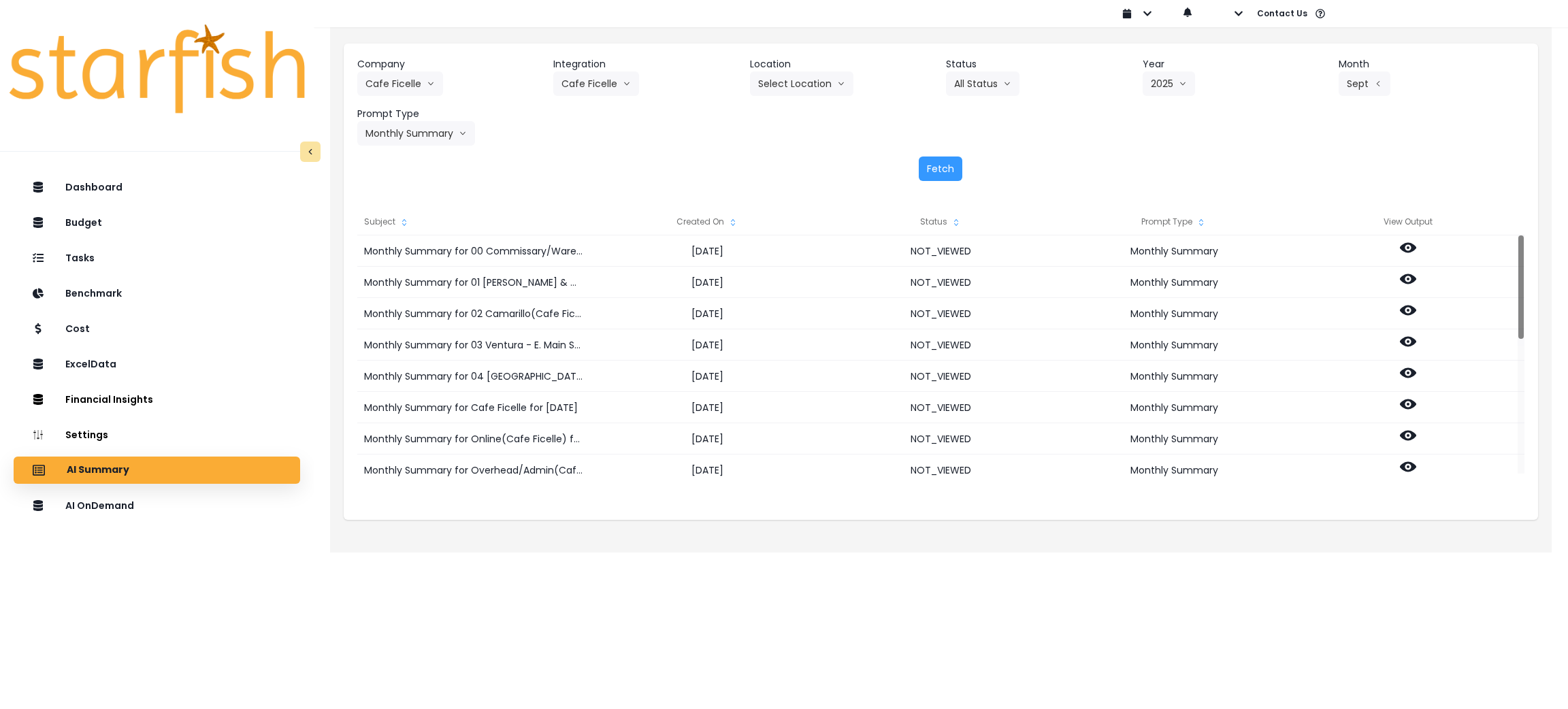
click at [745, 162] on div "Fetch" at bounding box center [941, 169] width 1167 height 25
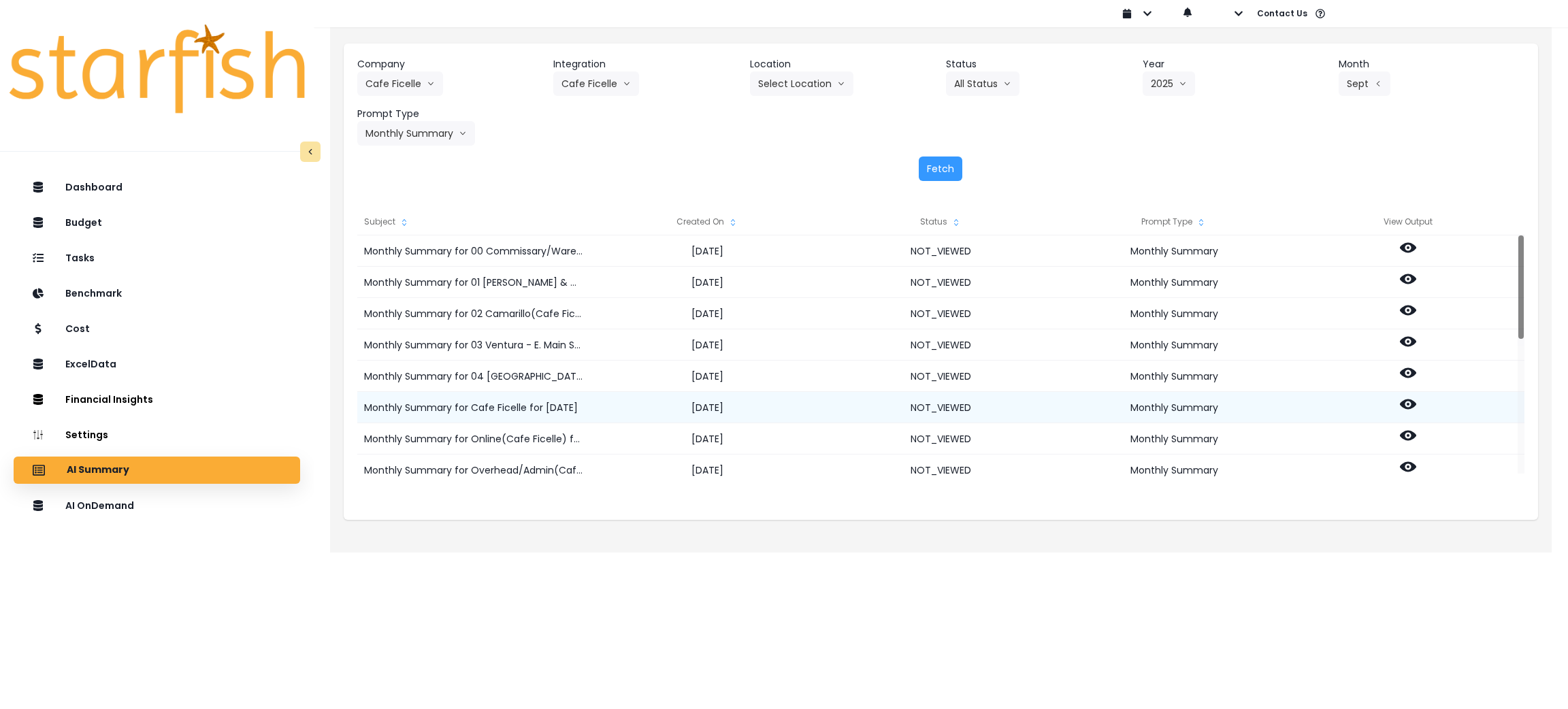
click at [1409, 402] on icon at bounding box center [1407, 404] width 16 height 10
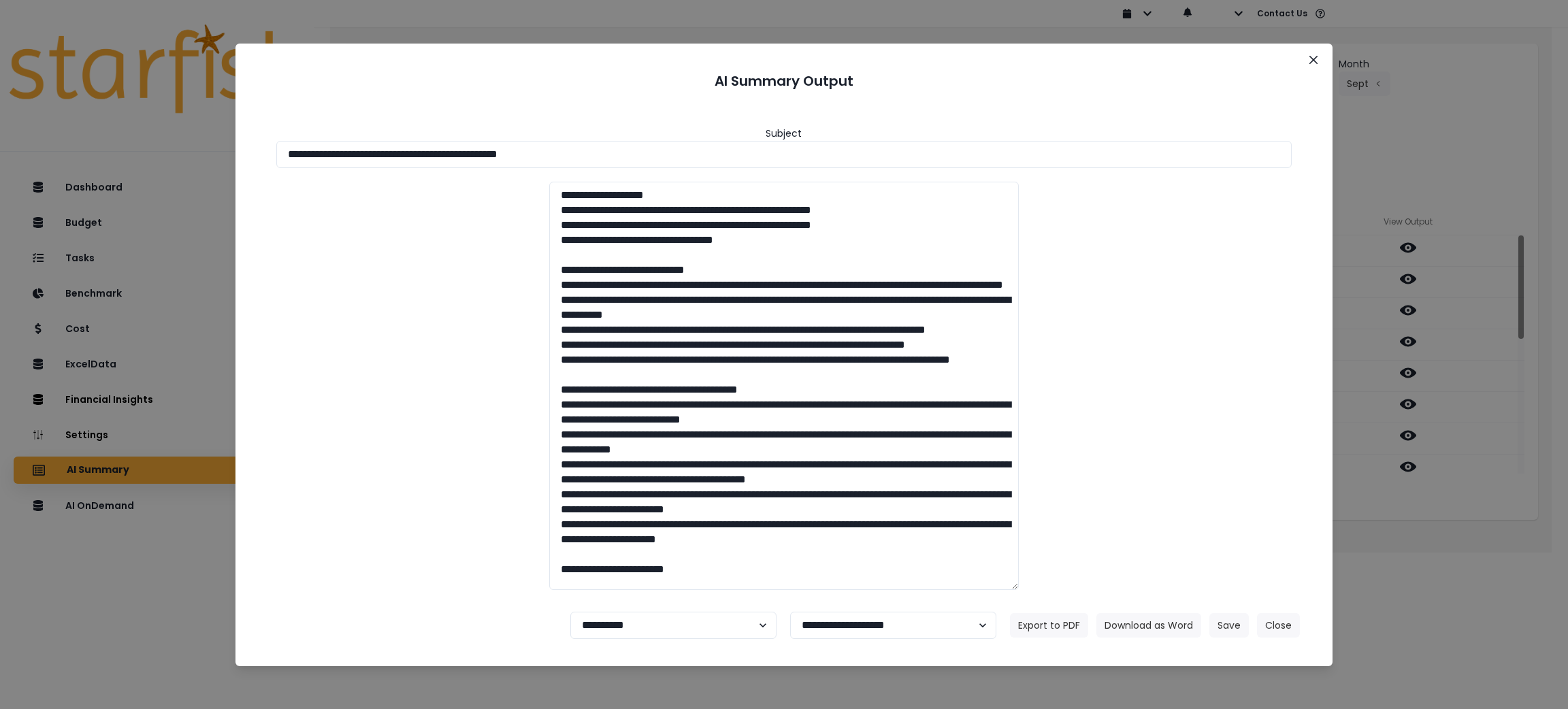
drag, startPoint x: 679, startPoint y: 147, endPoint x: 0, endPoint y: 147, distance: 679.0
click at [0, 147] on div "**********" at bounding box center [784, 354] width 1568 height 709
click at [1150, 627] on button "Download as Word" at bounding box center [1148, 625] width 105 height 25
click at [1492, 545] on div "**********" at bounding box center [784, 354] width 1568 height 709
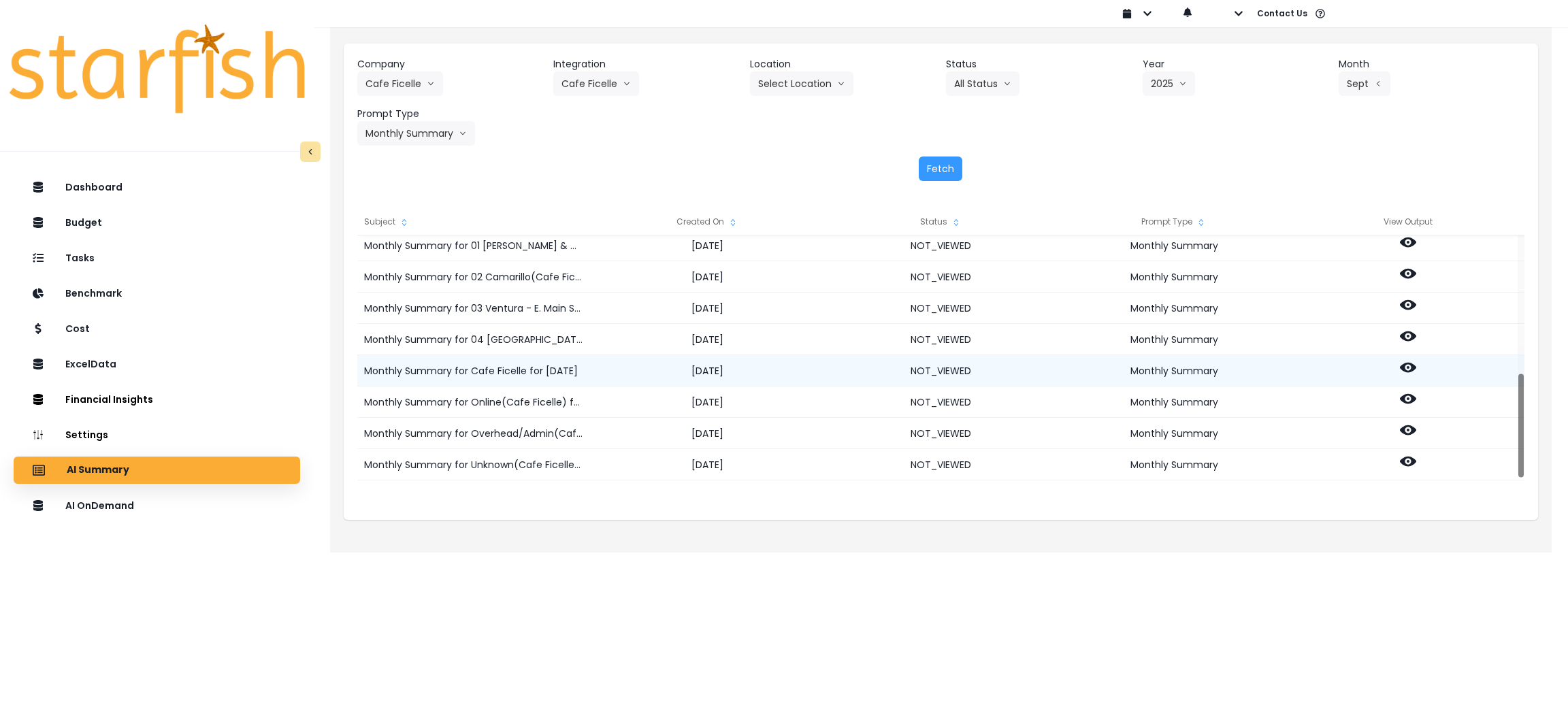
click at [1411, 370] on icon at bounding box center [1407, 368] width 16 height 10
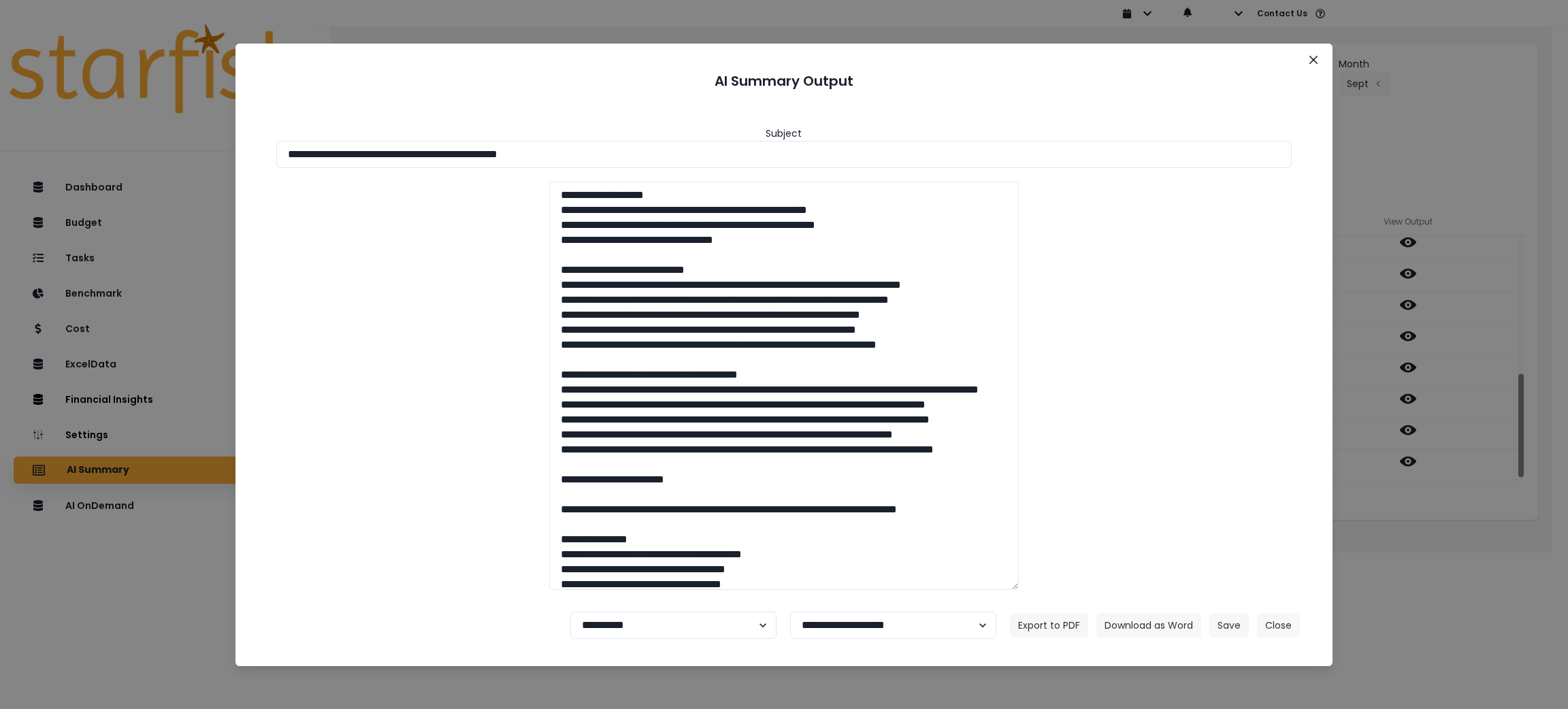
drag, startPoint x: 623, startPoint y: 154, endPoint x: 0, endPoint y: 125, distance: 623.7
click at [0, 125] on div "**********" at bounding box center [784, 354] width 1568 height 709
click at [1191, 626] on button "Download as Word" at bounding box center [1148, 625] width 105 height 25
click at [1283, 631] on button "Close" at bounding box center [1278, 625] width 43 height 25
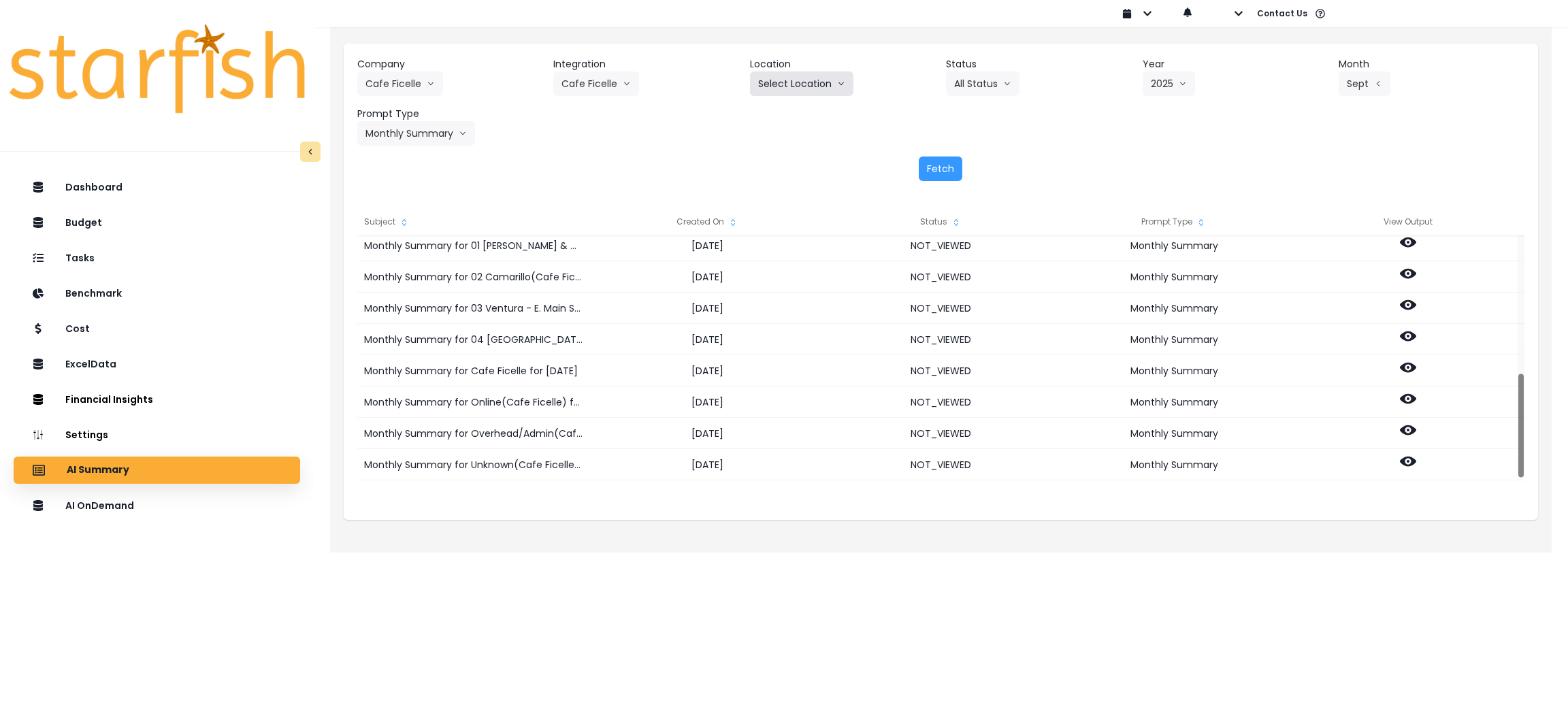
click at [785, 87] on button "Select Location" at bounding box center [801, 84] width 103 height 25
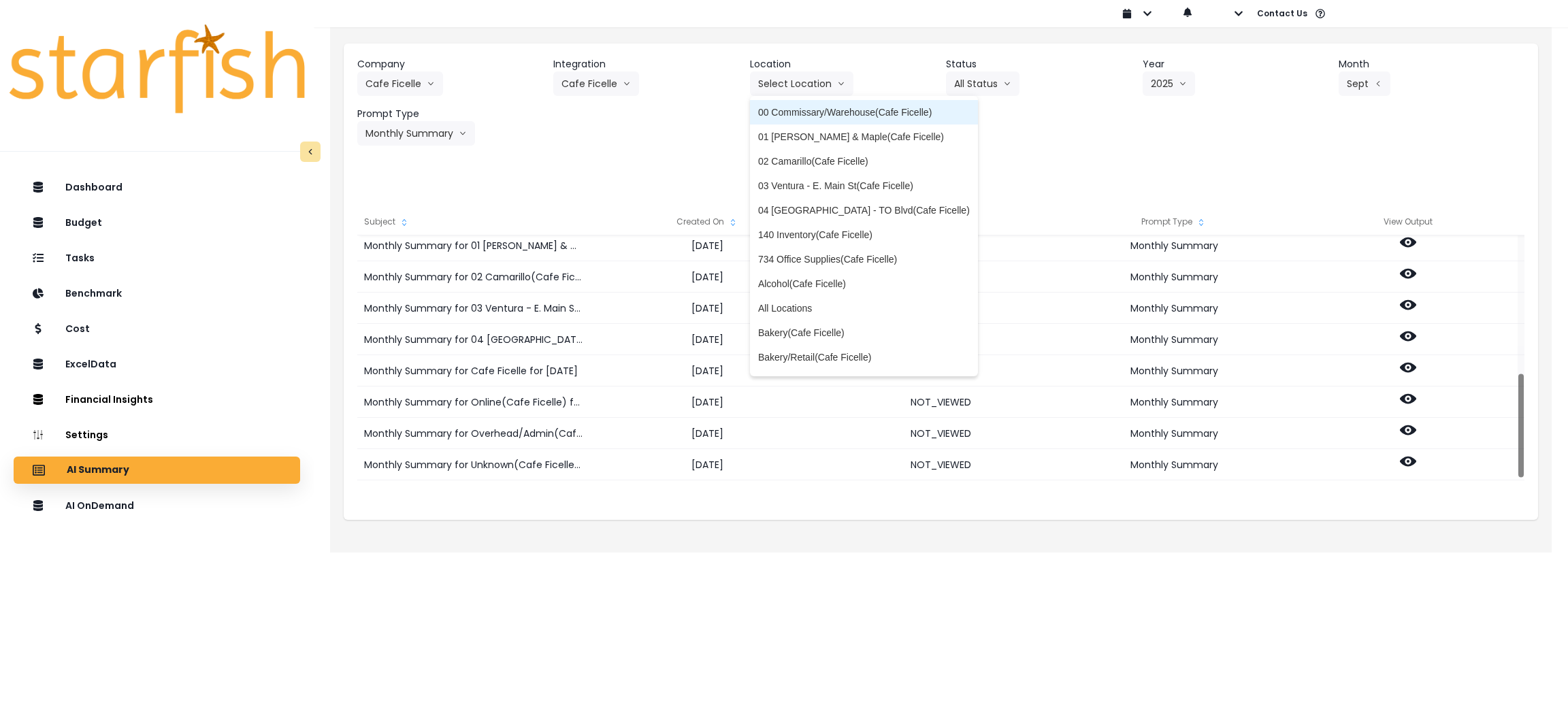
click at [795, 112] on span "00 Commissary/Warehouse(Cafe Ficelle)" at bounding box center [864, 112] width 212 height 13
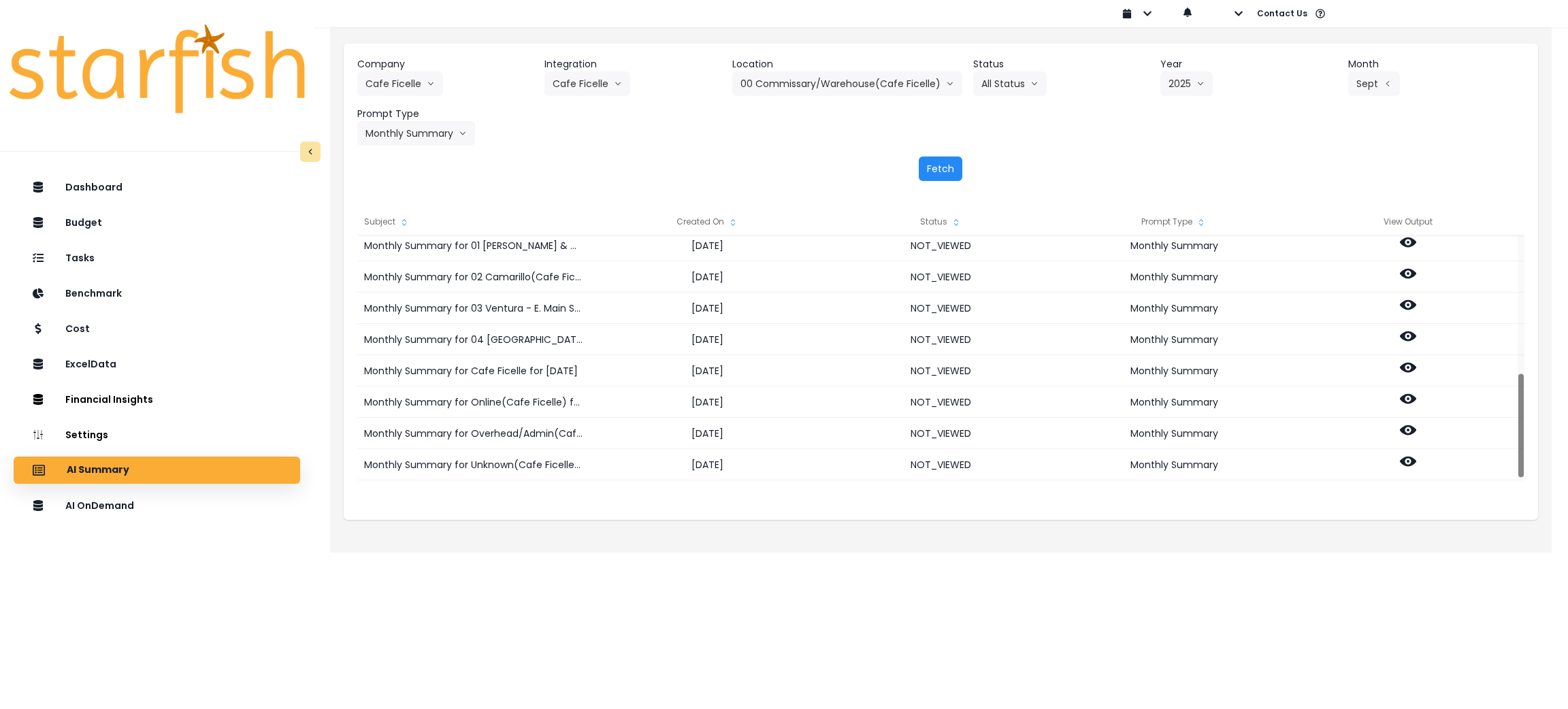
click at [938, 166] on button "Fetch" at bounding box center [940, 169] width 44 height 25
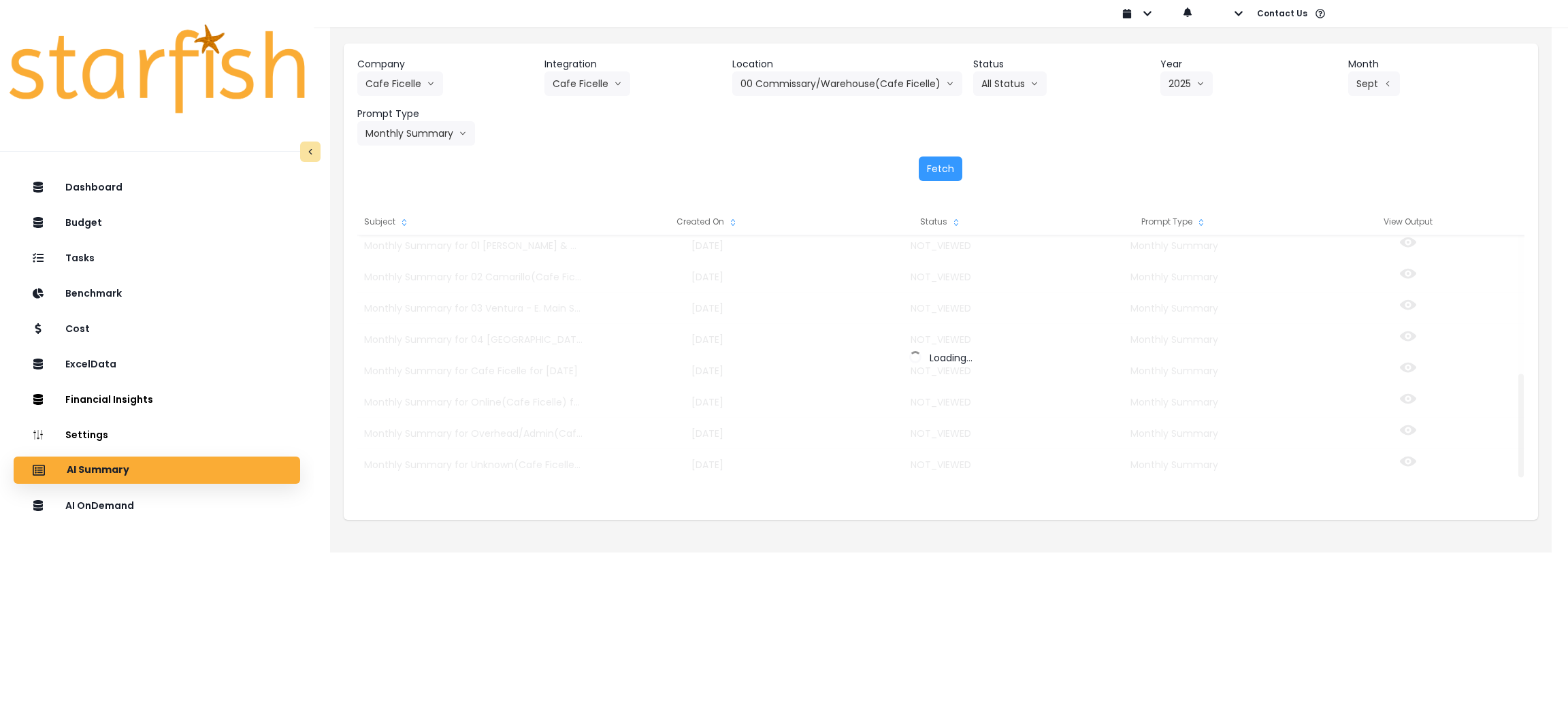
click at [1091, 161] on div "Fetch" at bounding box center [941, 169] width 1167 height 25
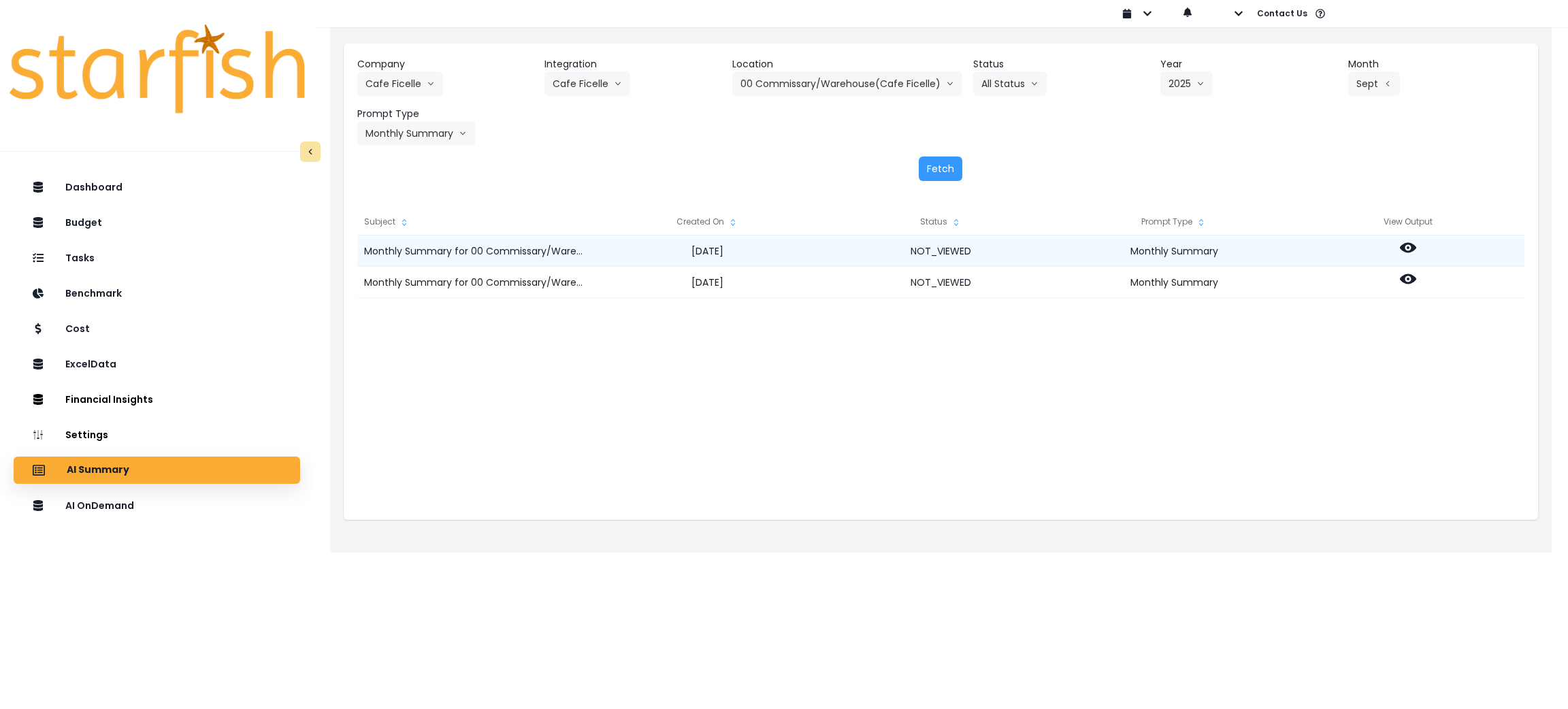
click at [1411, 241] on icon at bounding box center [1407, 247] width 16 height 16
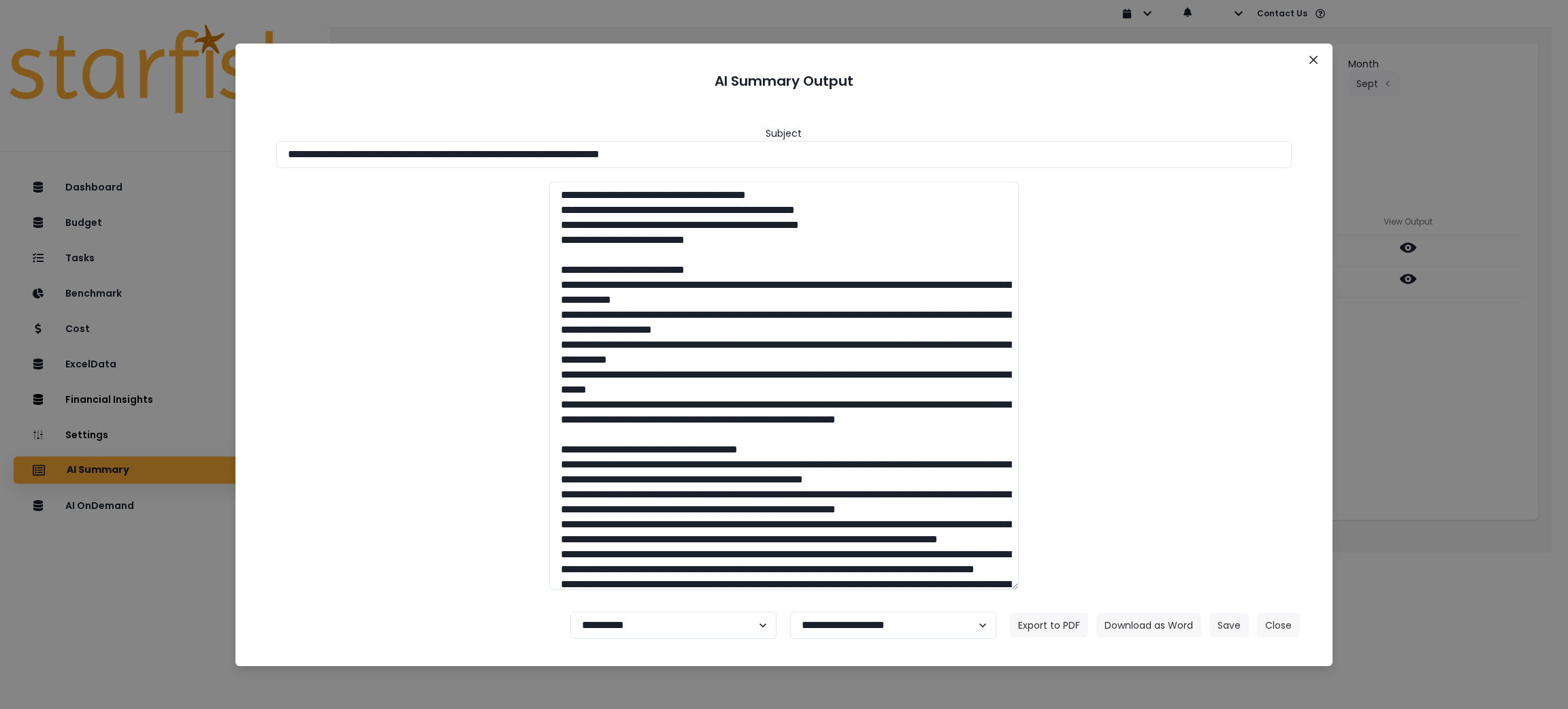
drag, startPoint x: 848, startPoint y: 147, endPoint x: 45, endPoint y: 92, distance: 804.9
click at [47, 92] on div "**********" at bounding box center [784, 354] width 1568 height 709
click at [1166, 630] on button "Download as Word" at bounding box center [1148, 625] width 105 height 25
click at [1160, 629] on button "Download as Word" at bounding box center [1148, 625] width 105 height 25
drag, startPoint x: 1498, startPoint y: 433, endPoint x: 1402, endPoint y: 320, distance: 148.3
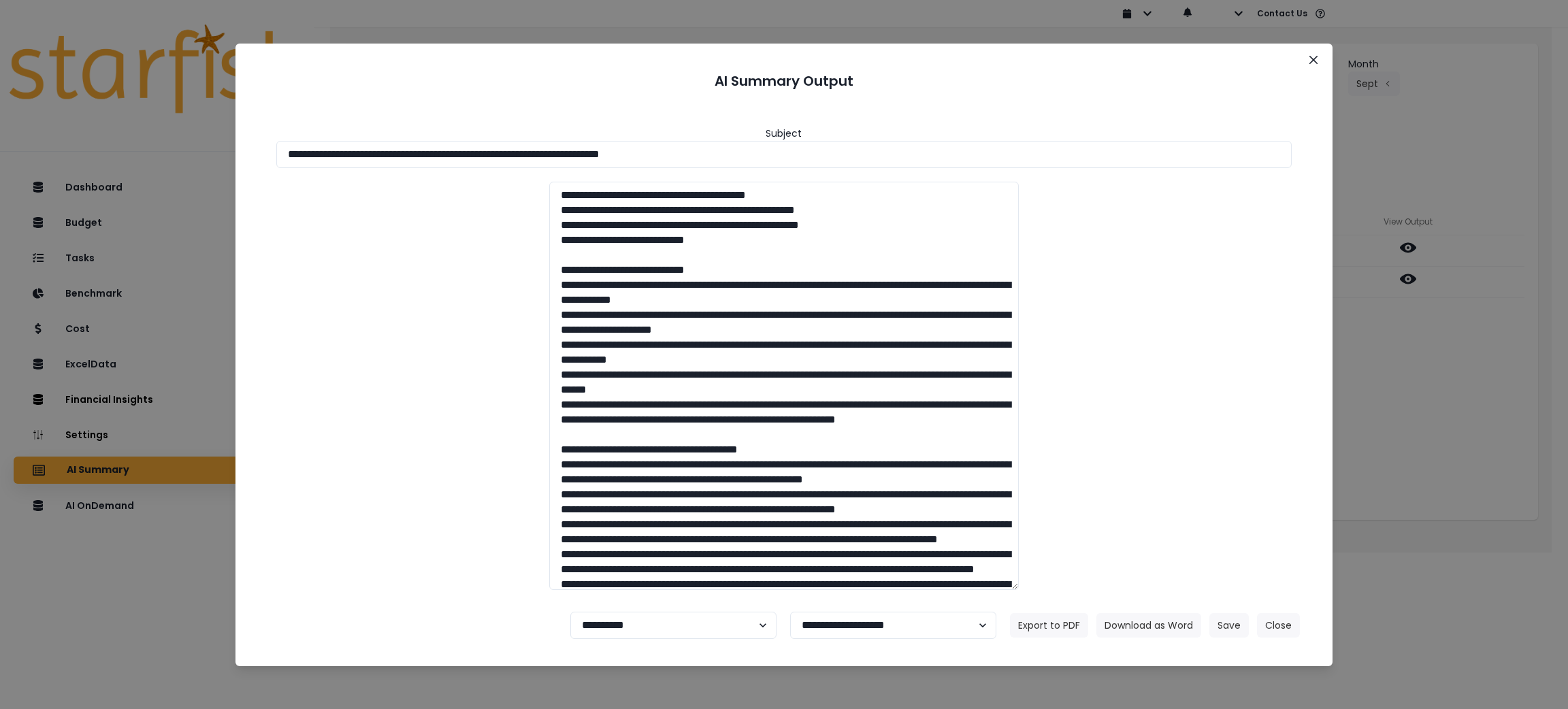
click at [1498, 433] on div "**********" at bounding box center [784, 354] width 1568 height 709
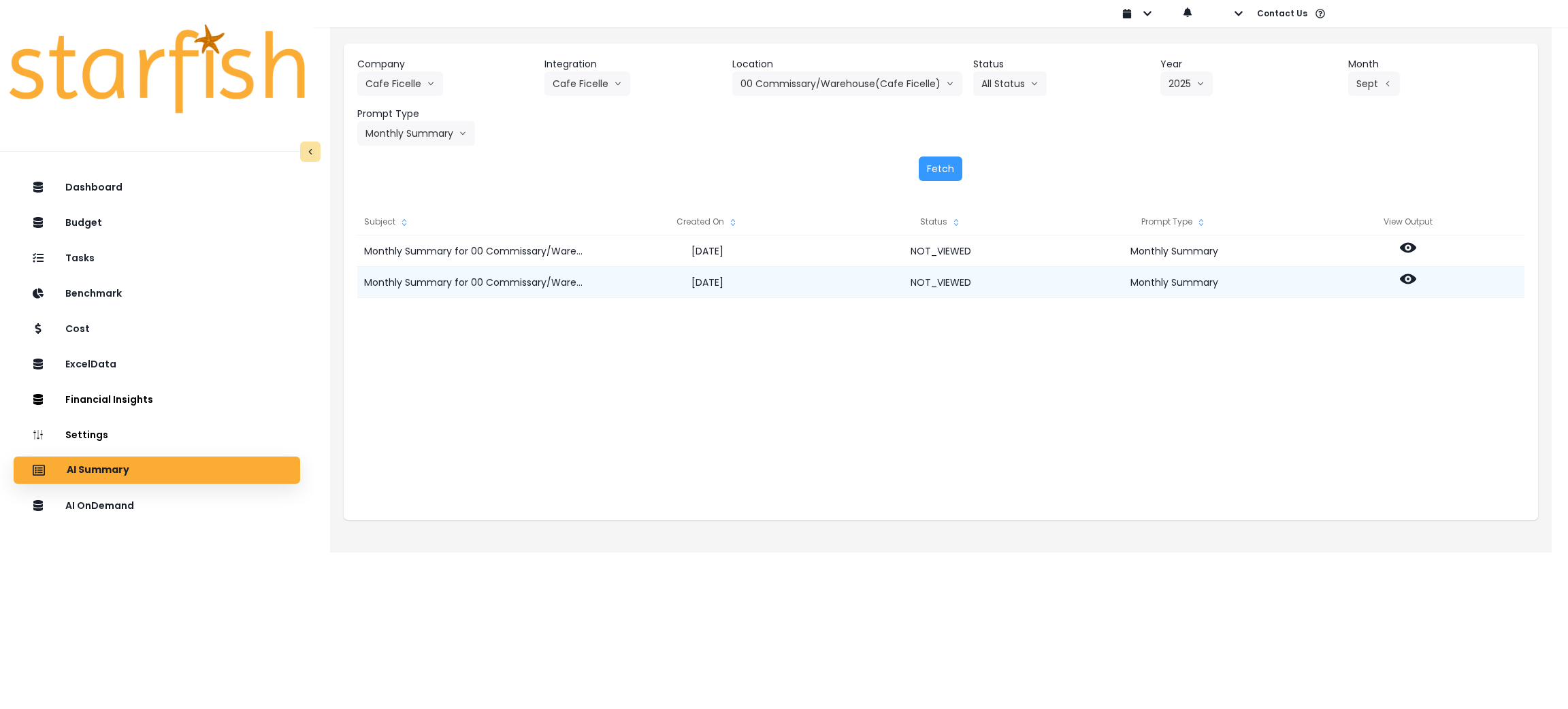
click at [1406, 270] on icon at bounding box center [1407, 278] width 16 height 16
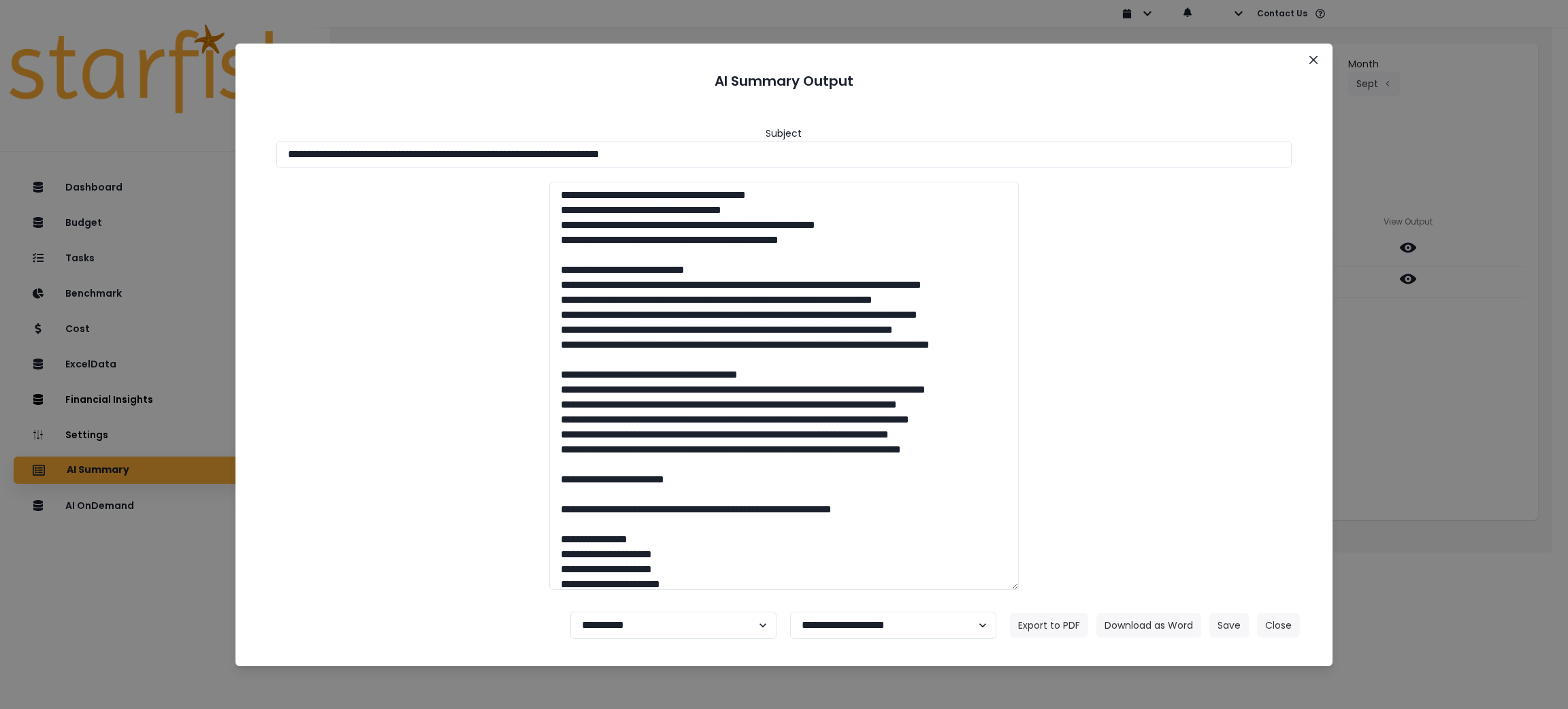
drag, startPoint x: 493, startPoint y: 149, endPoint x: 134, endPoint y: 149, distance: 359.0
click at [134, 149] on div "**********" at bounding box center [784, 354] width 1568 height 709
click at [1145, 613] on div "Export to PDF Download as Word Save Close" at bounding box center [1155, 625] width 290 height 25
click at [1142, 625] on button "Download as Word" at bounding box center [1148, 625] width 105 height 25
